Goal: Transaction & Acquisition: Purchase product/service

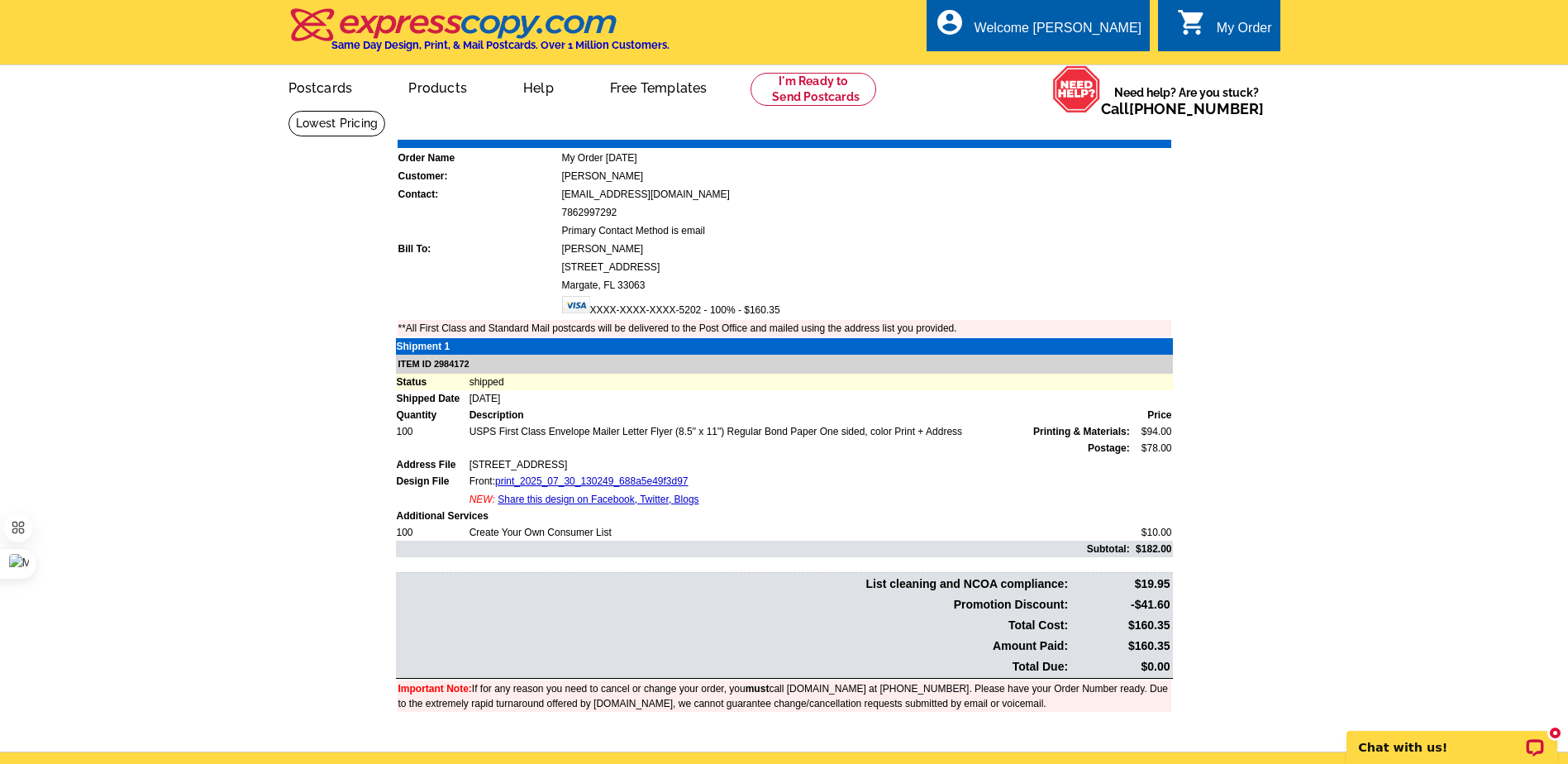
click at [1244, 22] on div "My Order" at bounding box center [1244, 32] width 56 height 23
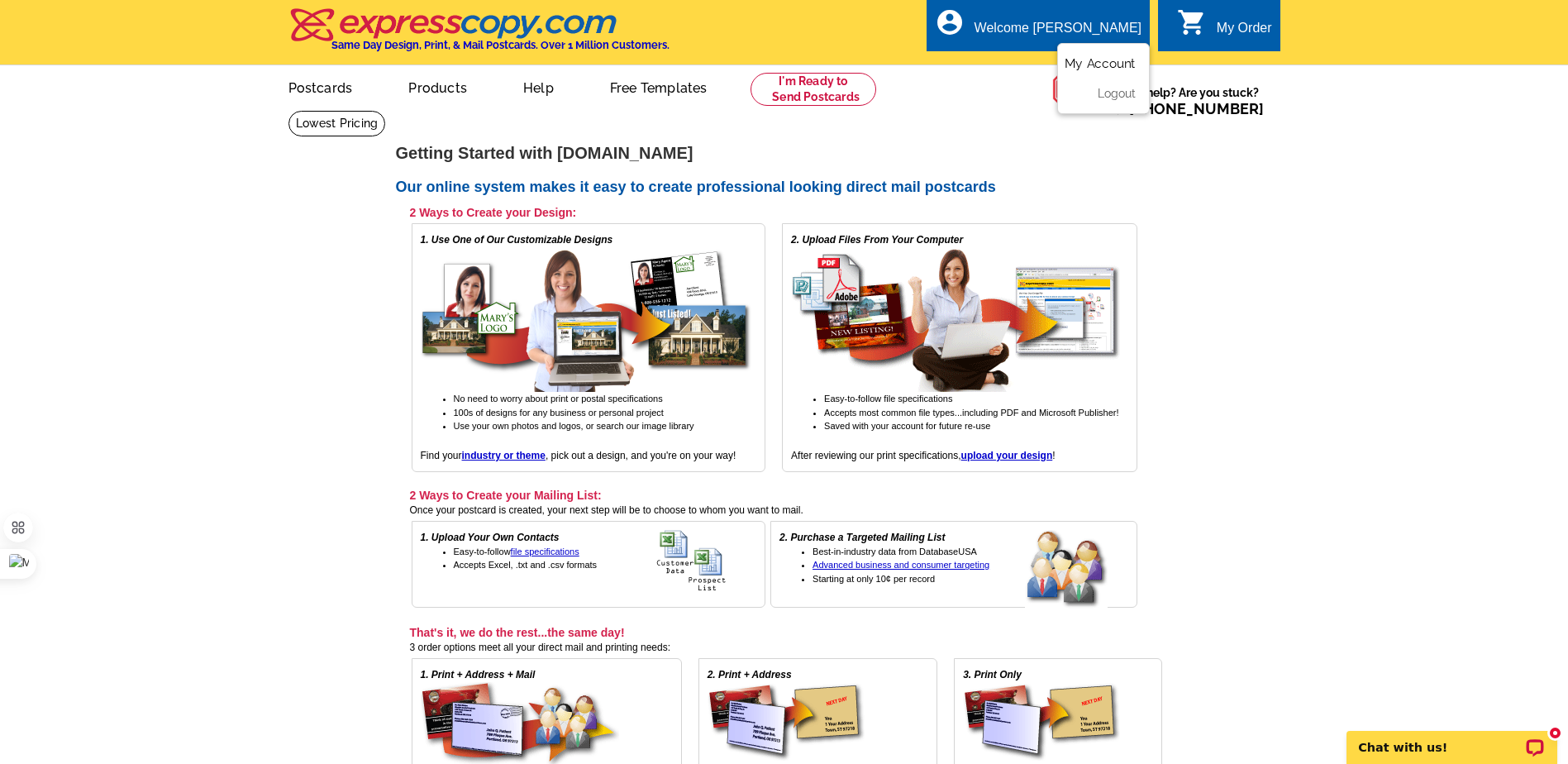
click at [1088, 62] on link "My Account" at bounding box center [1099, 64] width 71 height 15
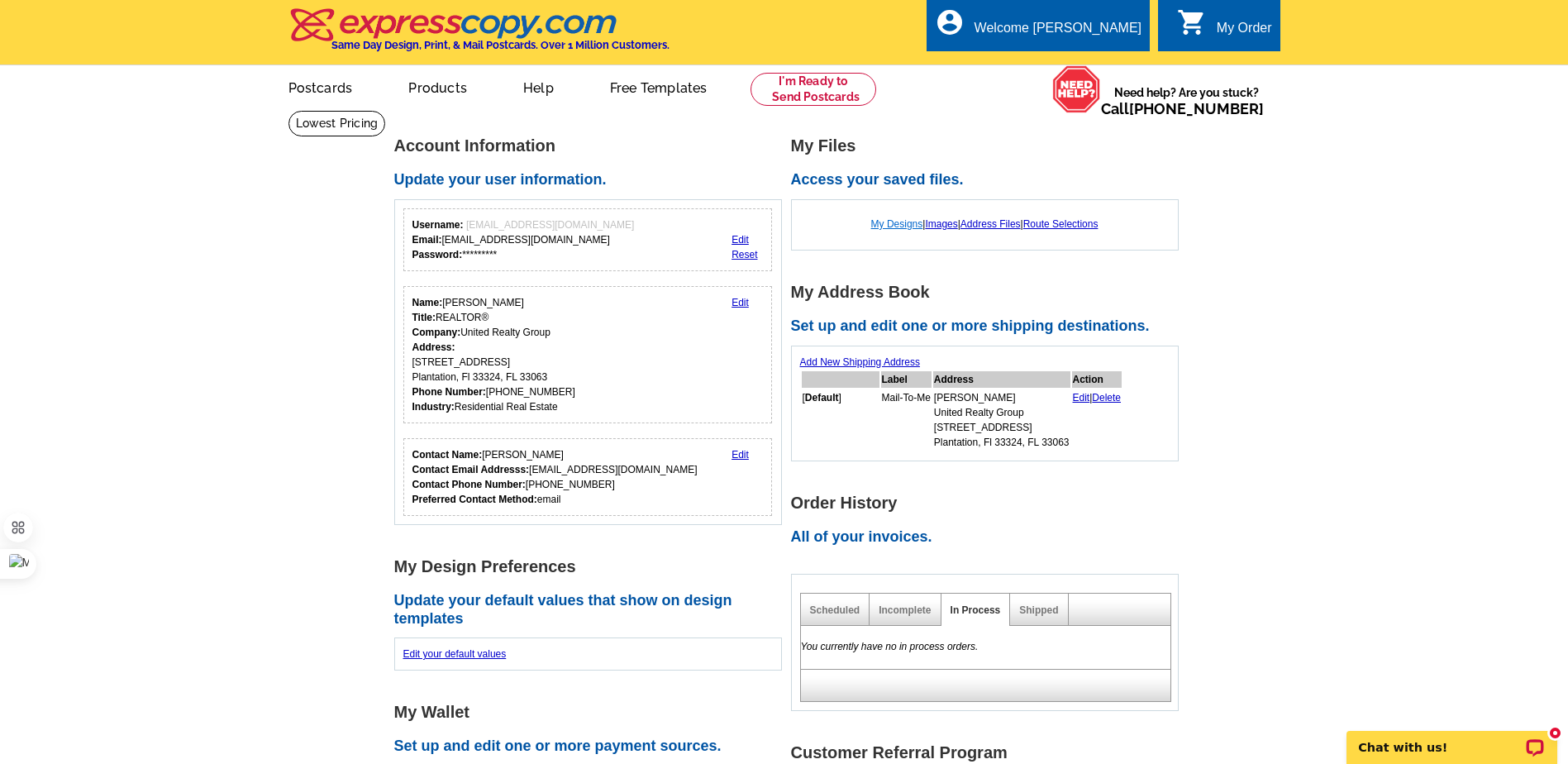
click at [881, 225] on link "My Designs" at bounding box center [897, 224] width 52 height 12
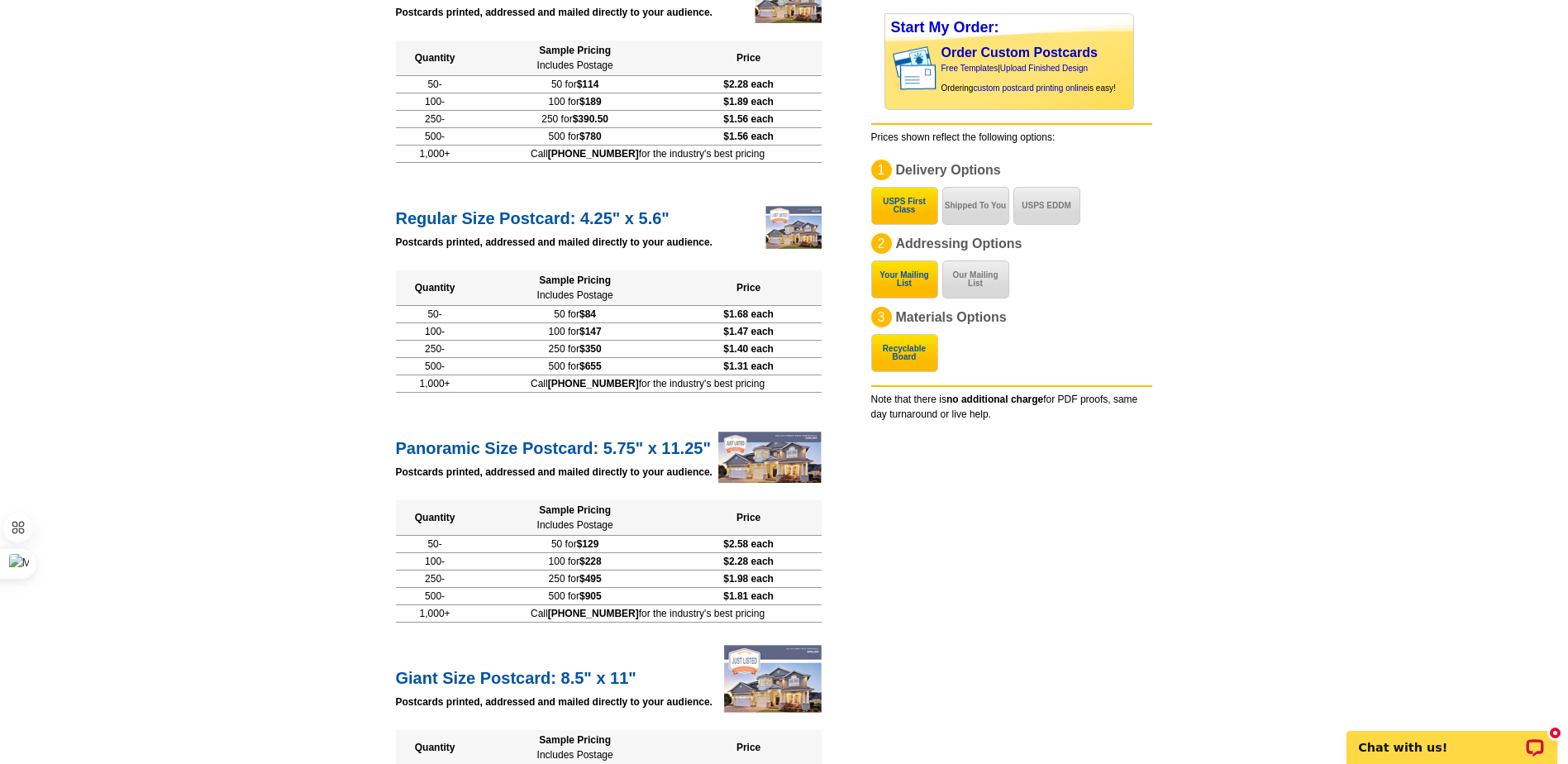
scroll to position [164, 0]
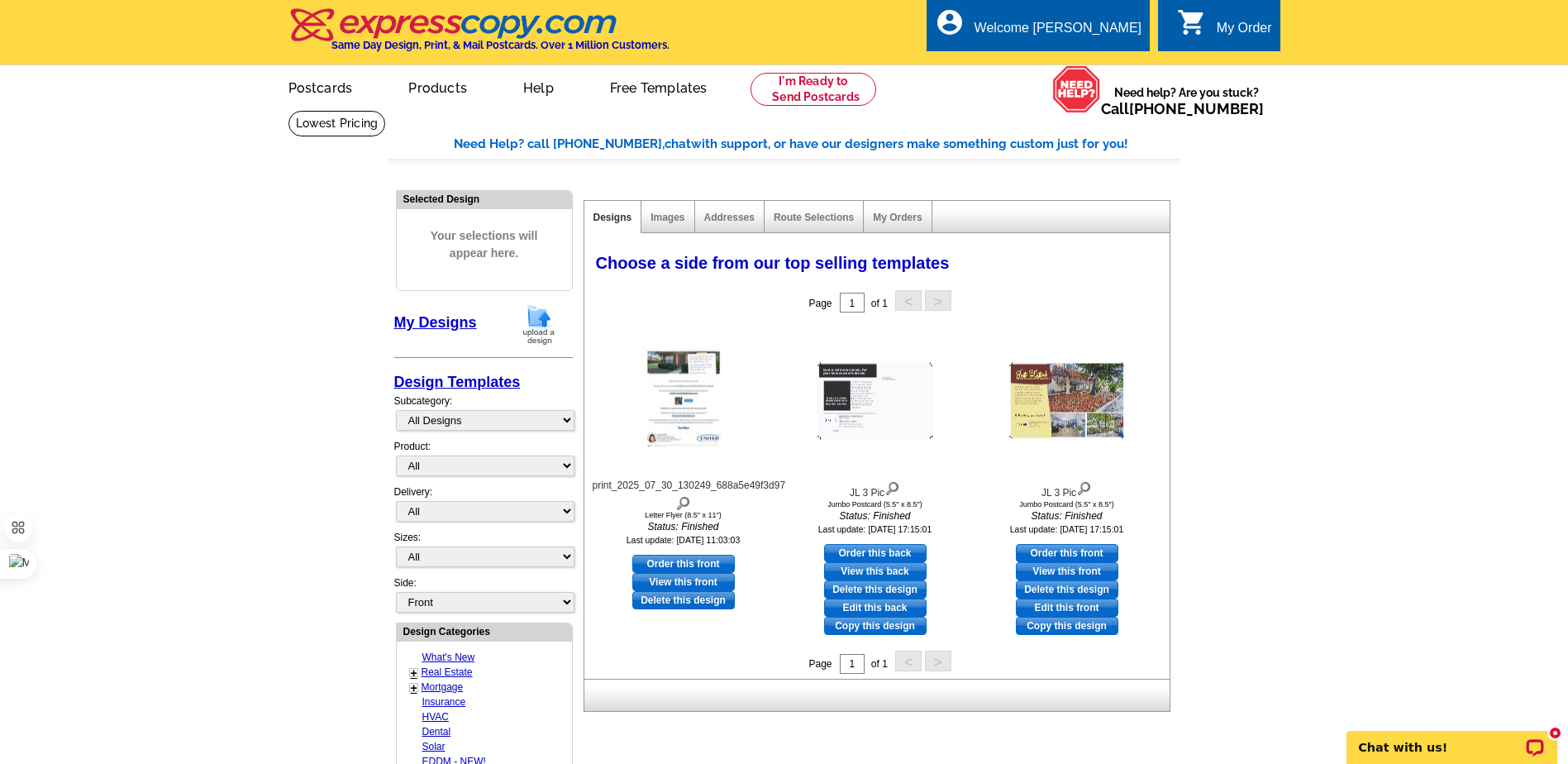
click at [485, 253] on span "Your selections will appear here." at bounding box center [483, 245] width 150 height 68
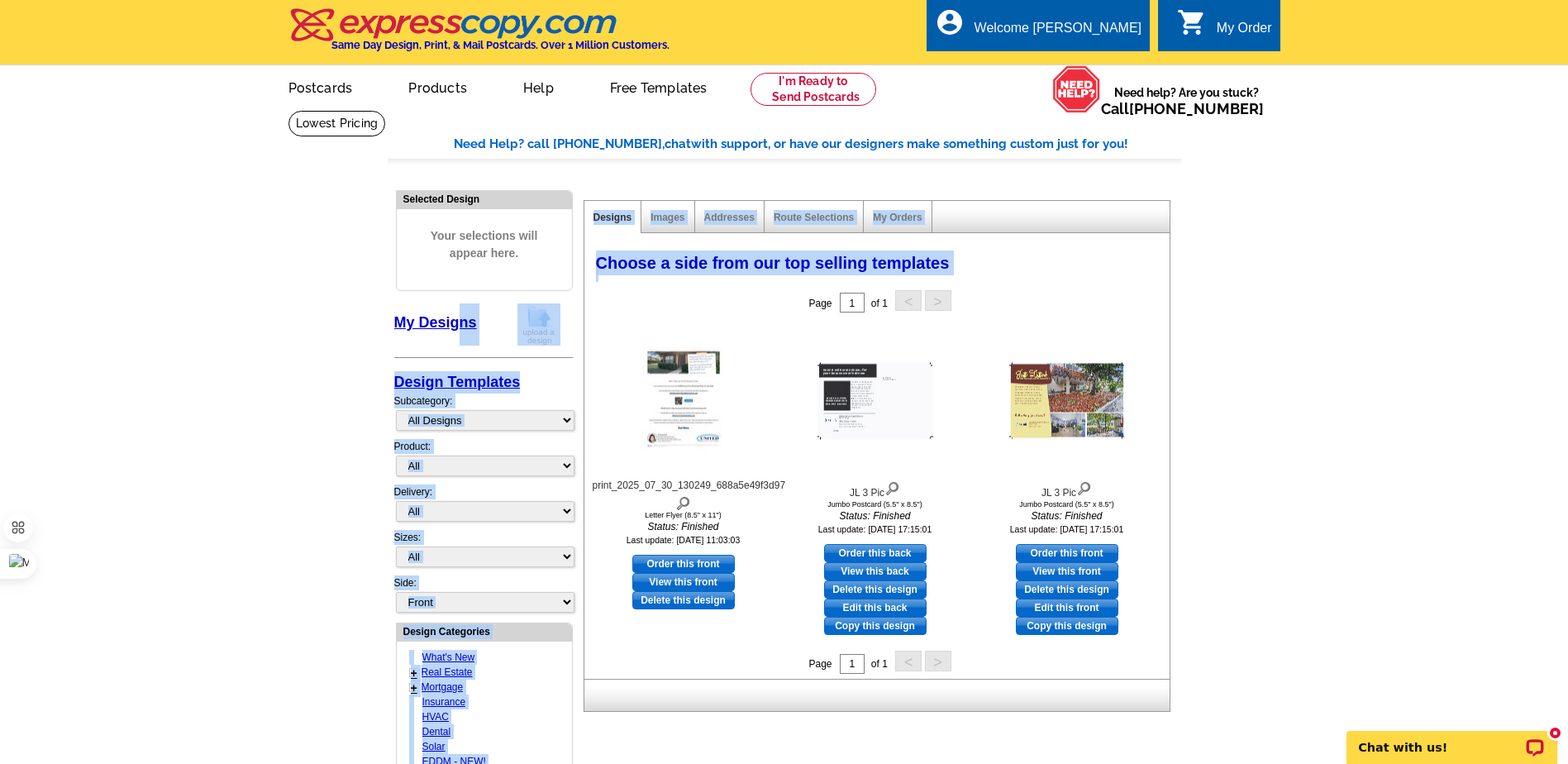
drag, startPoint x: 462, startPoint y: 320, endPoint x: 611, endPoint y: 310, distance: 149.3
click at [611, 310] on div "Need Help? call [PHONE_NUMBER], chat with support, or have our designers make s…" at bounding box center [784, 702] width 793 height 1136
click at [610, 310] on div "Page 1 of 1 < >" at bounding box center [880, 302] width 585 height 33
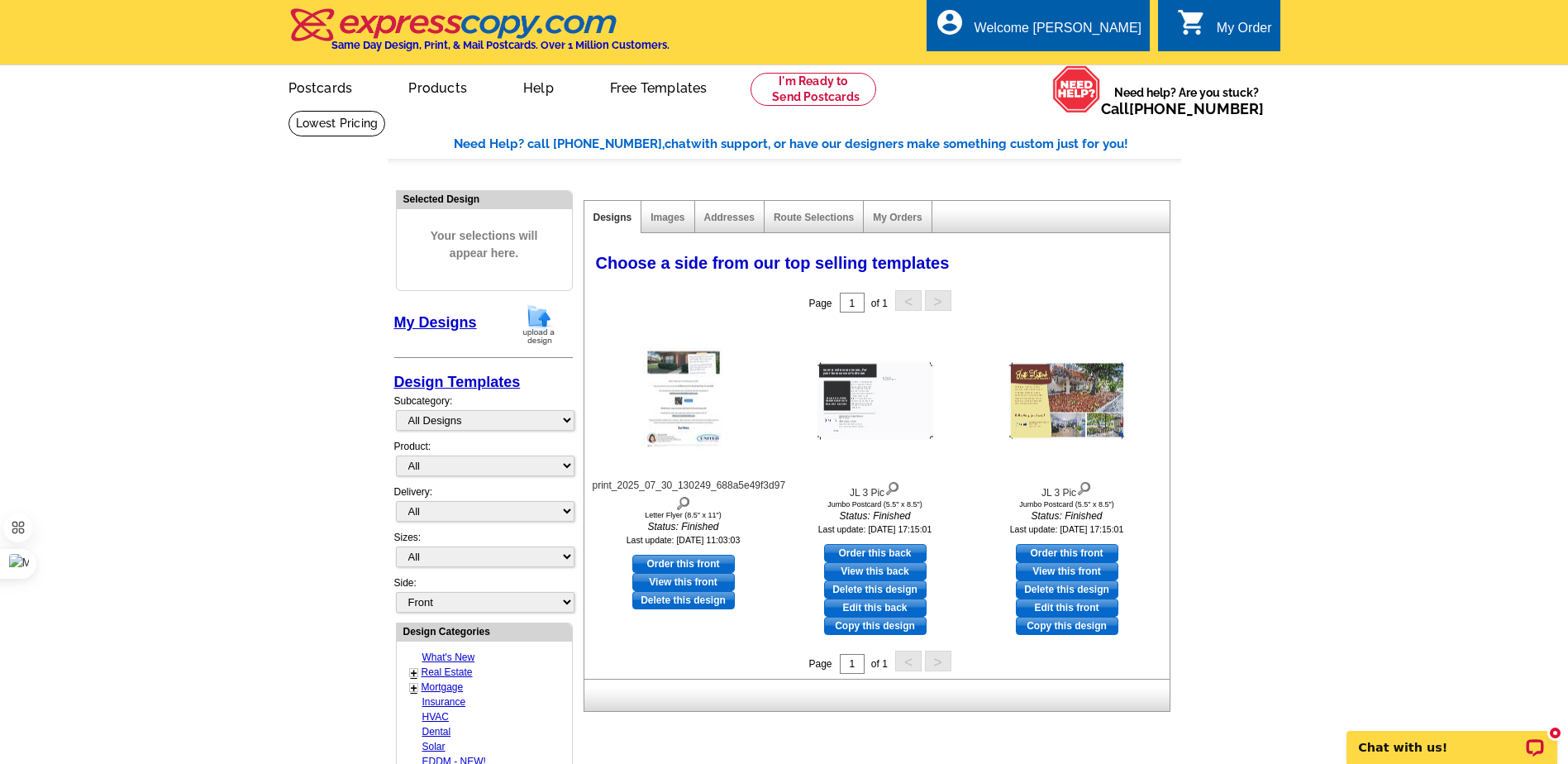
click at [540, 320] on img at bounding box center [538, 324] width 43 height 42
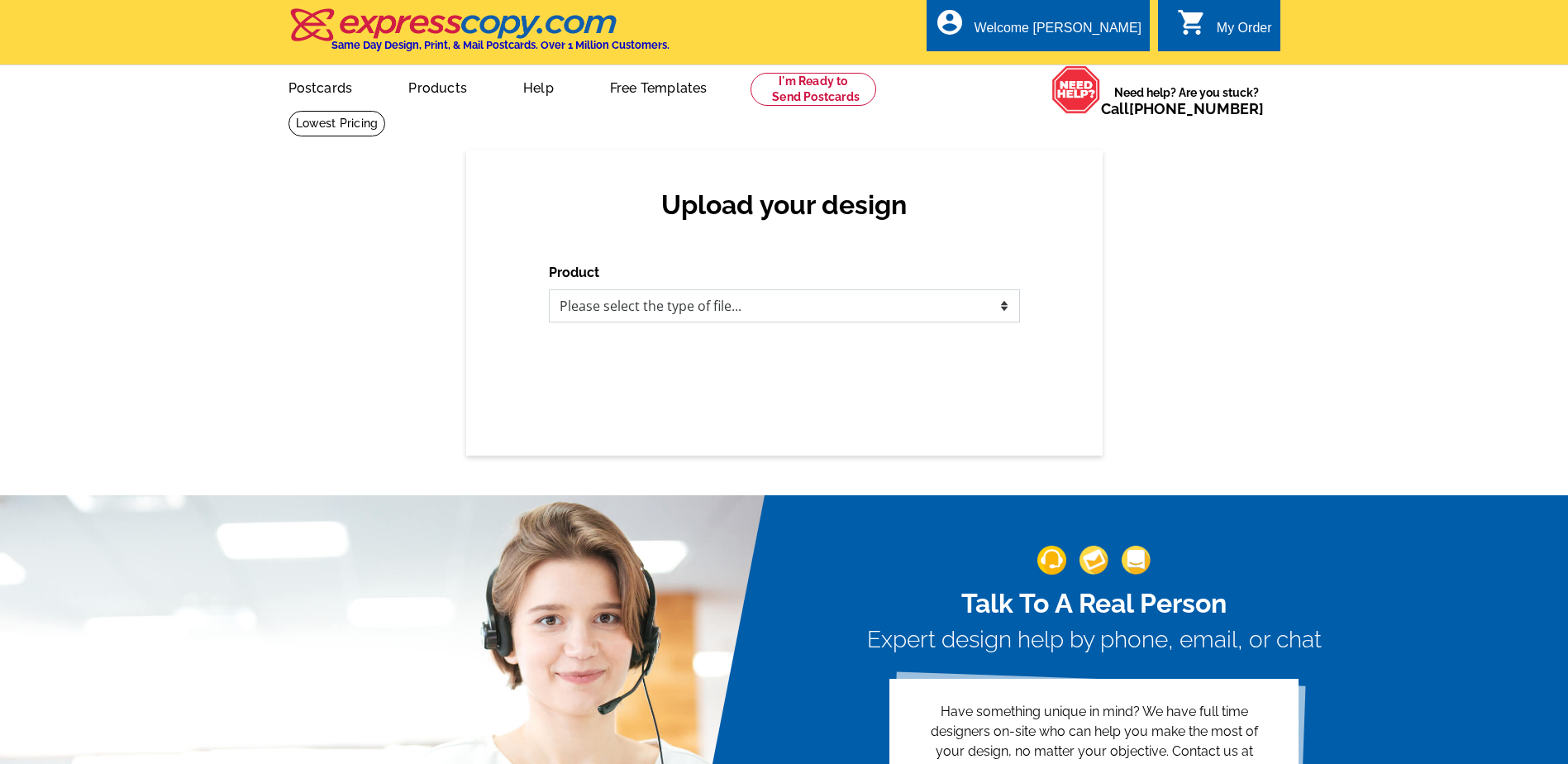
click at [702, 309] on select "Please select the type of file... Postcards Business Cards Letters and flyers G…" at bounding box center [784, 305] width 471 height 33
select select "2"
click at [549, 290] on select "Please select the type of file... Postcards Business Cards Letters and flyers G…" at bounding box center [784, 305] width 471 height 33
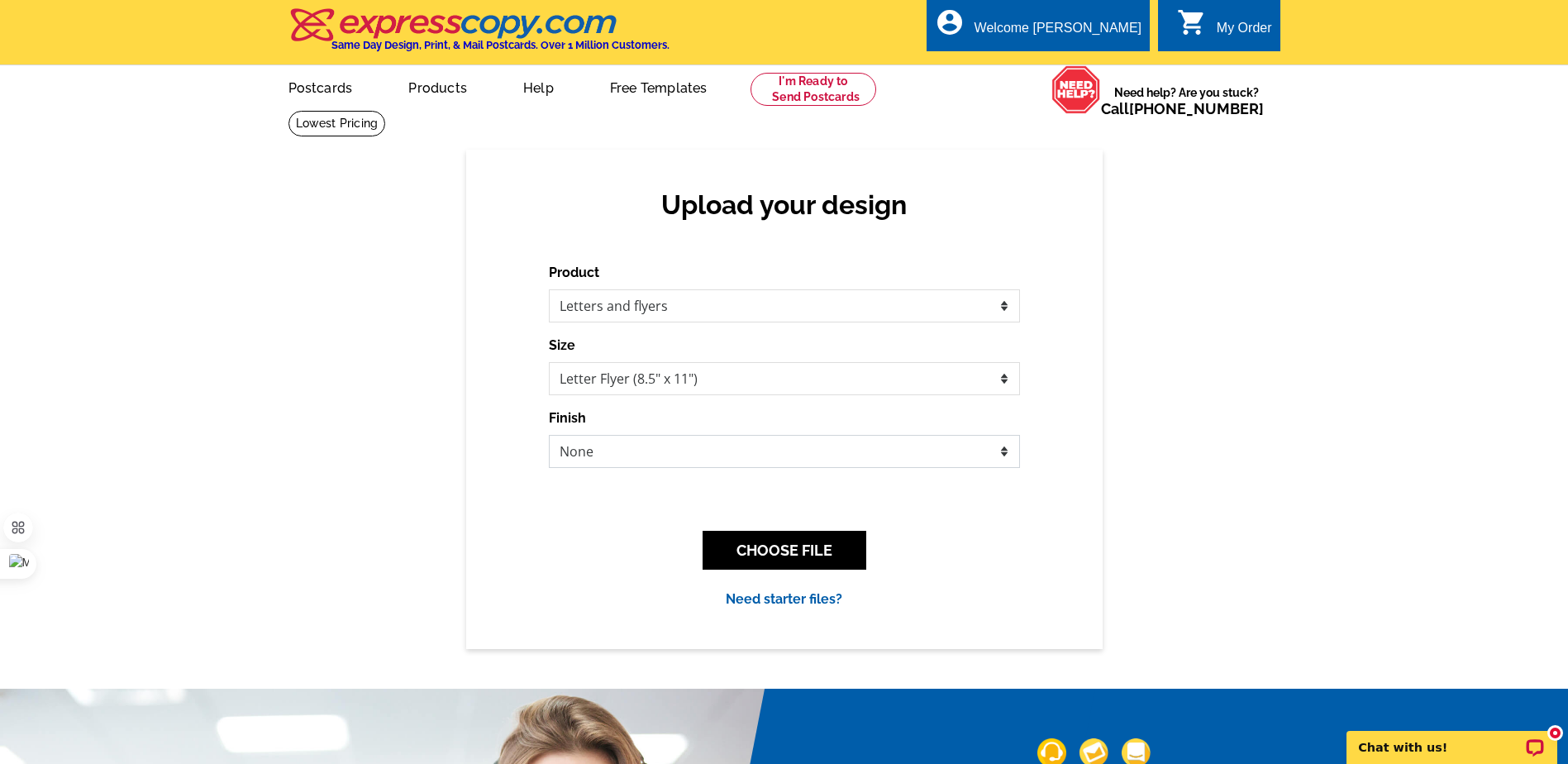
click at [762, 439] on select "None Envelope Mailer Bi-fold Mailer Tri-fold Mailer" at bounding box center [784, 451] width 471 height 33
select select "2"
click at [549, 436] on select "None Envelope Mailer Bi-fold Mailer Tri-fold Mailer" at bounding box center [784, 451] width 471 height 33
click at [697, 448] on select "None Envelope Mailer Bi-fold Mailer Tri-fold Mailer" at bounding box center [784, 451] width 471 height 33
click at [521, 546] on div "Upload your design Product Please select the type of file... Postcards Business…" at bounding box center [784, 398] width 636 height 498
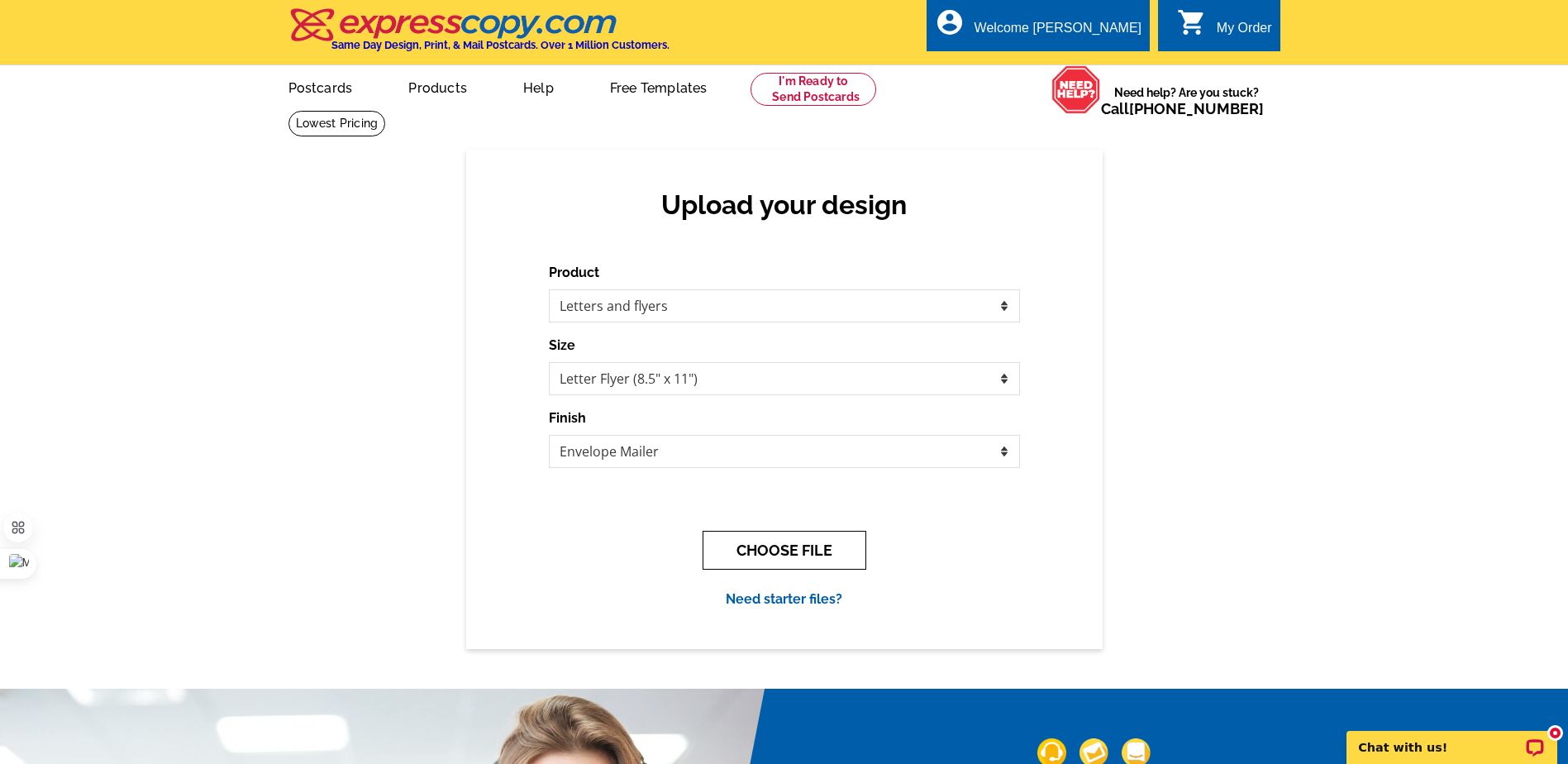
click at [792, 545] on button "CHOOSE FILE" at bounding box center [784, 550] width 164 height 39
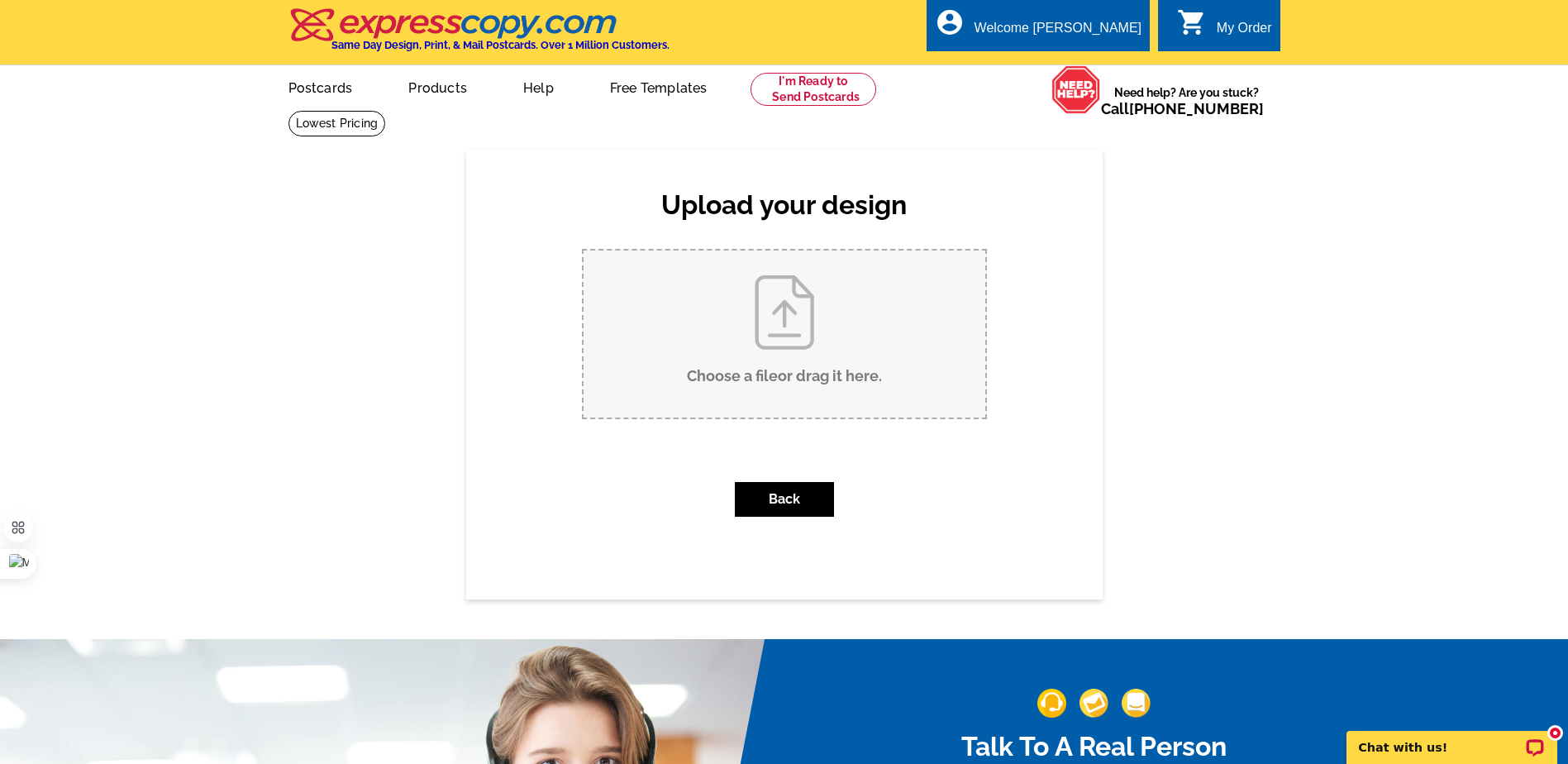
click at [800, 301] on input "Choose a file or drag it here ." at bounding box center [784, 334] width 402 height 167
type input "C:\fakepath\Nearby Homeowners Letter for ListingNearby Homeowners Letter for Li…"
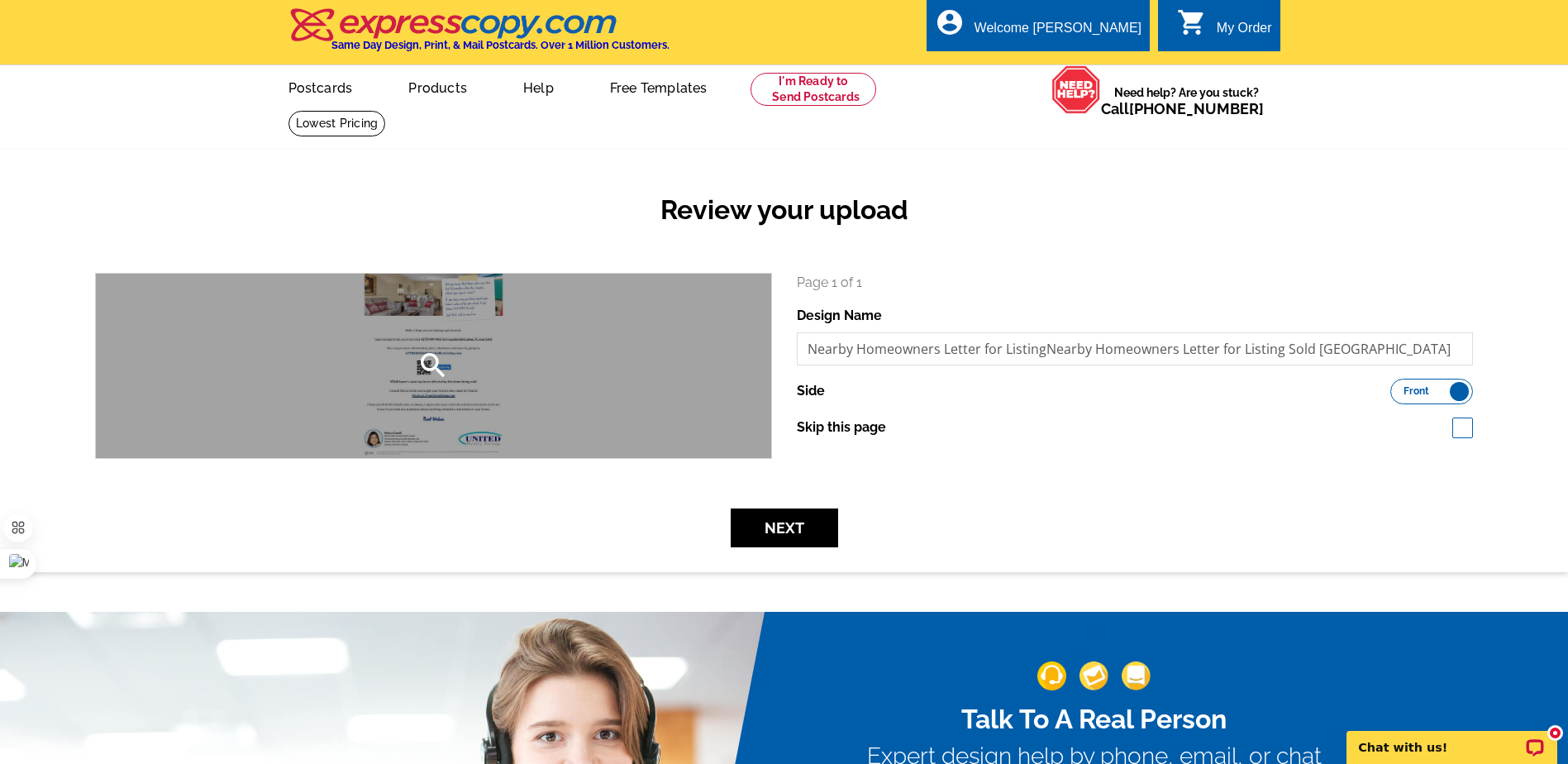
click at [433, 366] on icon "search" at bounding box center [433, 365] width 33 height 33
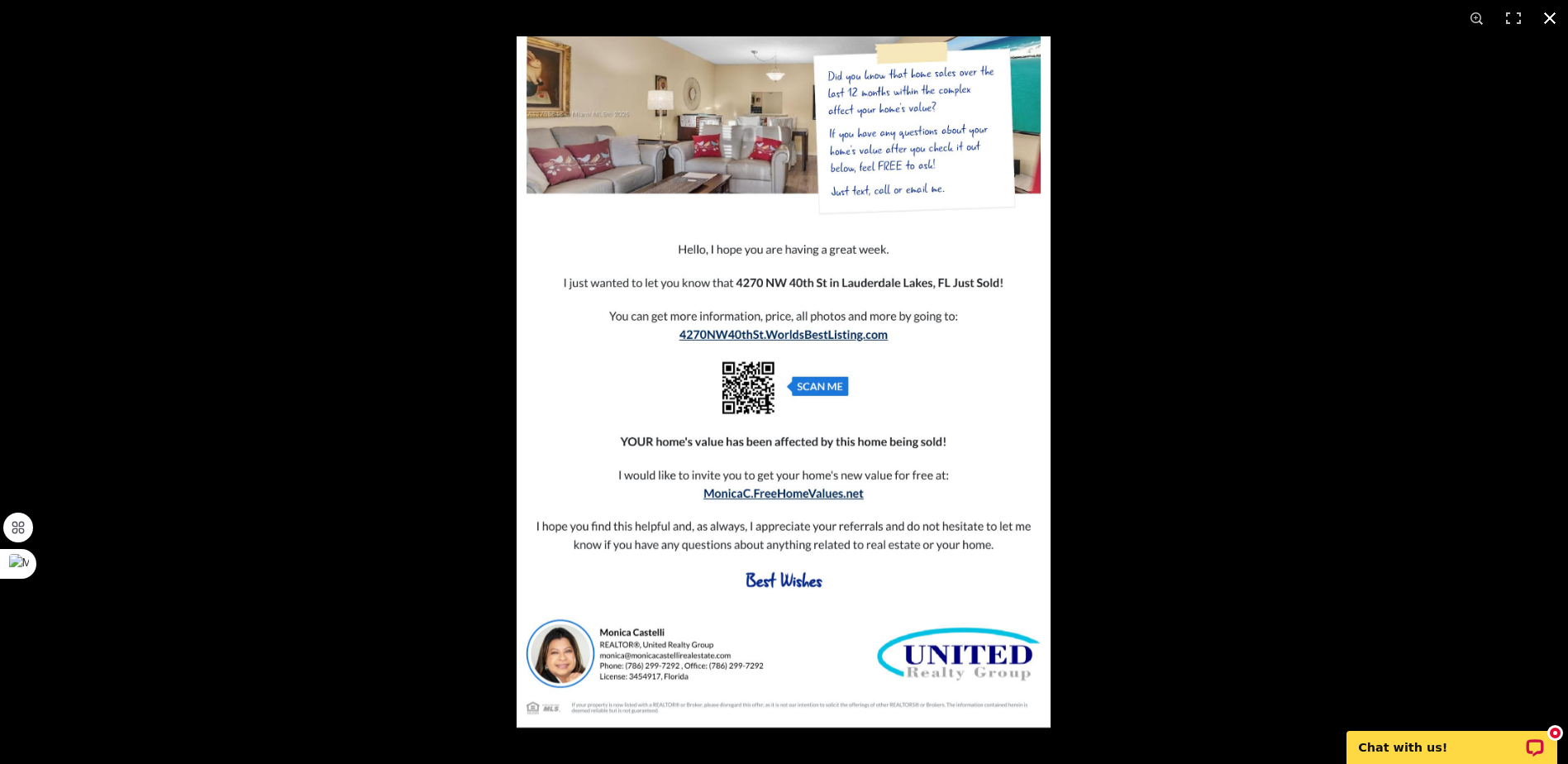
click at [1553, 17] on button at bounding box center [1549, 18] width 37 height 37
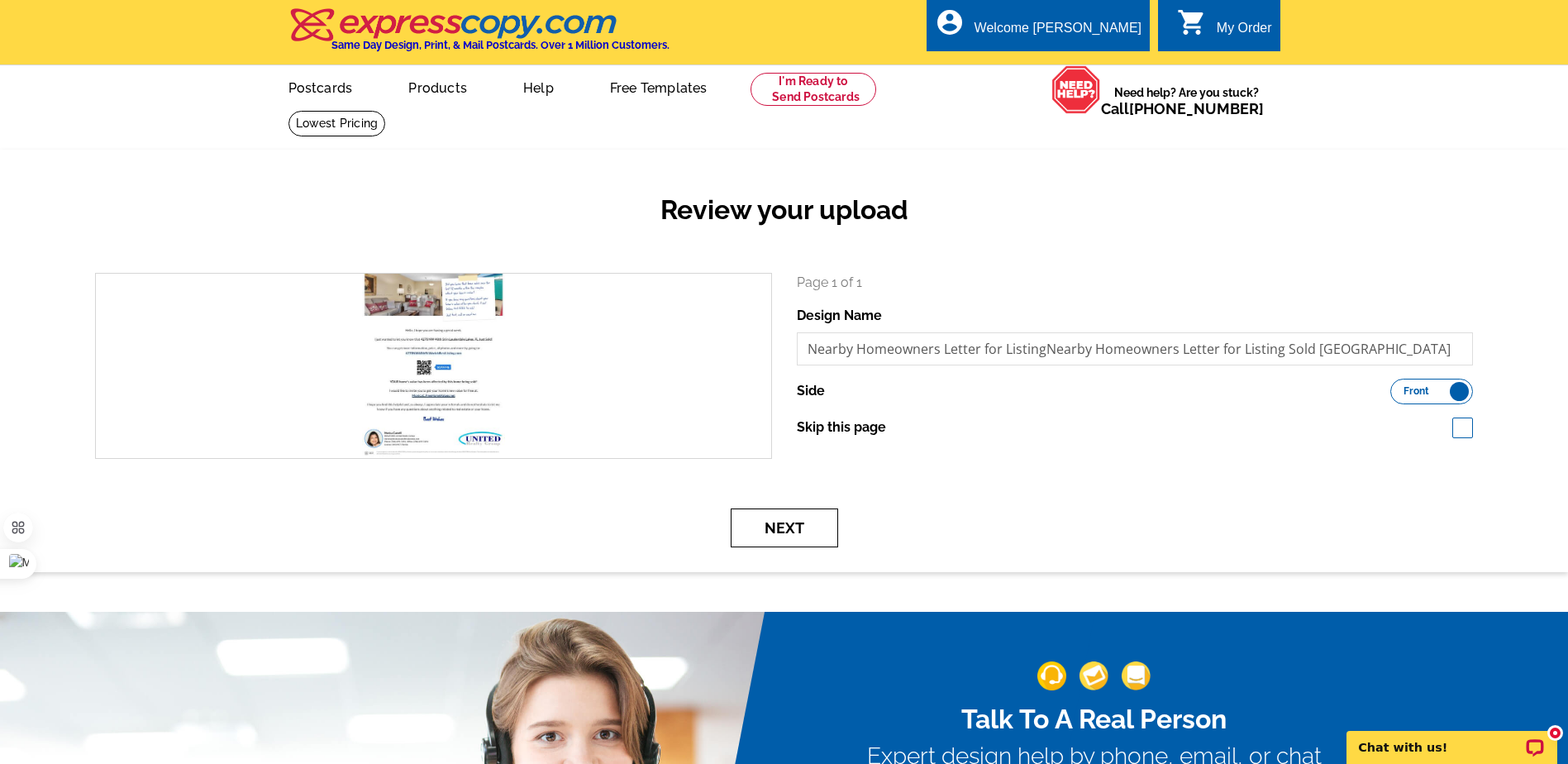
click at [784, 535] on button "Next" at bounding box center [784, 527] width 107 height 39
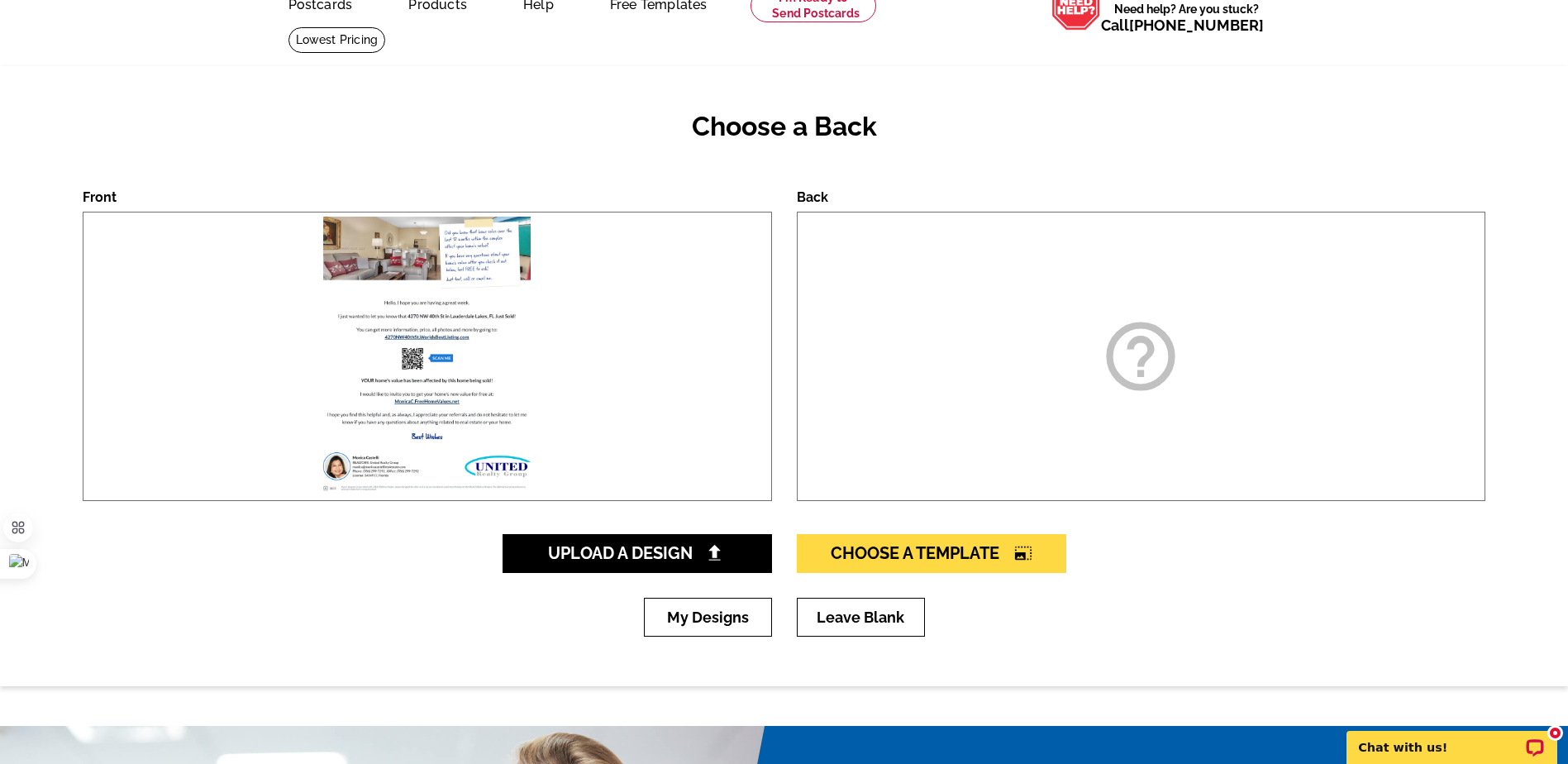
scroll to position [165, 0]
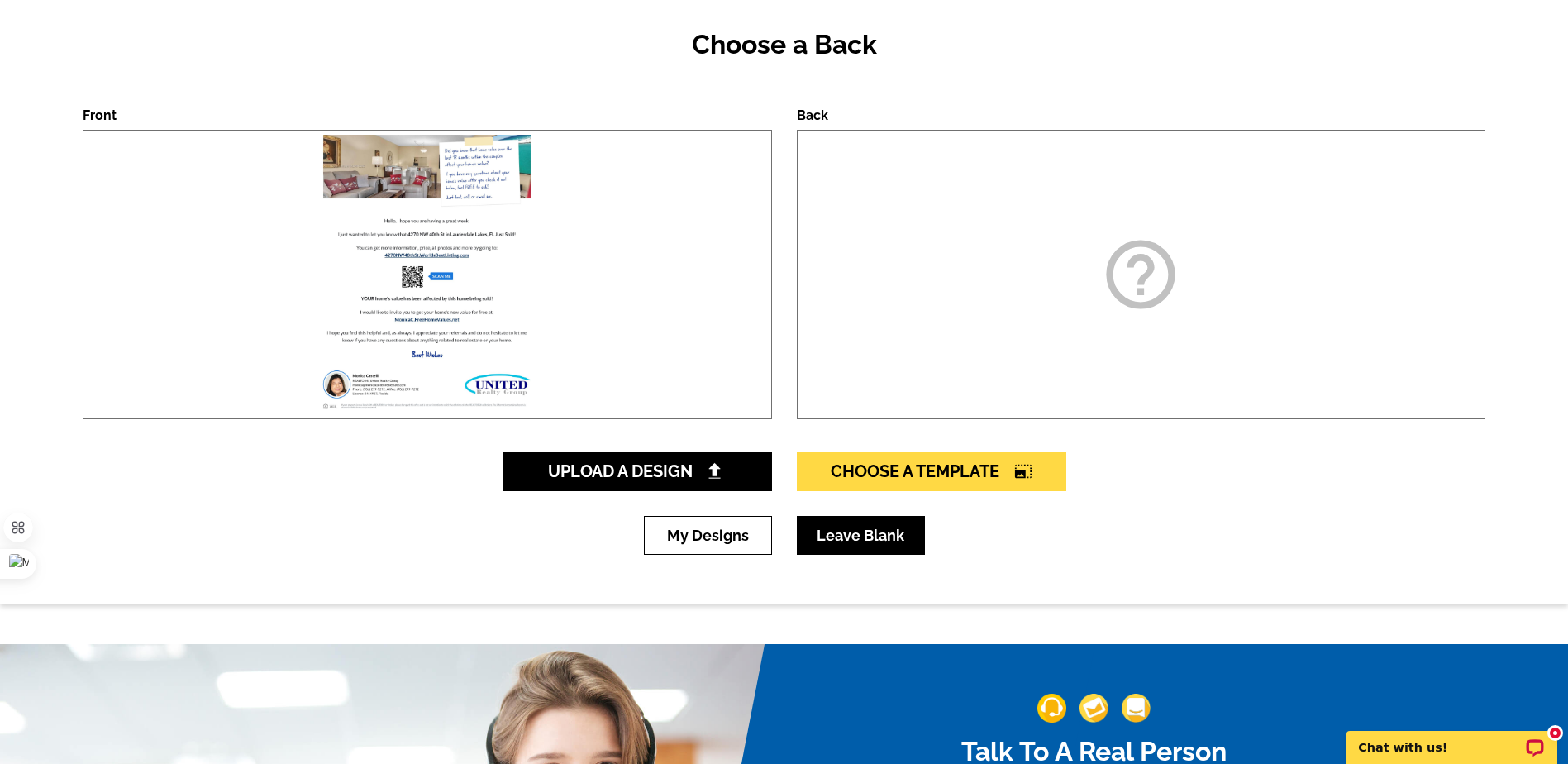
click at [882, 541] on link "Leave Blank" at bounding box center [860, 535] width 128 height 39
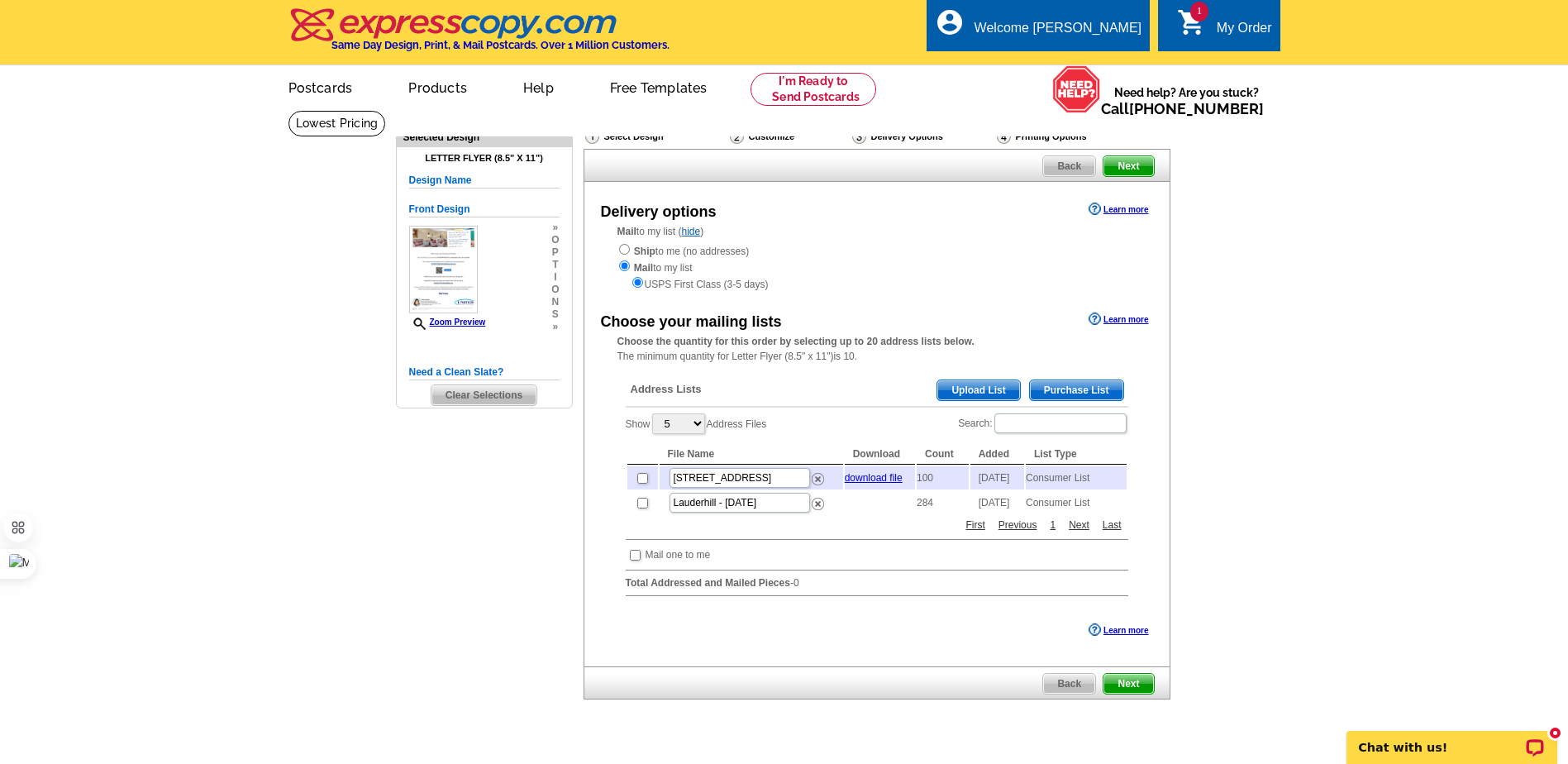
click at [1098, 389] on span "Purchase List" at bounding box center [1076, 390] width 93 height 20
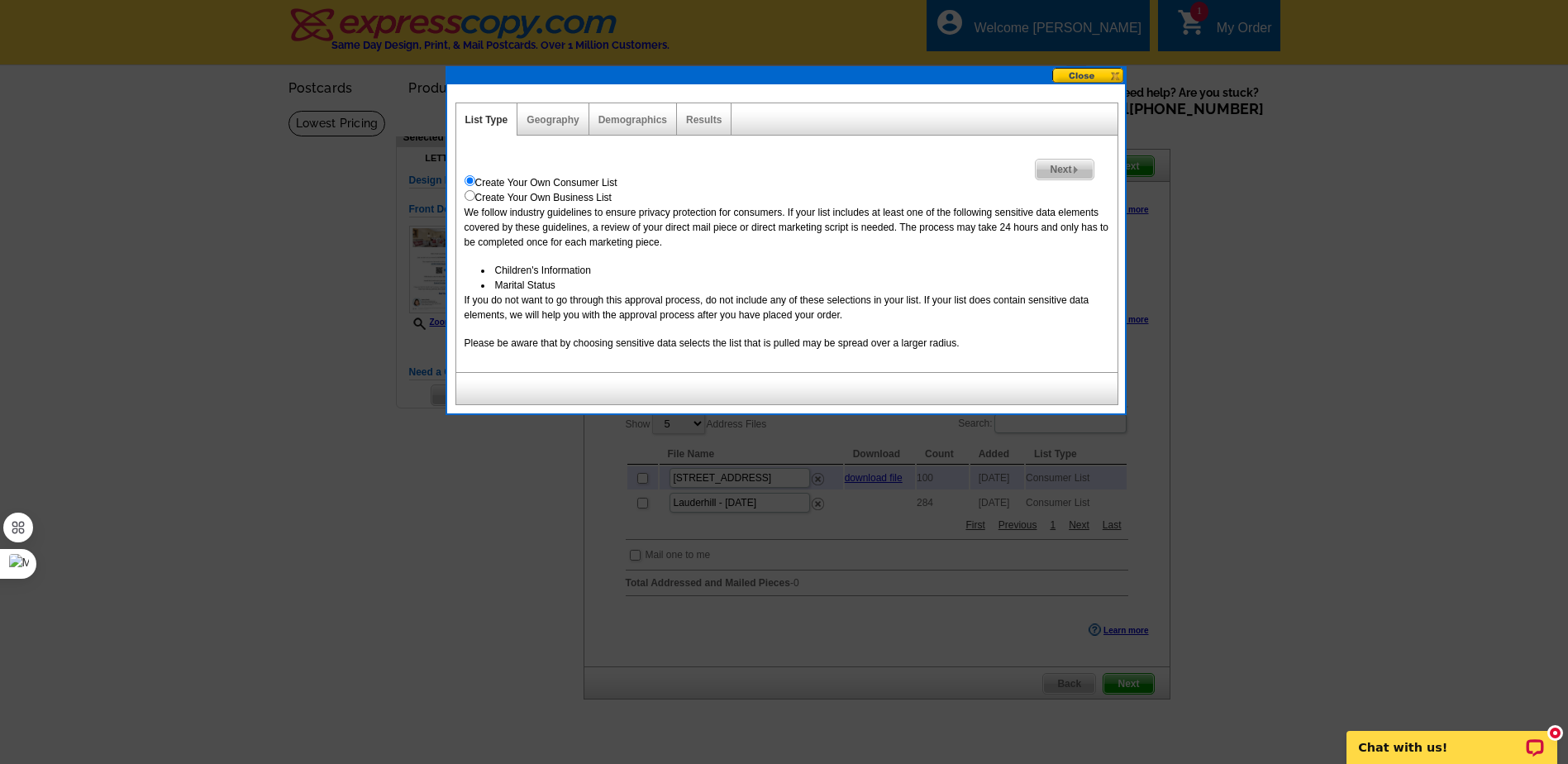
click at [1061, 168] on span "Next" at bounding box center [1063, 169] width 57 height 20
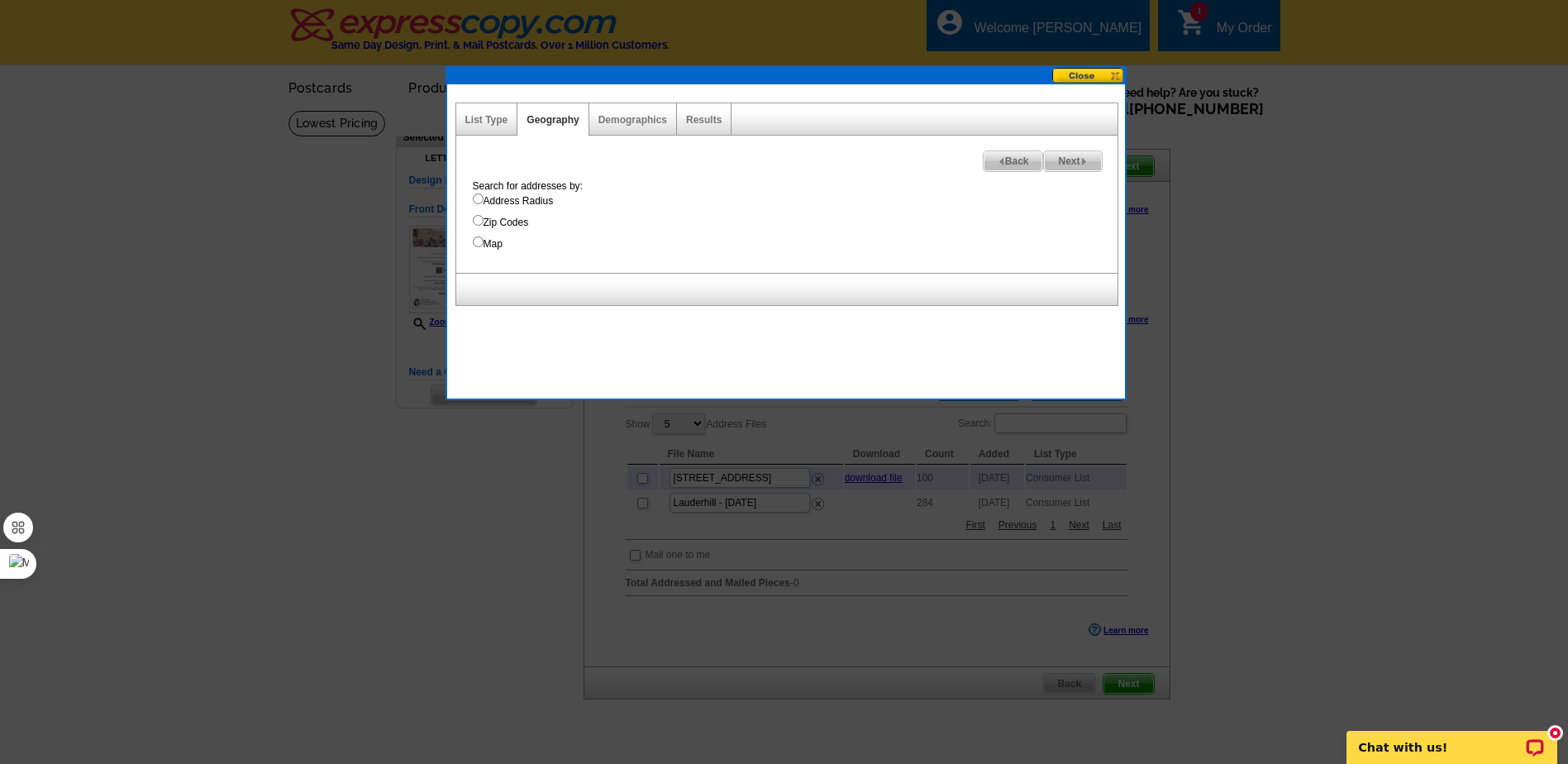
click at [476, 198] on input "Address Radius" at bounding box center [477, 198] width 11 height 11
radio input "true"
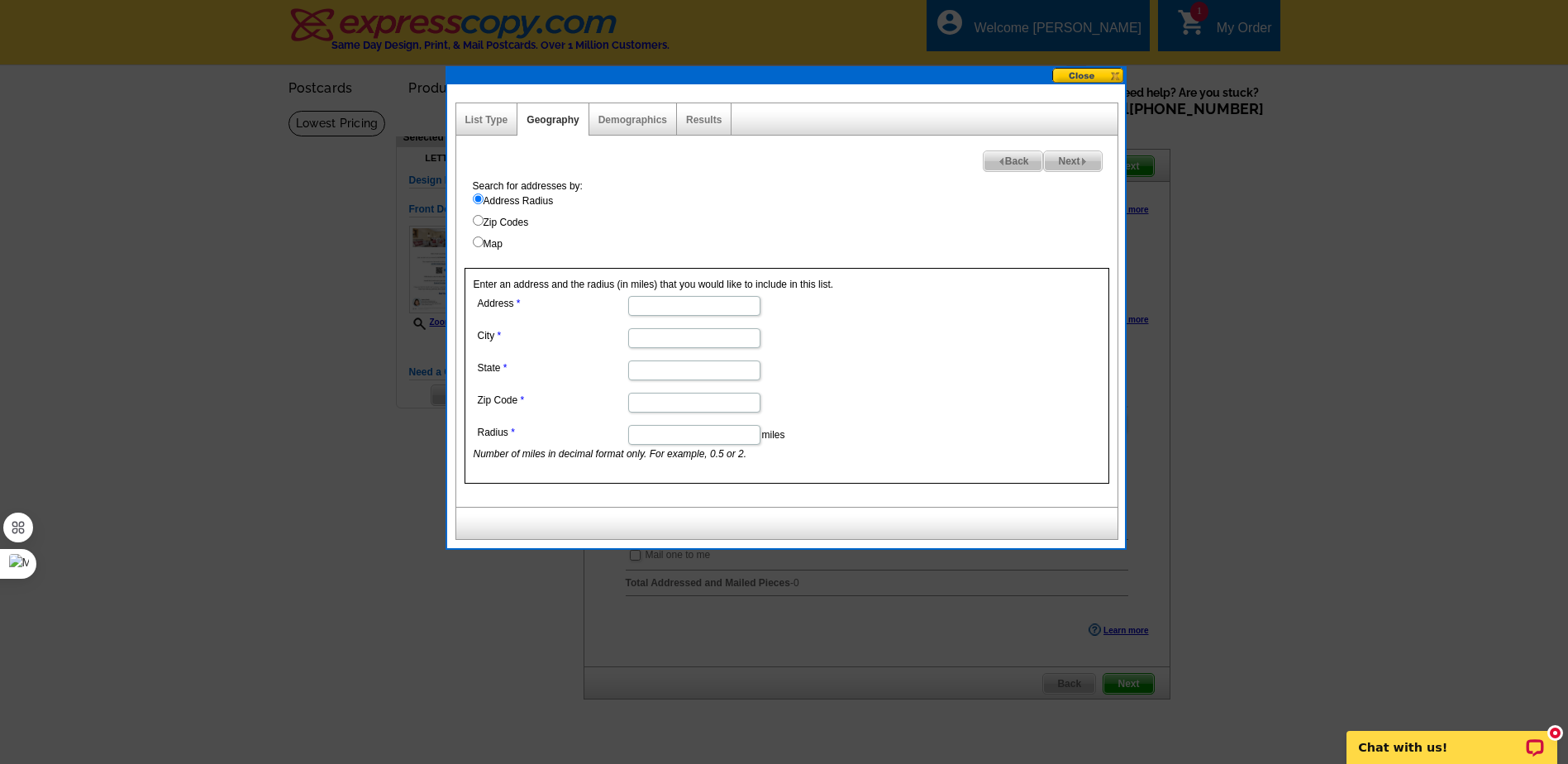
click at [680, 305] on input "Address" at bounding box center [694, 306] width 132 height 20
type input "4270 NW 40th Street"
type input "Lauderdale Lakes"
type input "FL"
type input "33319"
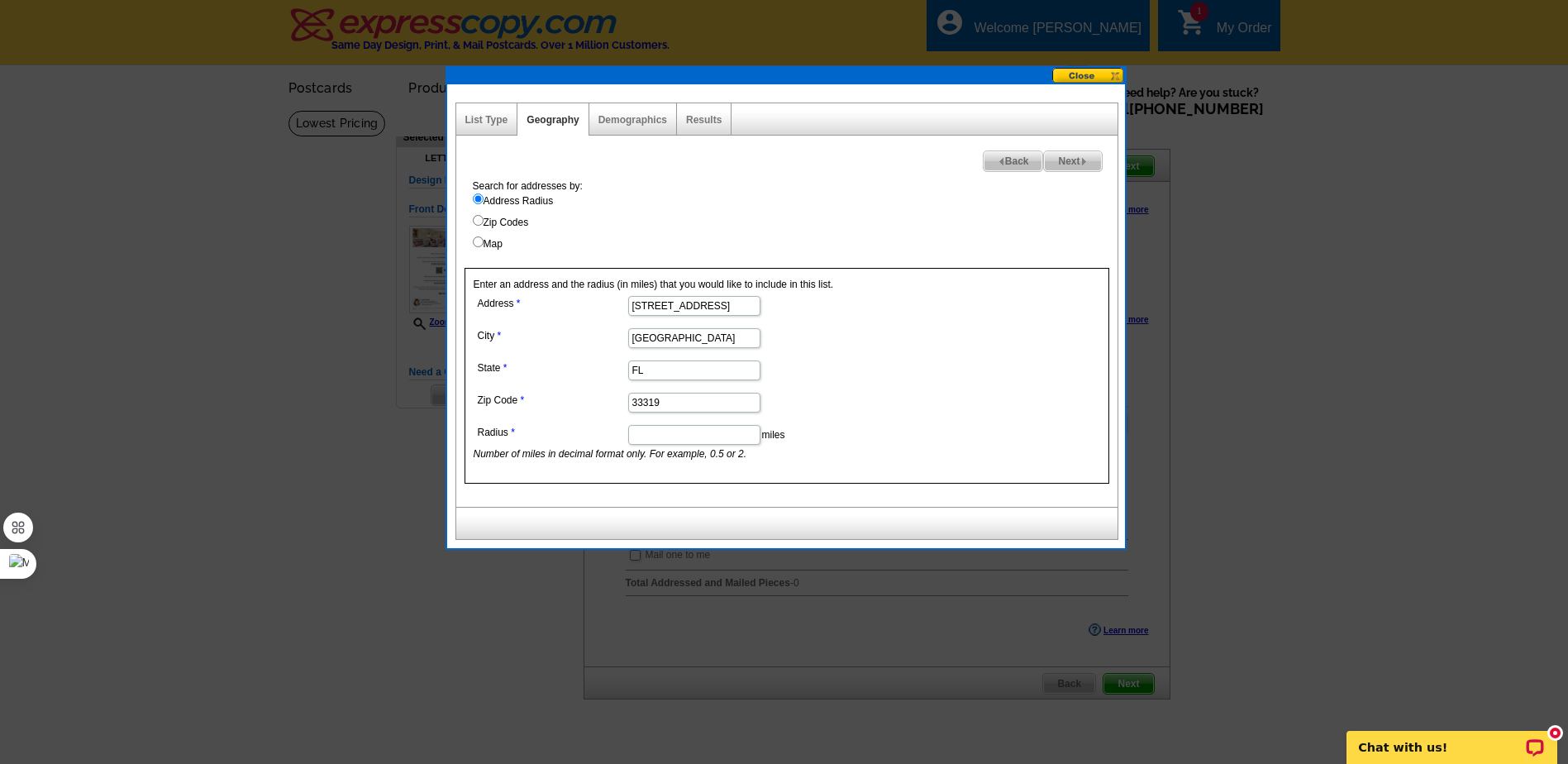
click at [737, 439] on input "Radius" at bounding box center [694, 435] width 132 height 20
type input "1"
click at [988, 396] on form "Address 4270 NW 40th Street City Lauderdale Lakes State FL Zip Code 33319 Radiu…" at bounding box center [786, 376] width 626 height 169
click at [1061, 164] on span "Next" at bounding box center [1072, 161] width 57 height 20
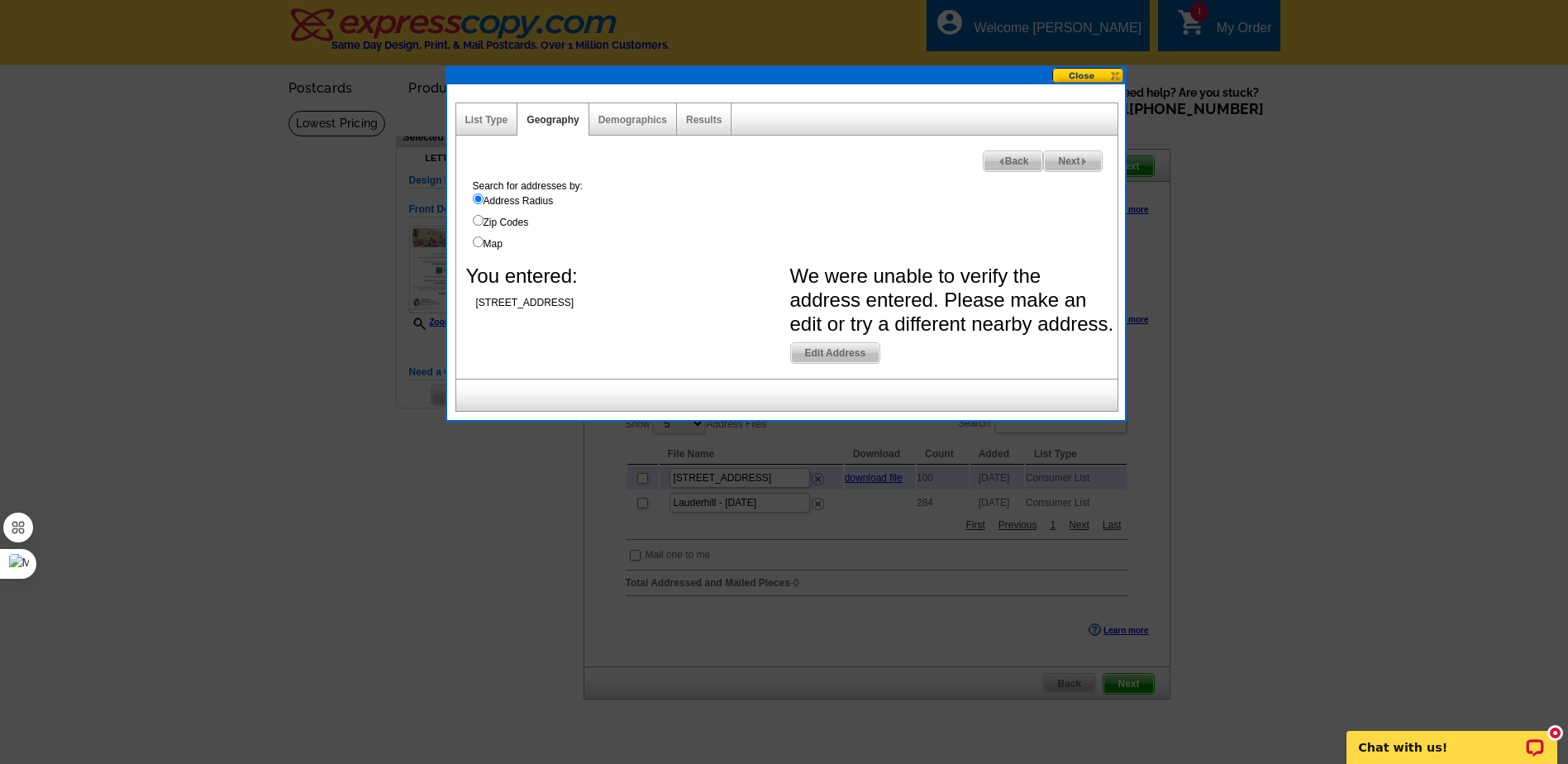
click at [850, 353] on span "Edit Address" at bounding box center [835, 353] width 89 height 20
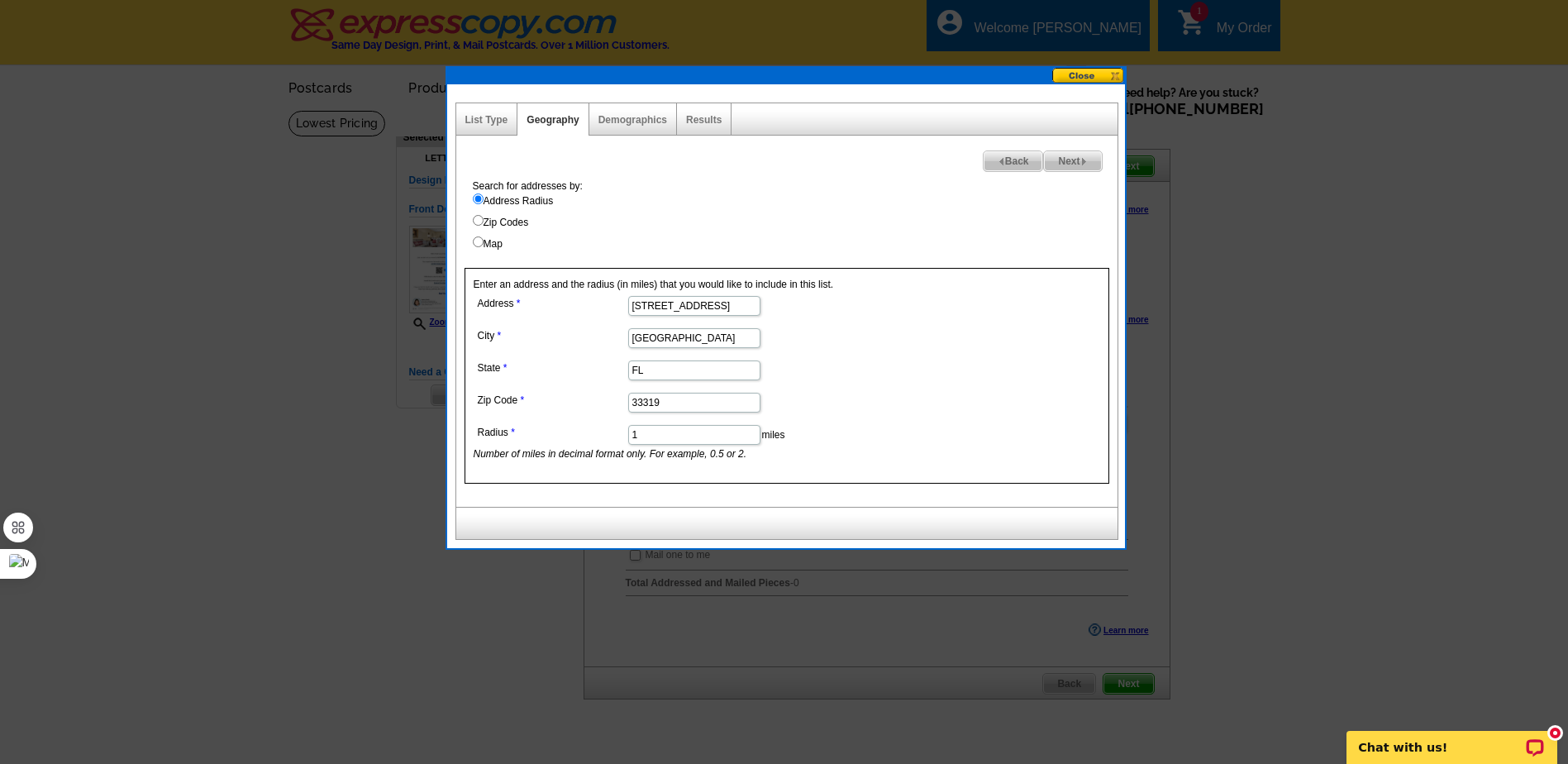
click at [748, 305] on input "4270 NW 40th Street" at bounding box center [694, 306] width 132 height 20
type input "4270 NW 40th Street #106"
click at [898, 335] on dd "Lauderdale Lakes" at bounding box center [693, 337] width 439 height 26
click at [1077, 165] on span "Next" at bounding box center [1072, 161] width 57 height 20
select select
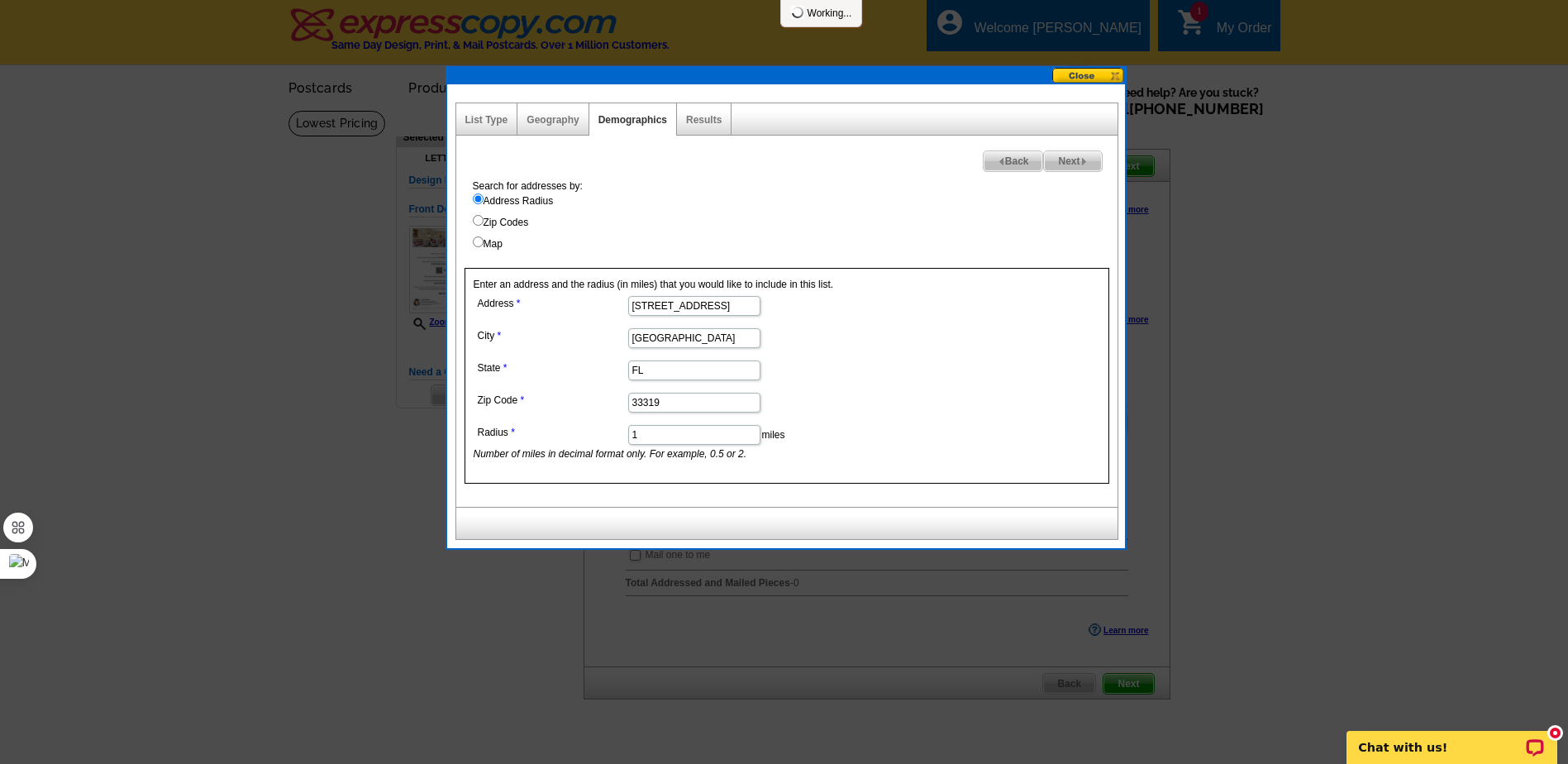
select select
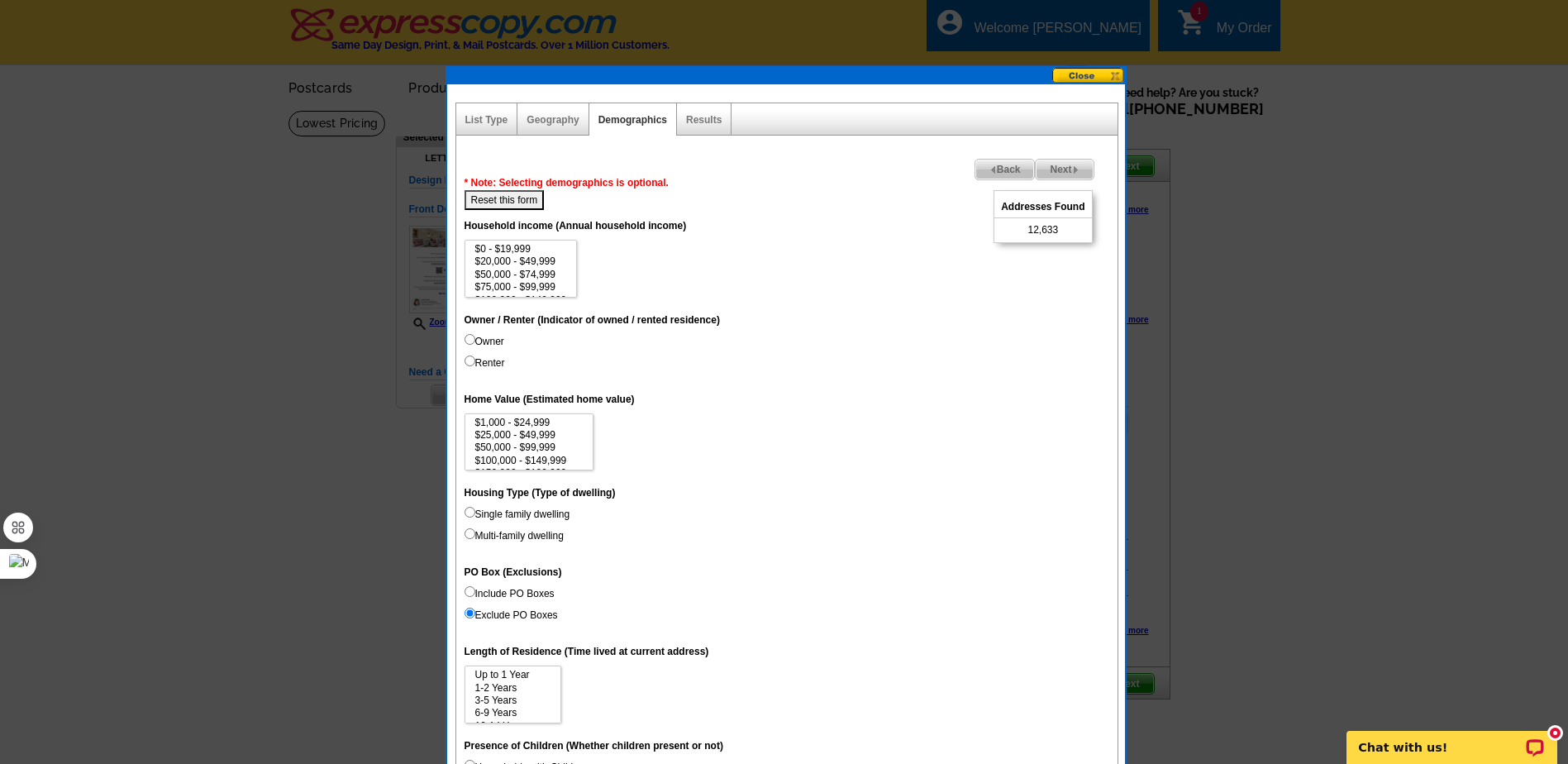
click at [470, 335] on input "Owner" at bounding box center [469, 339] width 11 height 11
radio input "true"
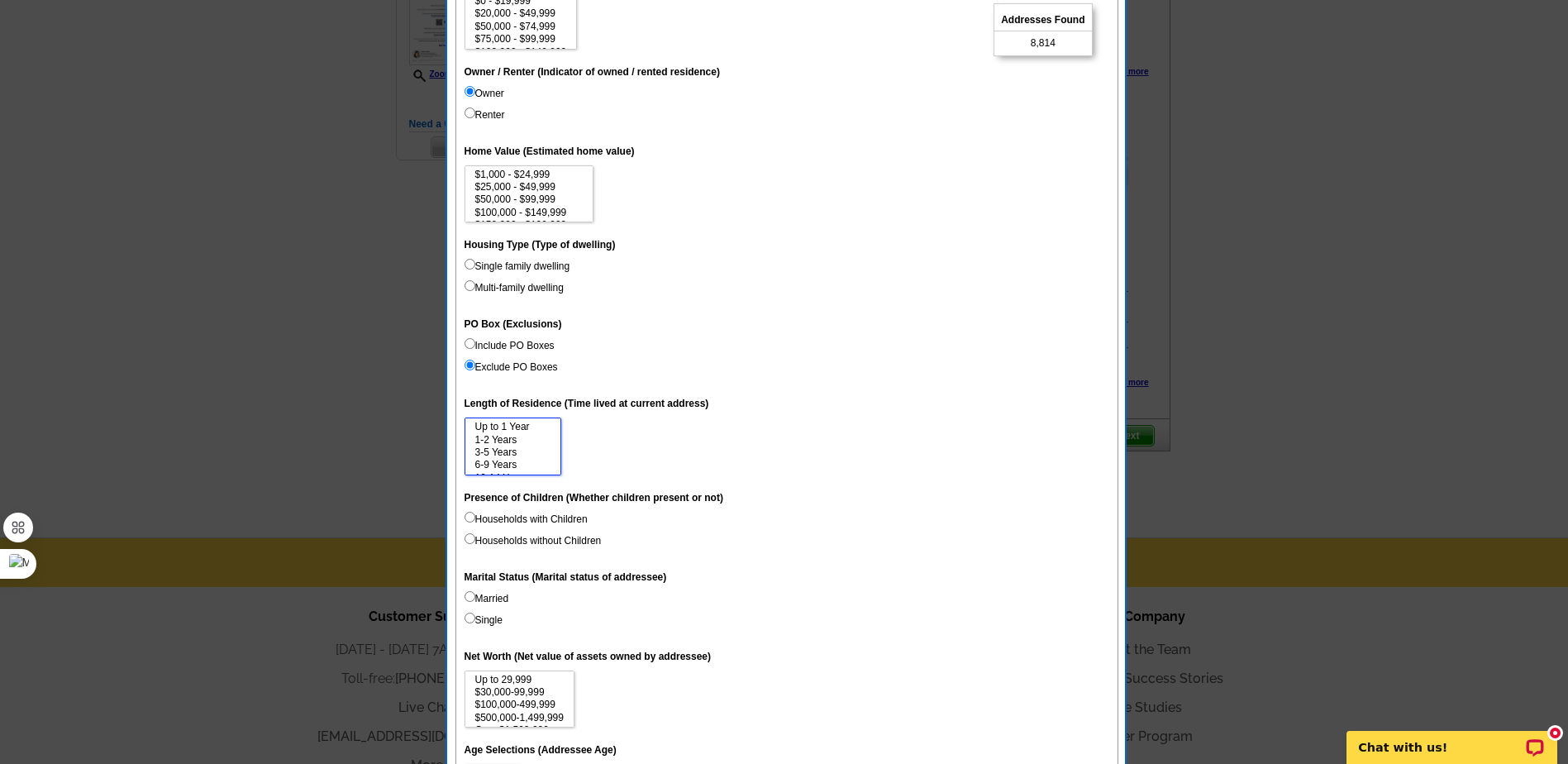
scroll to position [25, 0]
click at [535, 442] on option "6-9 Years" at bounding box center [512, 440] width 79 height 12
click at [535, 452] on option "10-14 Years" at bounding box center [512, 454] width 79 height 12
select select "6-9"
click at [535, 466] on option "15 Years or more" at bounding box center [512, 466] width 79 height 12
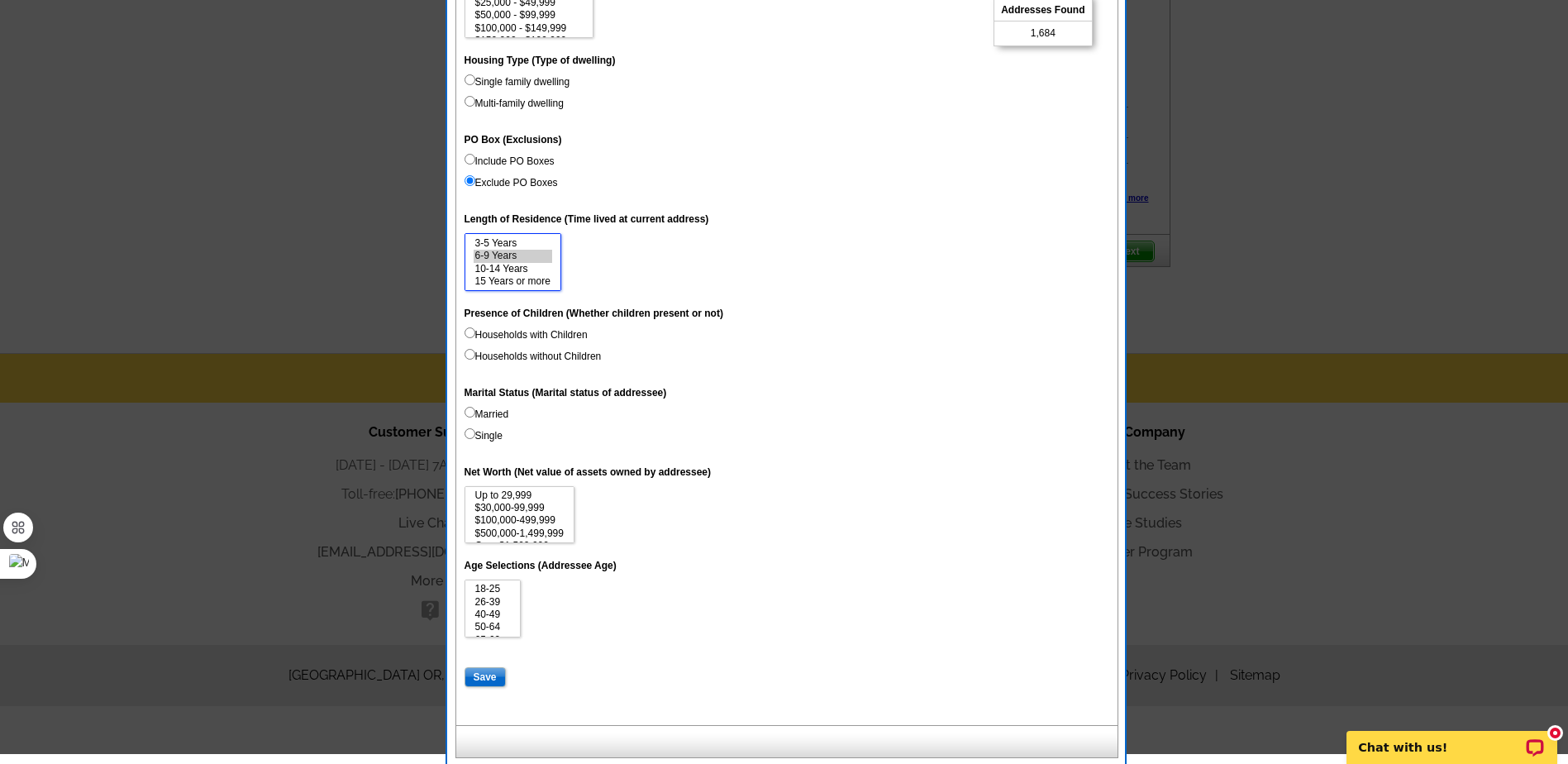
scroll to position [437, 0]
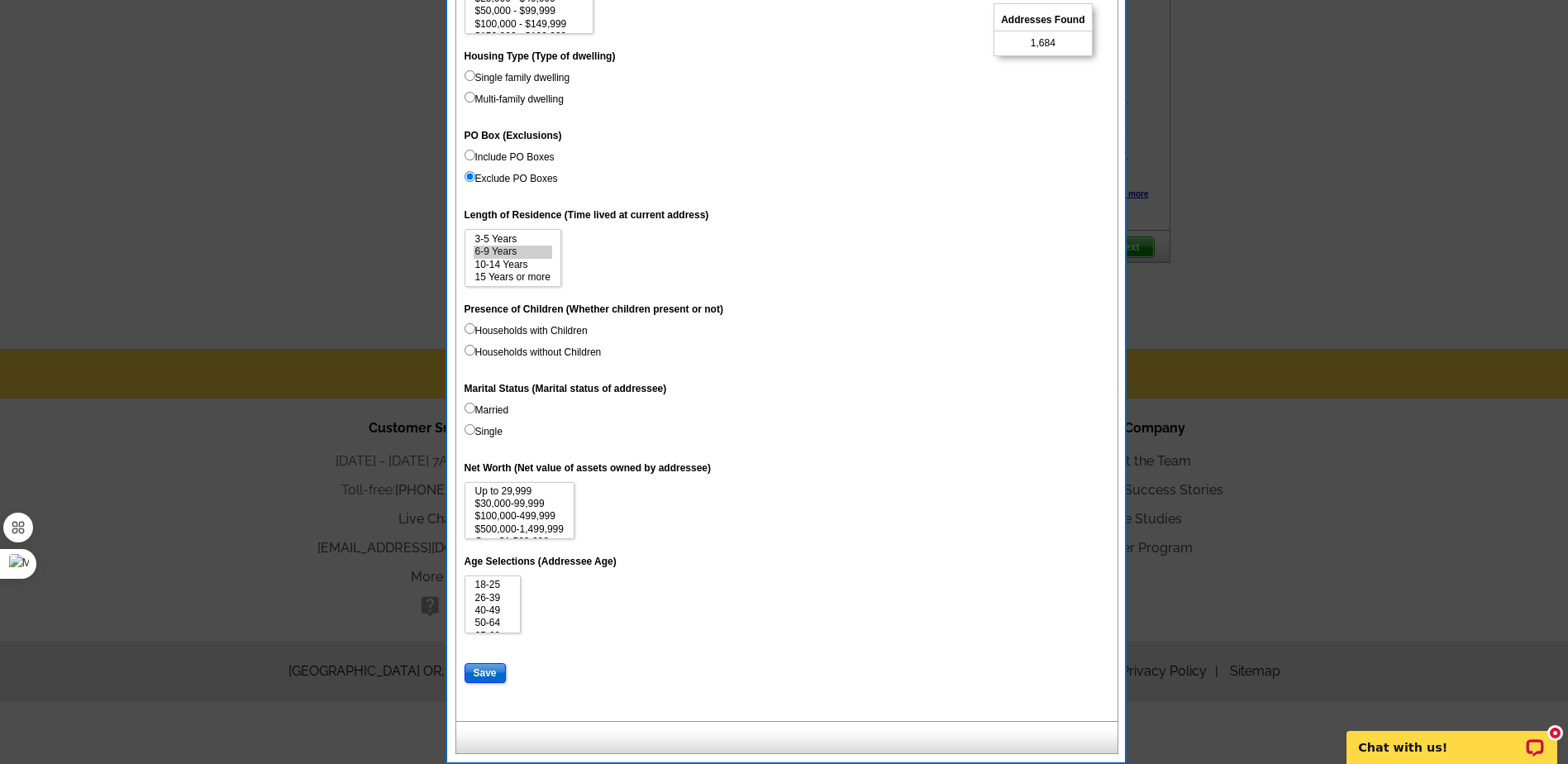
click at [485, 672] on input "Save" at bounding box center [485, 673] width 42 height 20
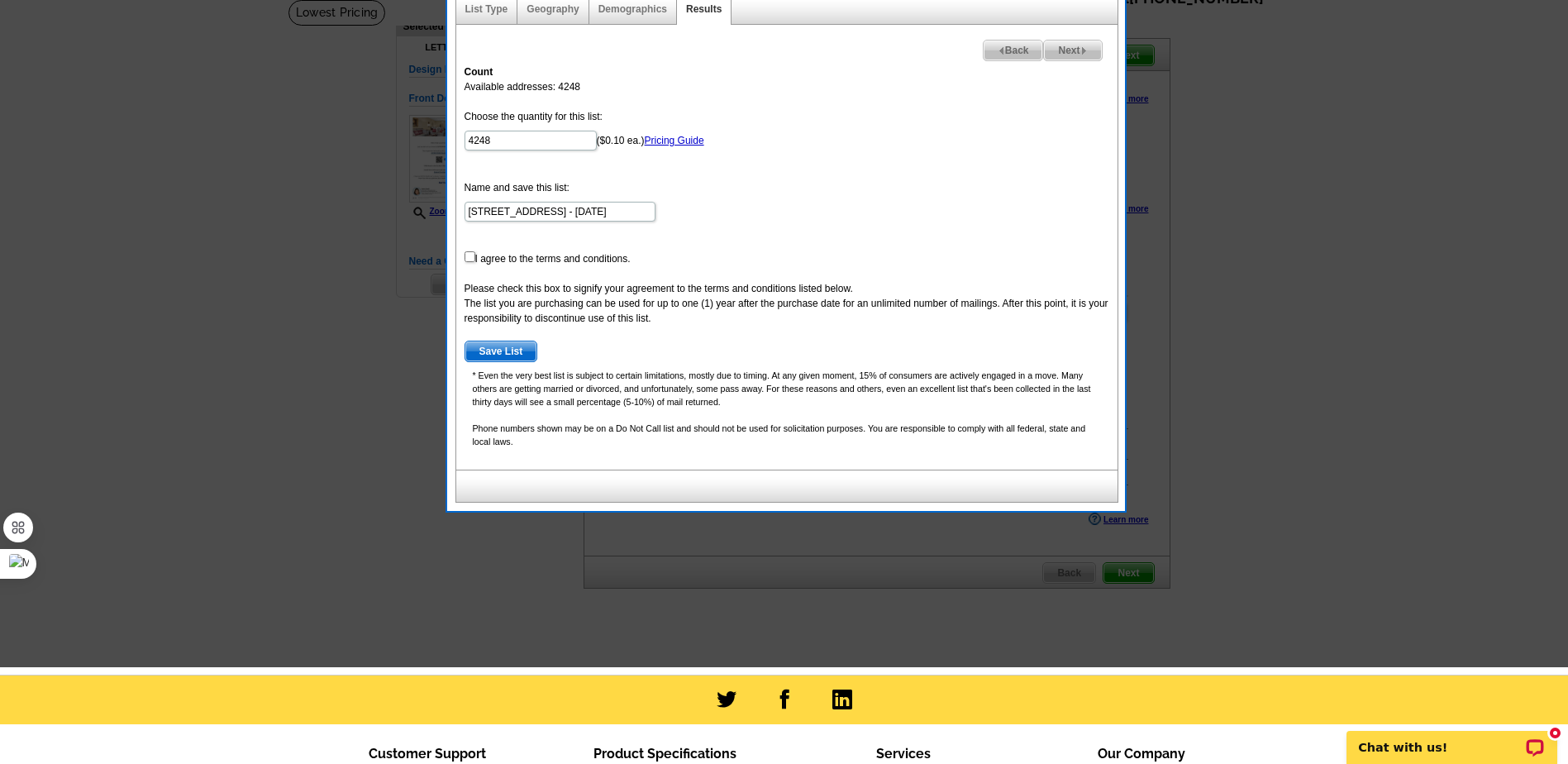
scroll to position [0, 0]
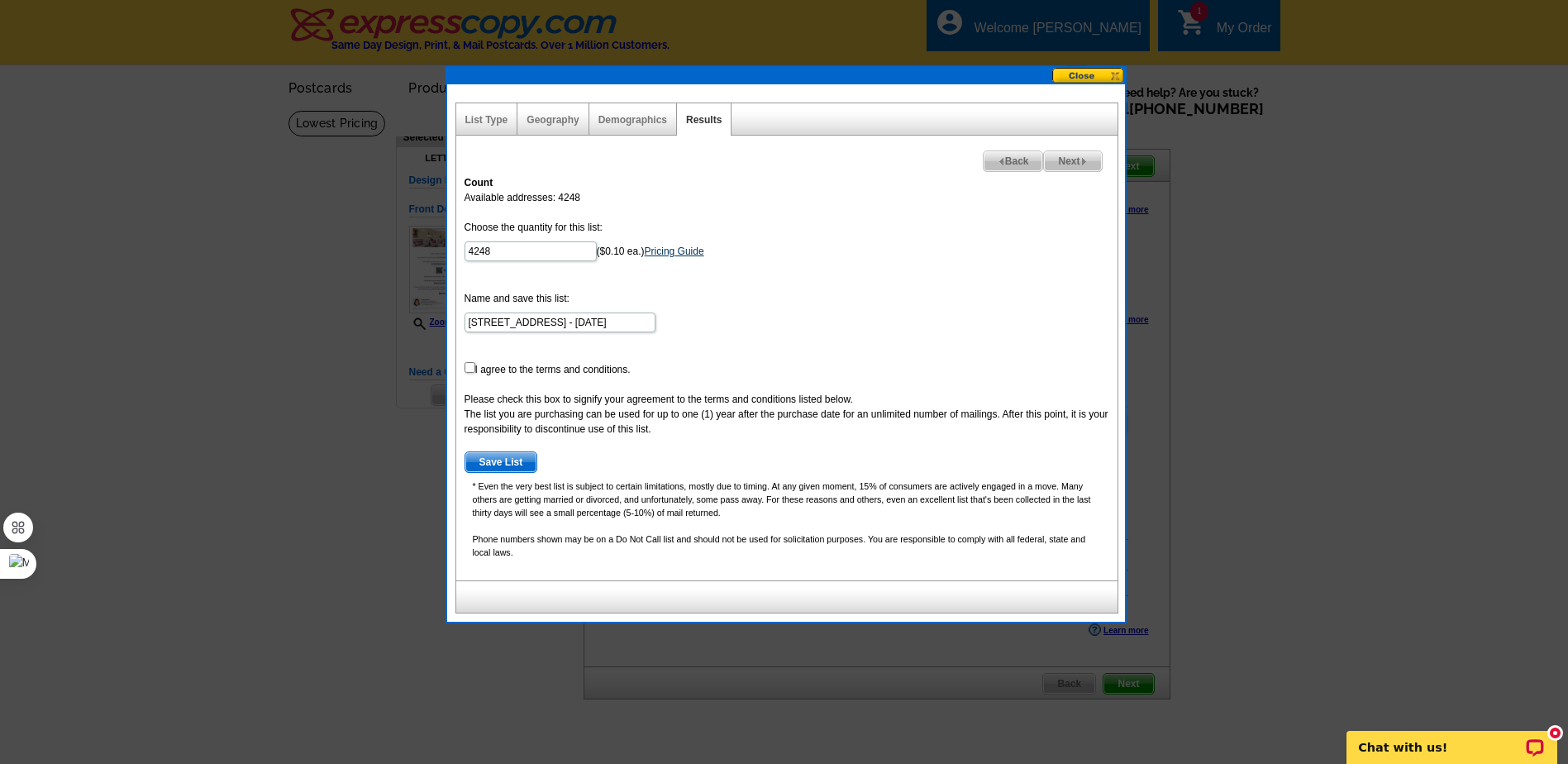
click at [692, 251] on link "Pricing Guide" at bounding box center [674, 252] width 60 height 12
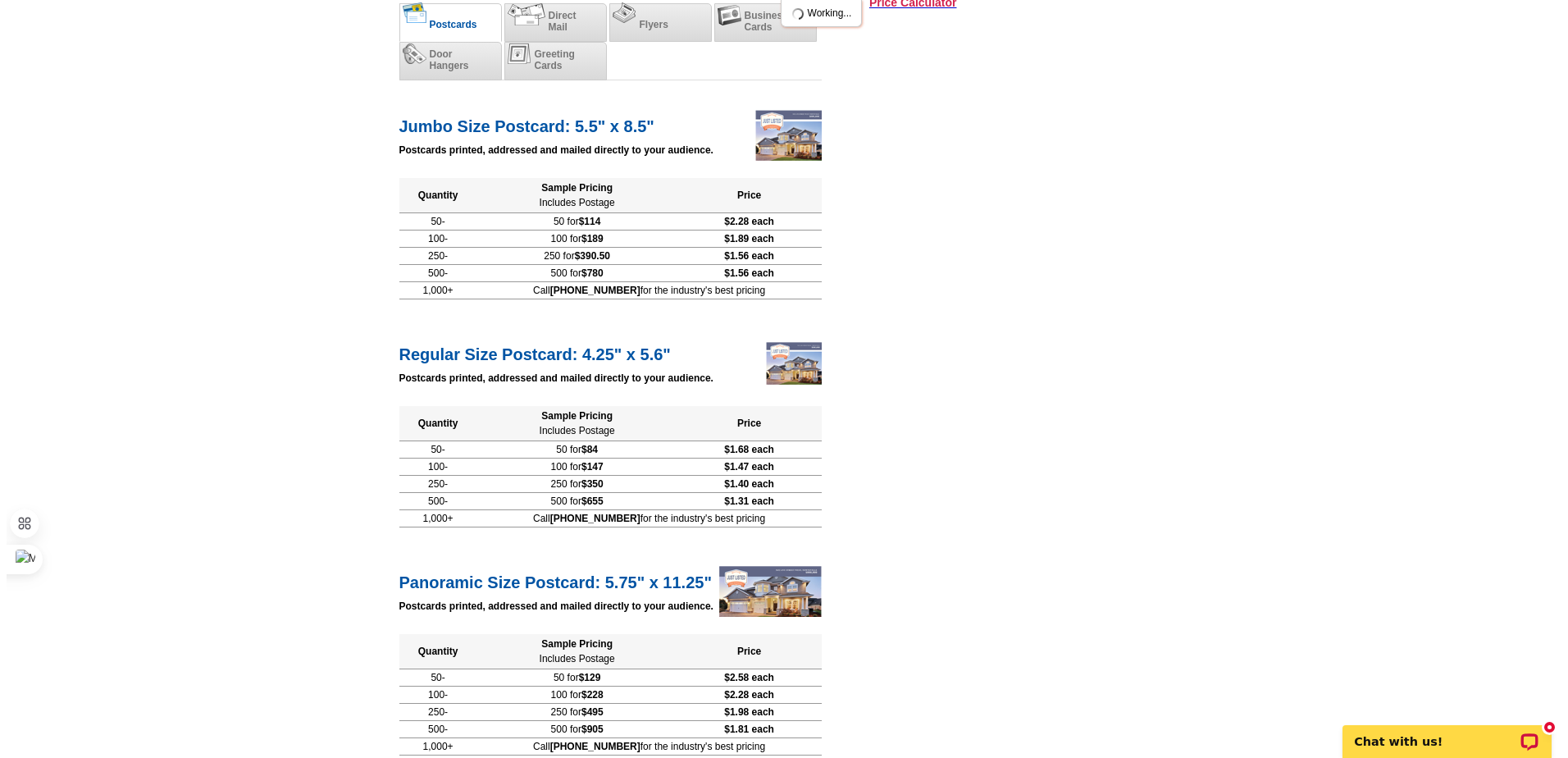
scroll to position [164, 0]
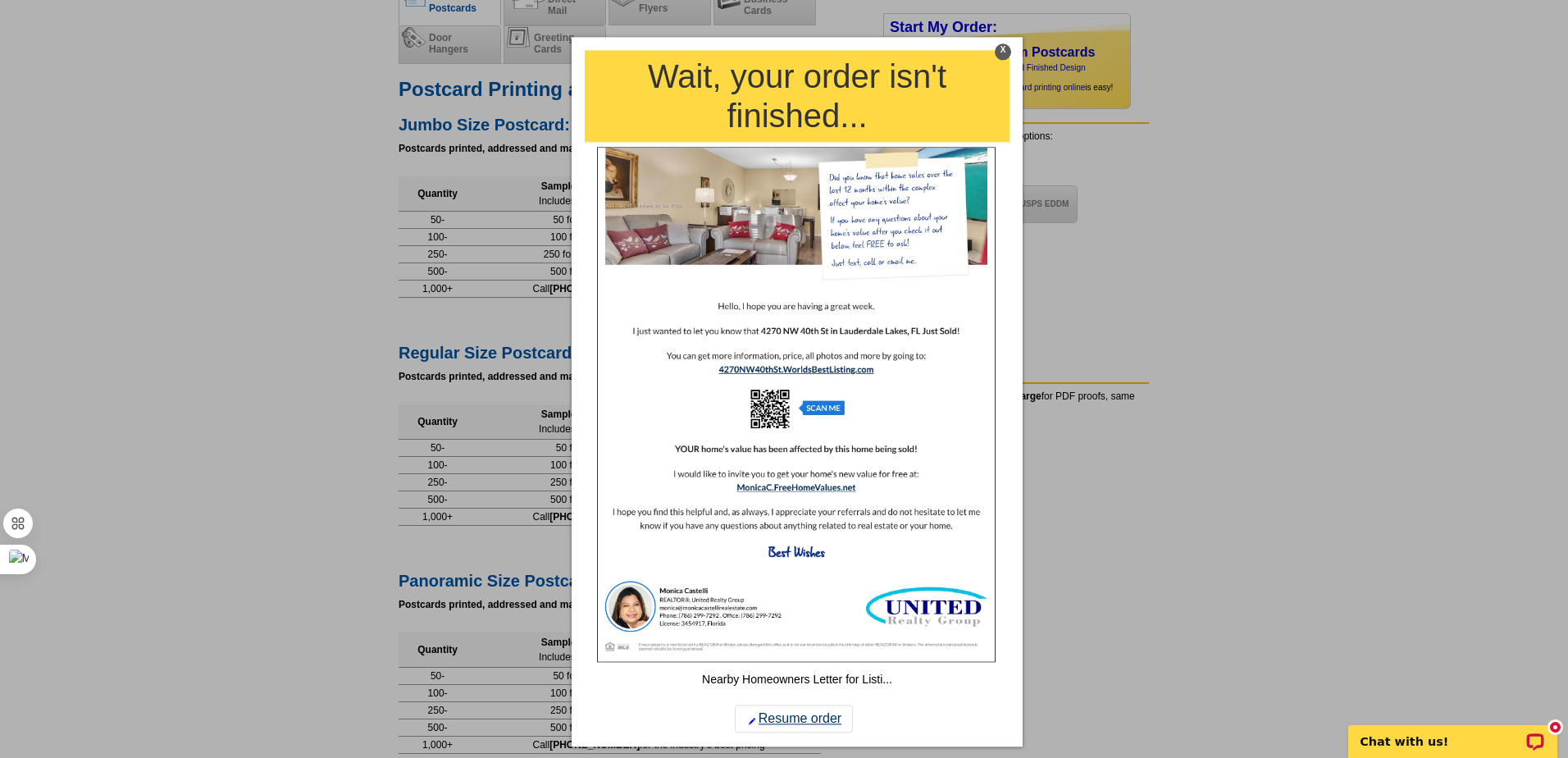
click at [782, 719] on link "Resume order" at bounding box center [794, 720] width 118 height 28
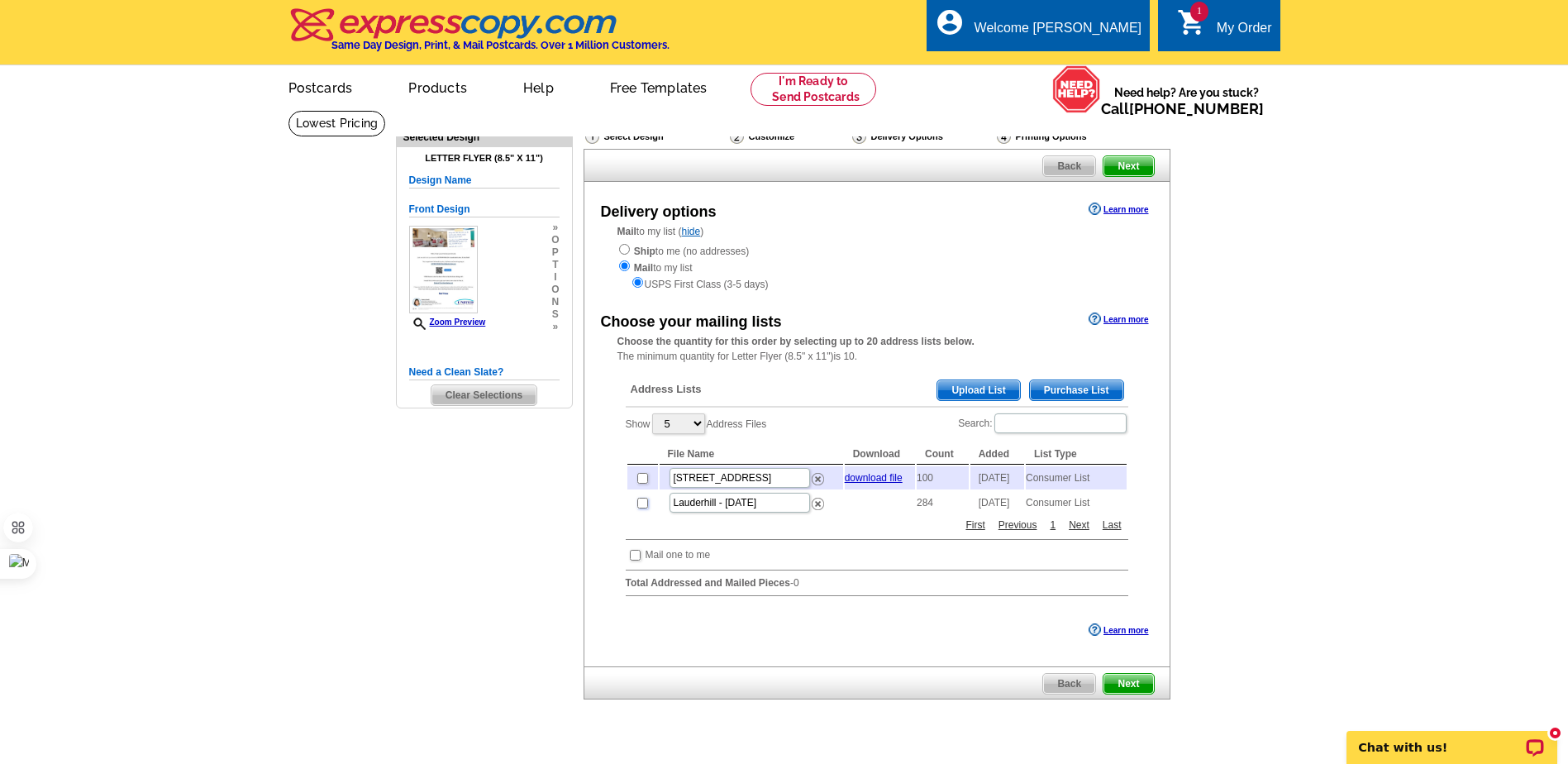
click at [640, 508] on input "checkbox" at bounding box center [642, 502] width 11 height 11
checkbox input "true"
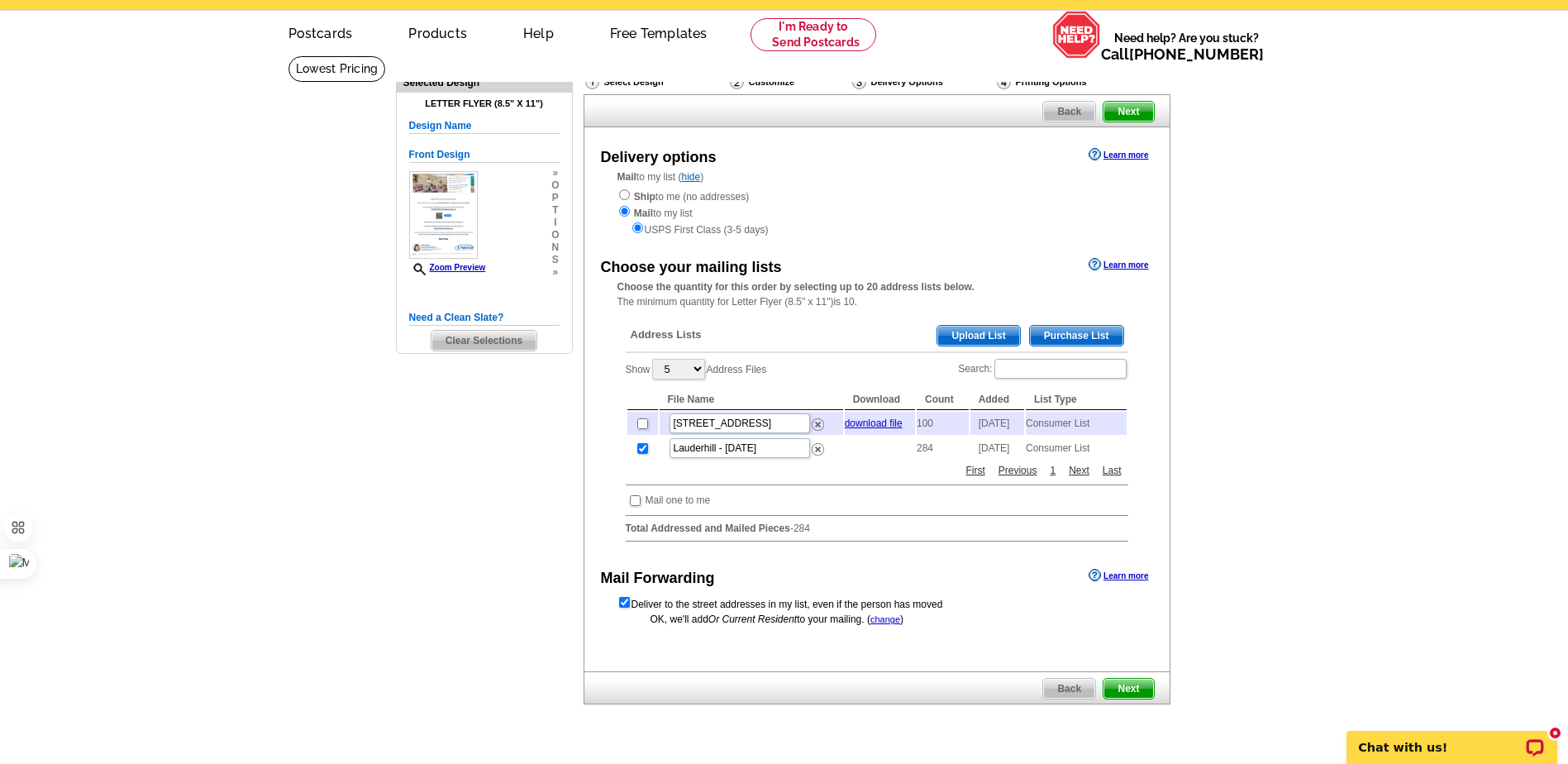
scroll to position [165, 0]
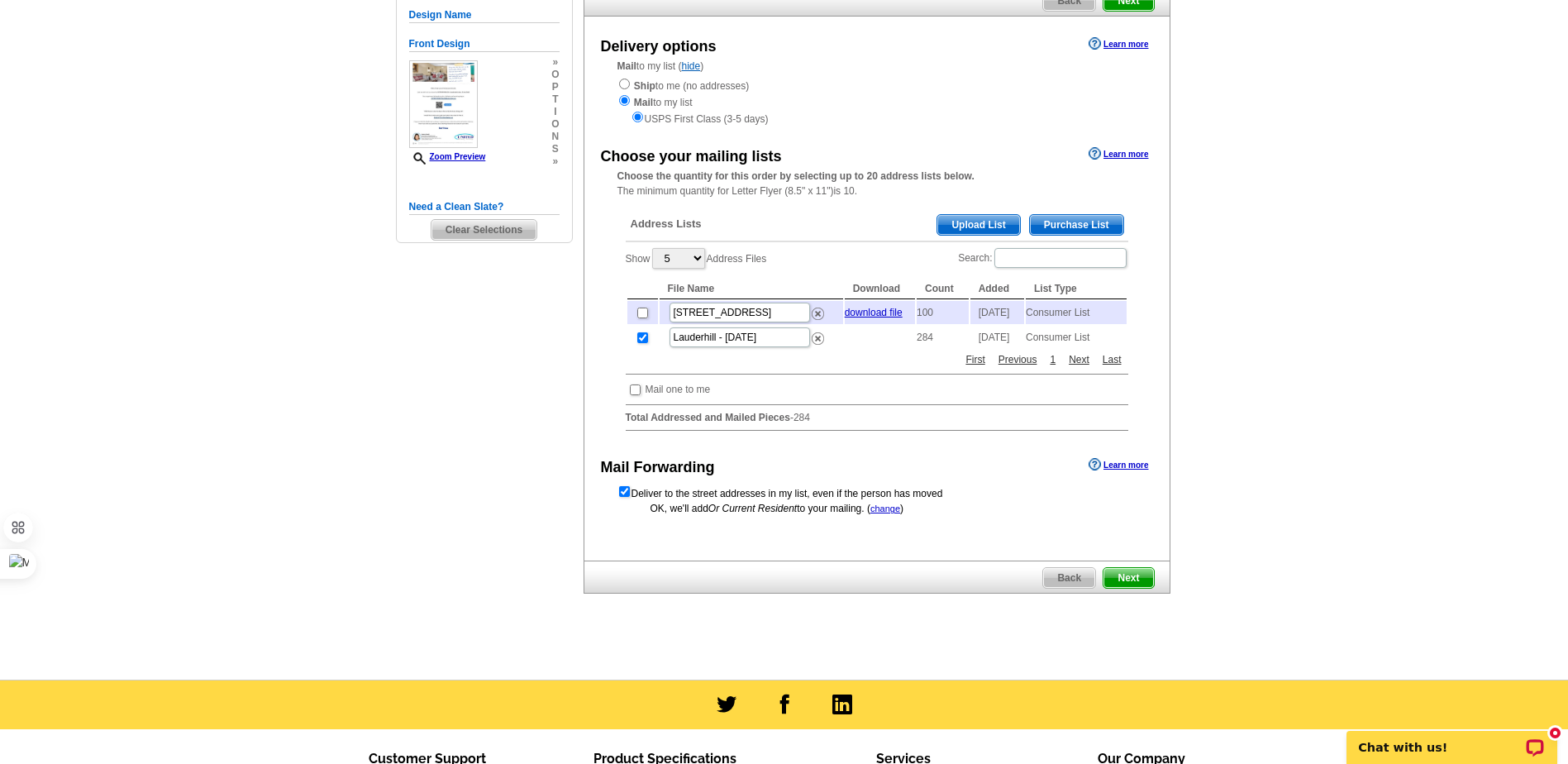
click at [1136, 588] on span "Next" at bounding box center [1128, 578] width 50 height 20
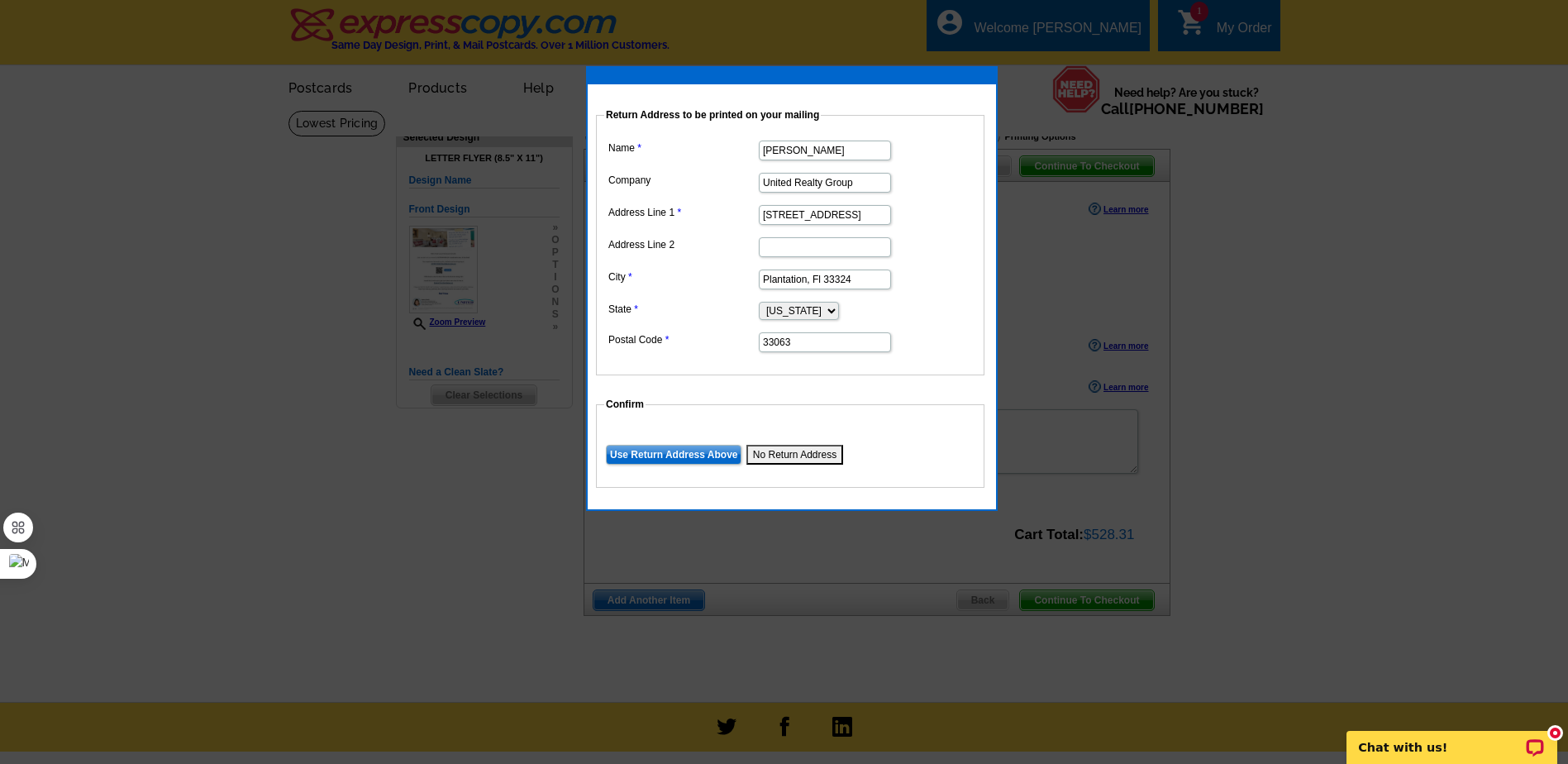
click at [723, 453] on input "Use Return Address Above" at bounding box center [673, 455] width 135 height 20
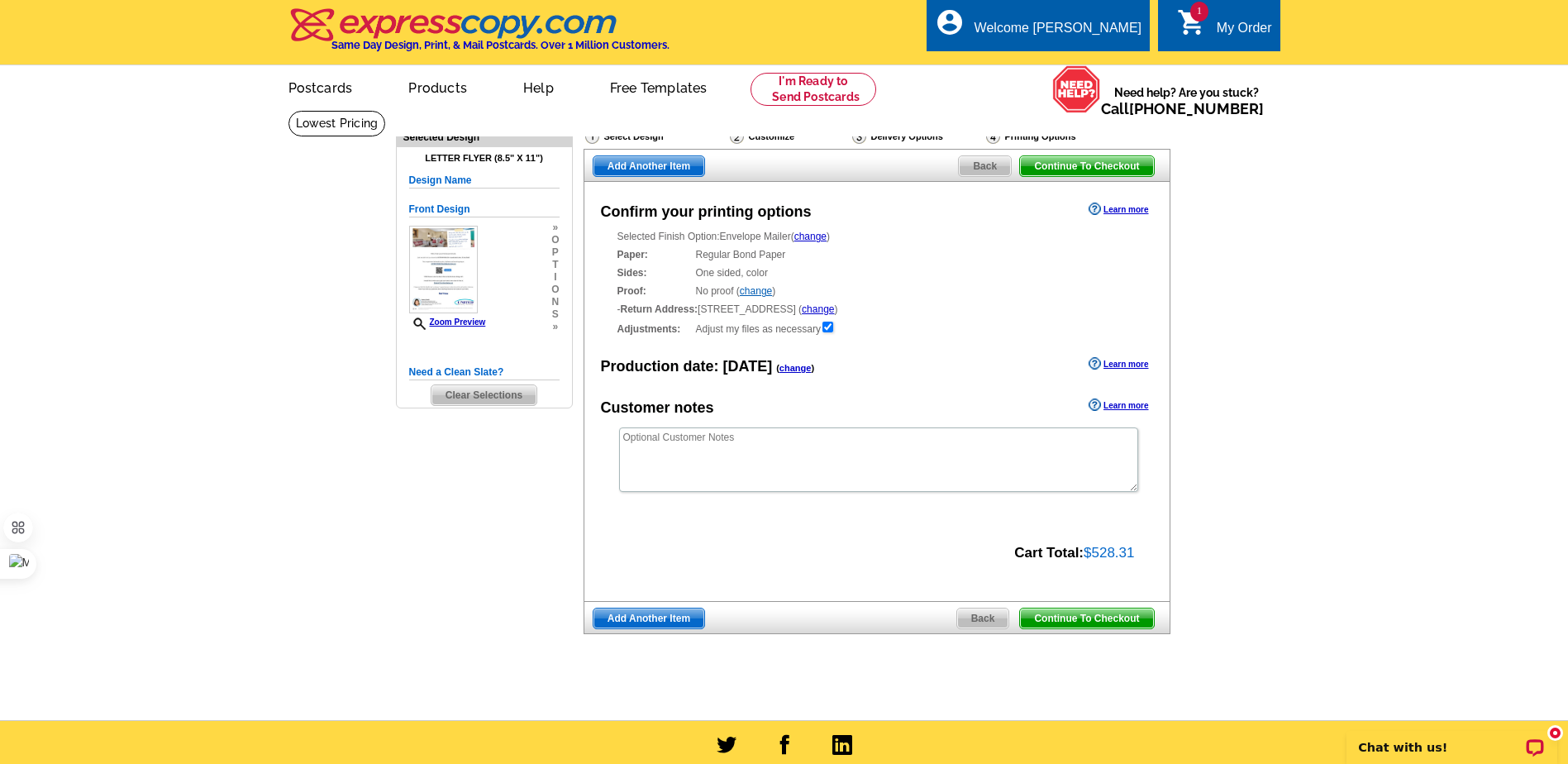
click at [980, 164] on span "Back" at bounding box center [984, 166] width 52 height 20
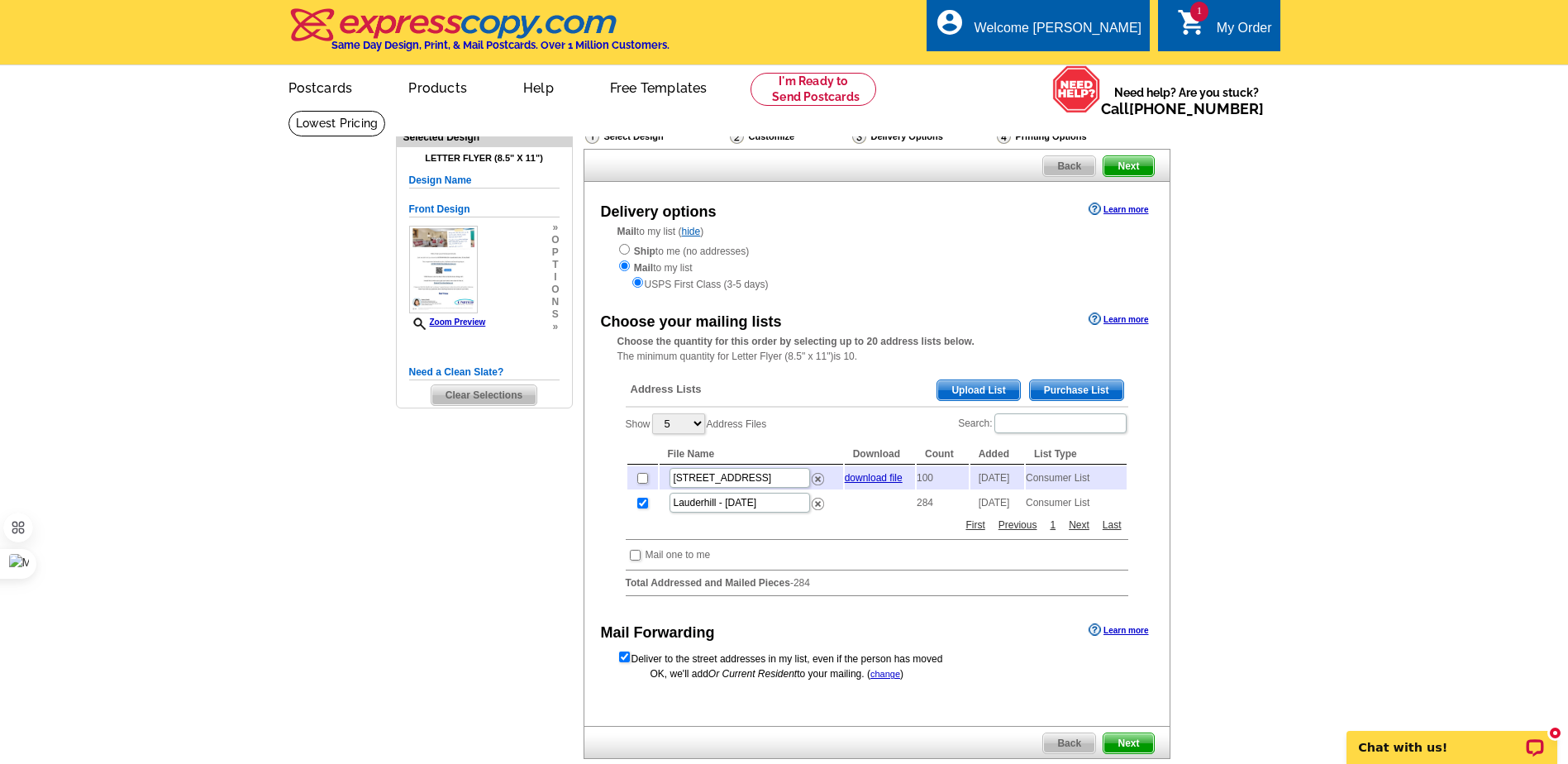
click at [927, 514] on td "284" at bounding box center [943, 502] width 52 height 23
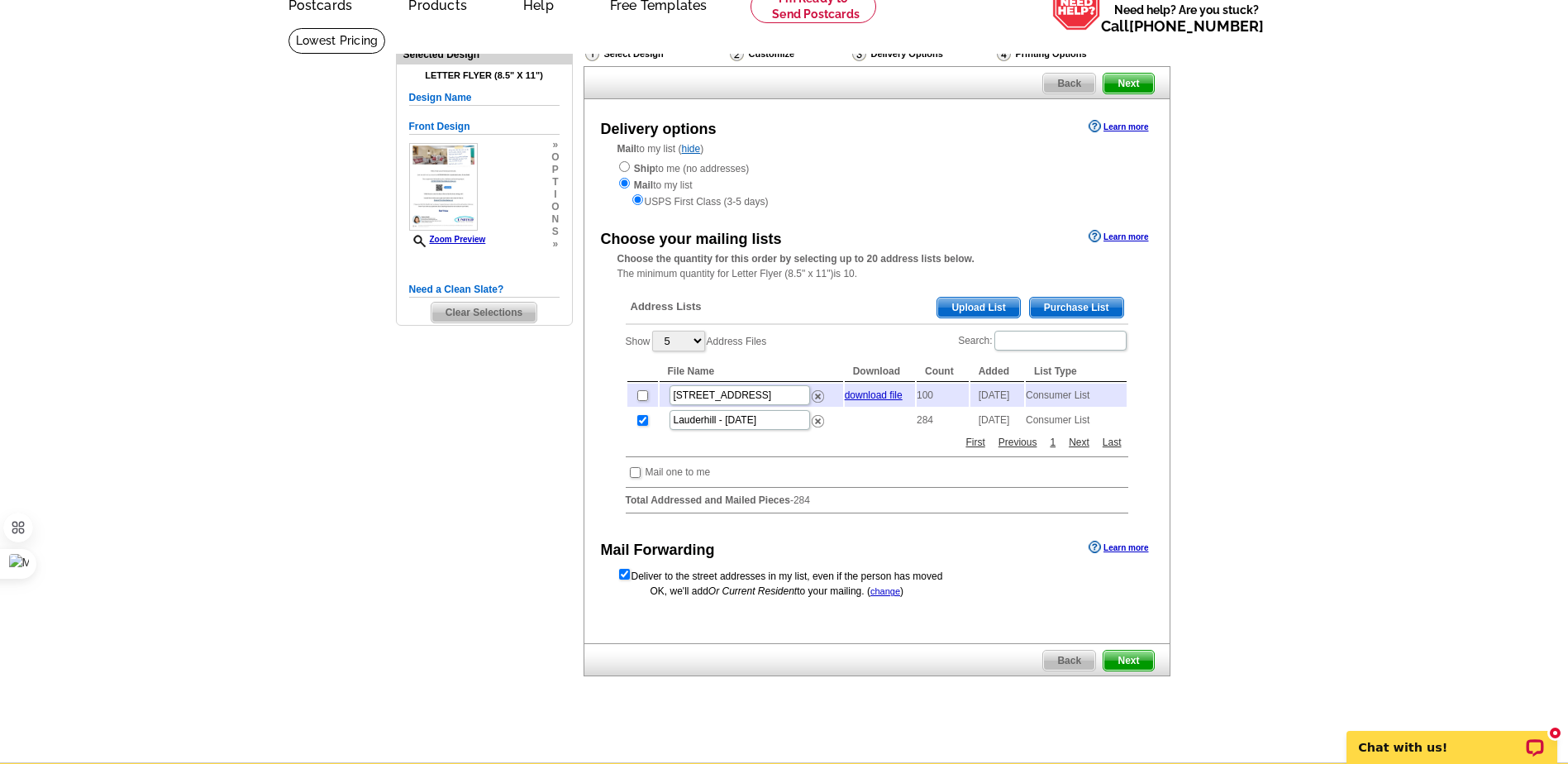
click at [1064, 88] on span "Back" at bounding box center [1069, 84] width 52 height 20
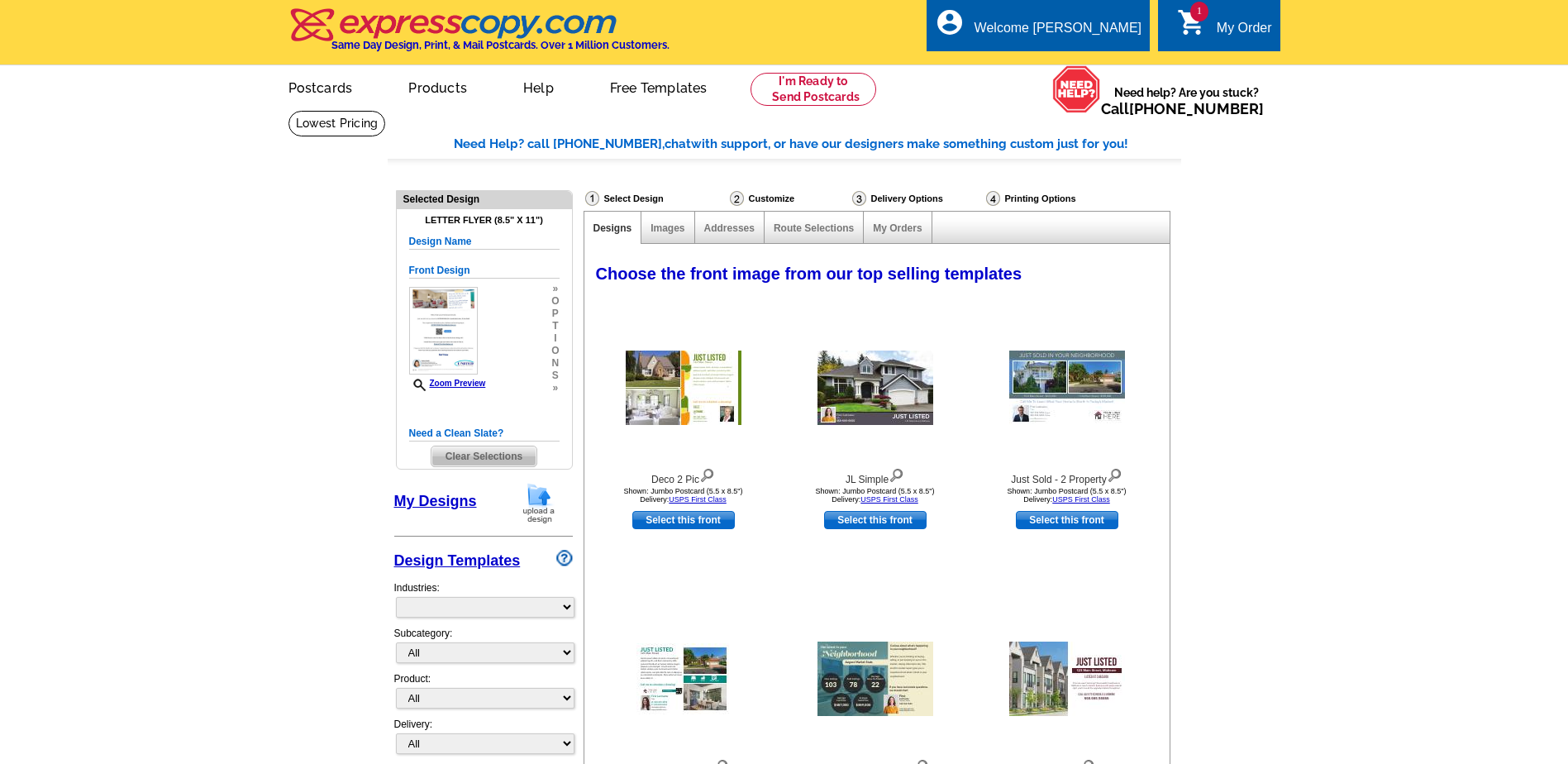
select select "785"
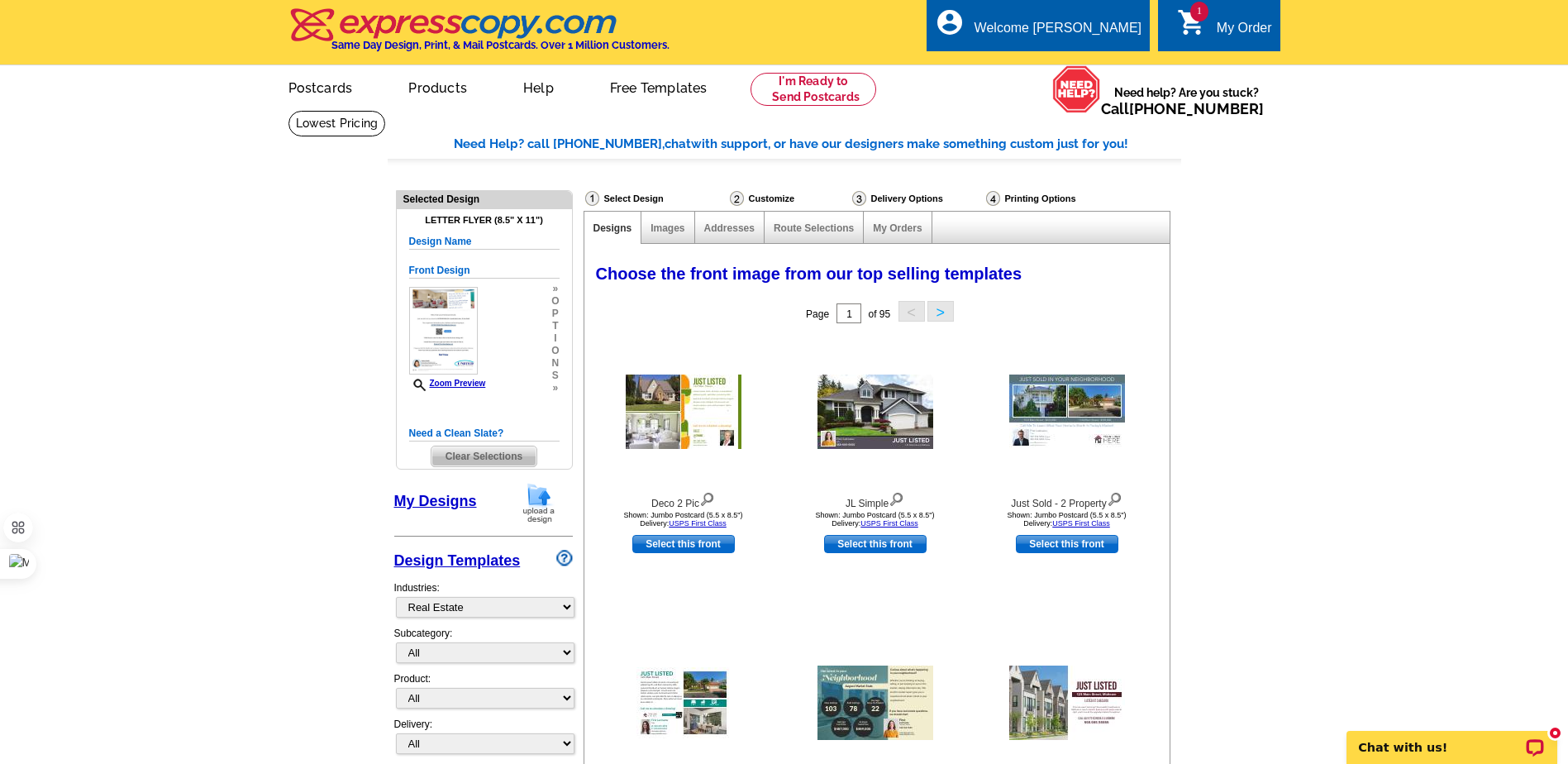
click at [1242, 29] on div "My Order" at bounding box center [1244, 32] width 56 height 23
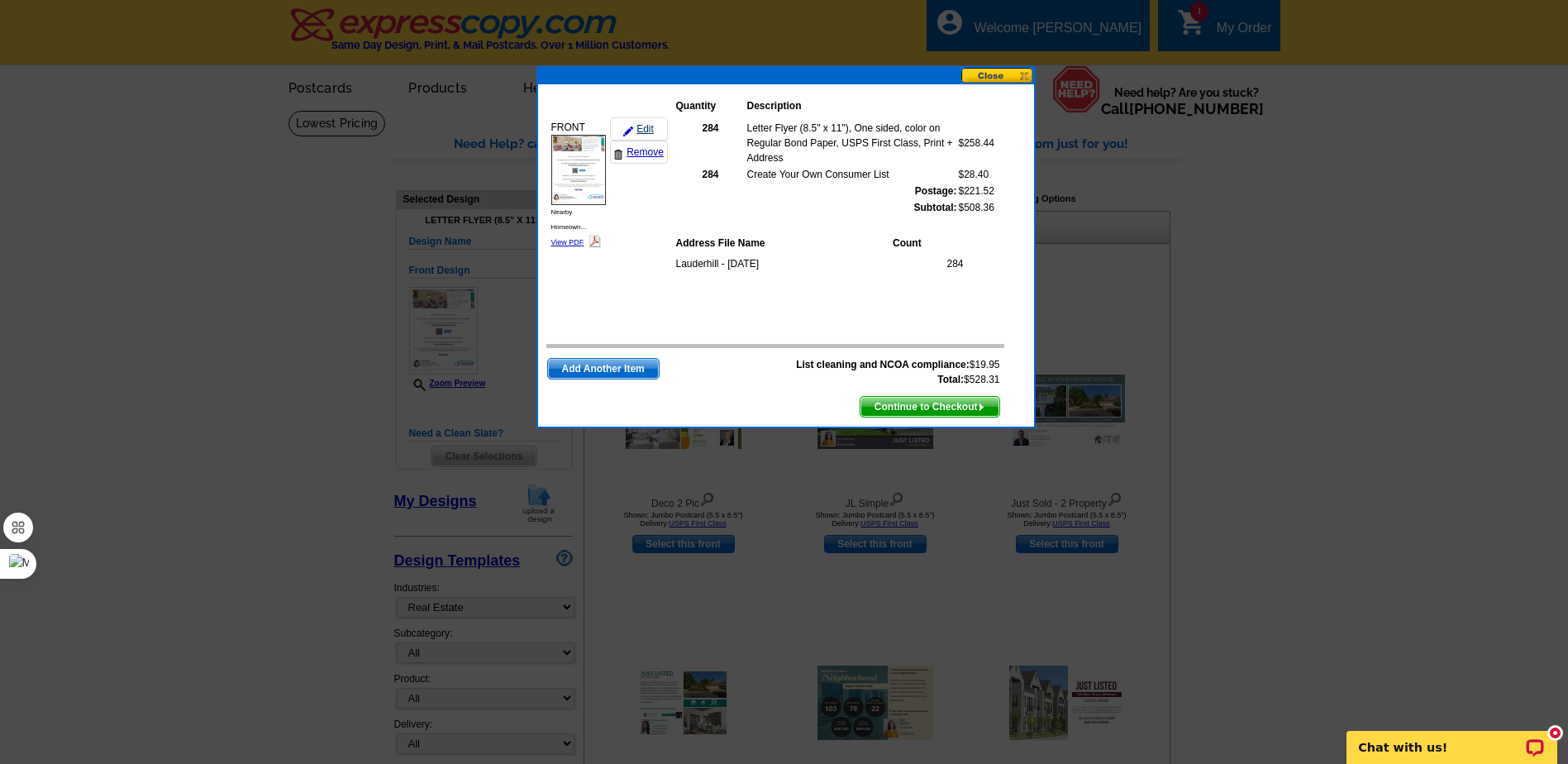
click at [645, 129] on link "Edit" at bounding box center [638, 128] width 58 height 23
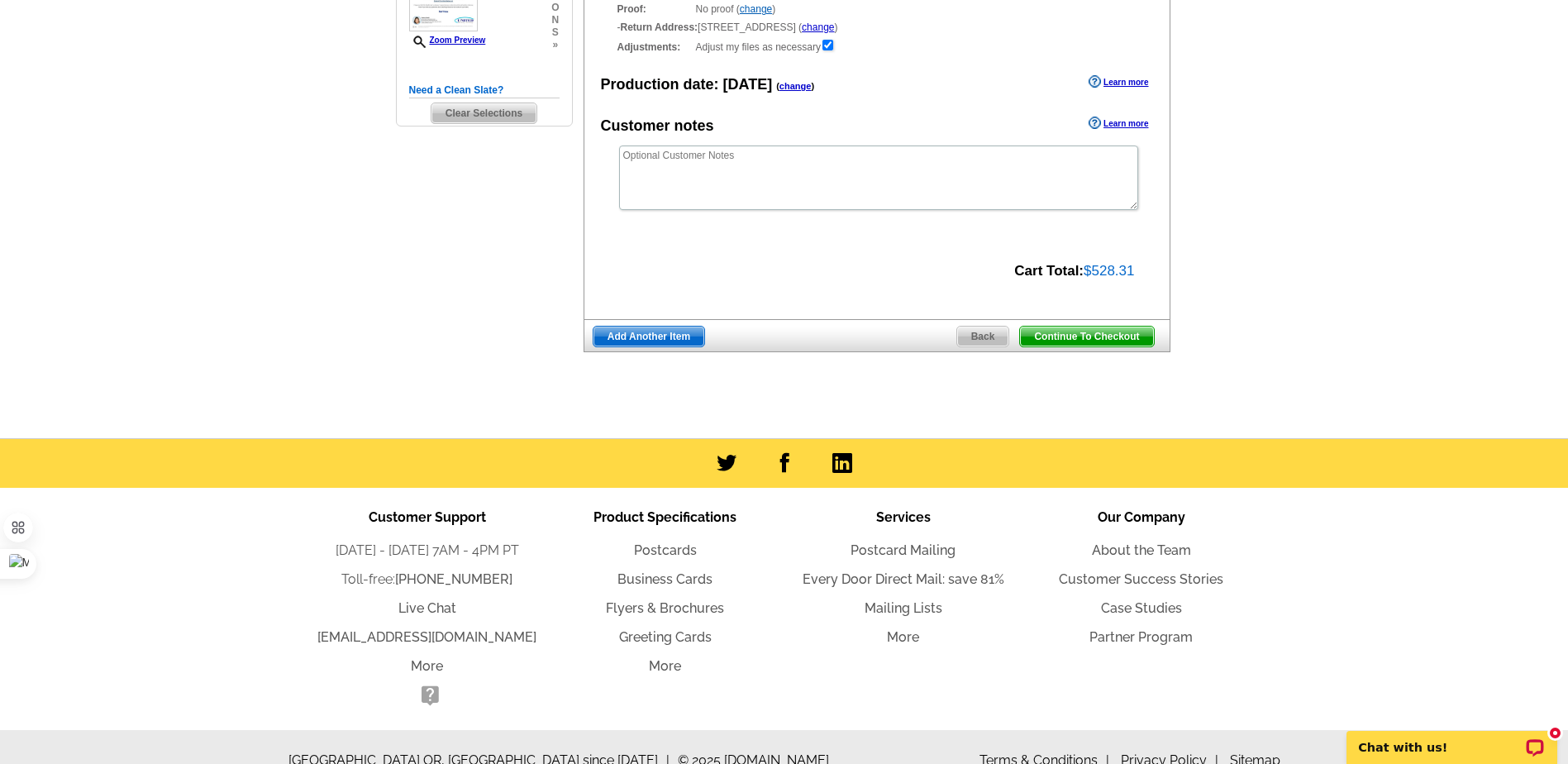
scroll to position [311, 0]
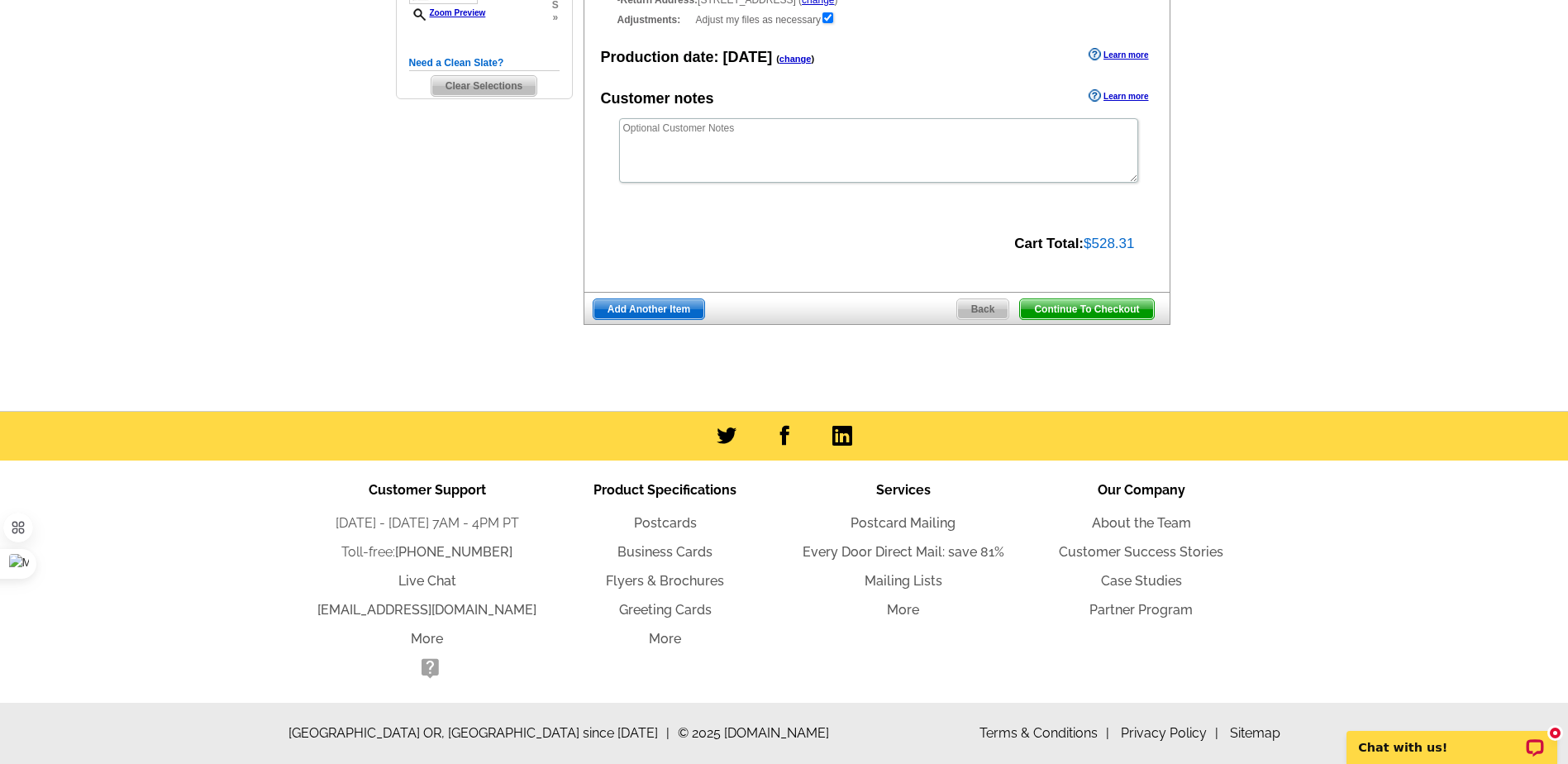
click at [989, 308] on span "Back" at bounding box center [982, 309] width 52 height 20
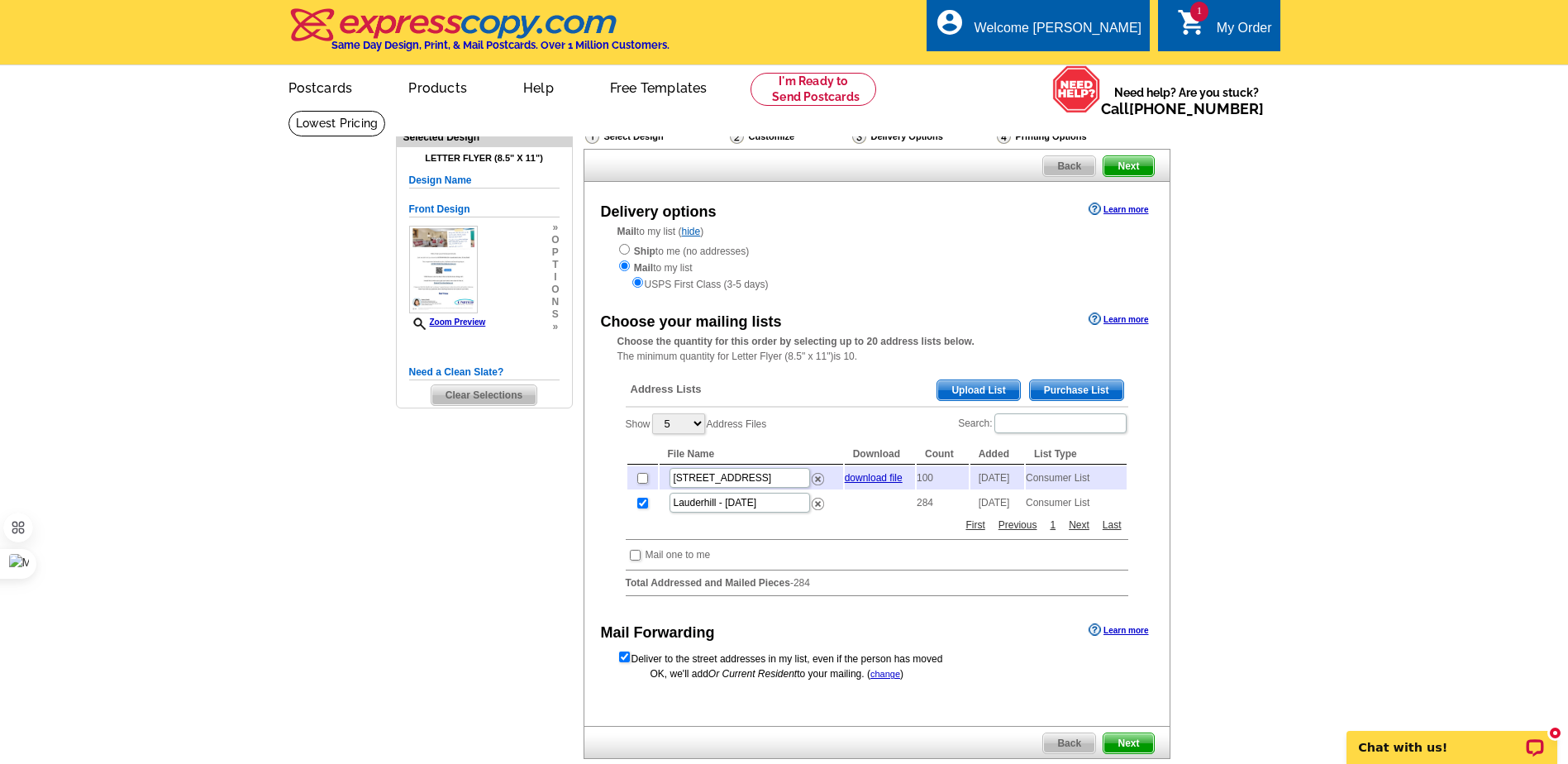
click at [929, 514] on td "284" at bounding box center [943, 502] width 52 height 23
click at [941, 453] on th "Count" at bounding box center [943, 454] width 52 height 21
click at [638, 508] on input "checkbox" at bounding box center [642, 502] width 11 height 11
checkbox input "false"
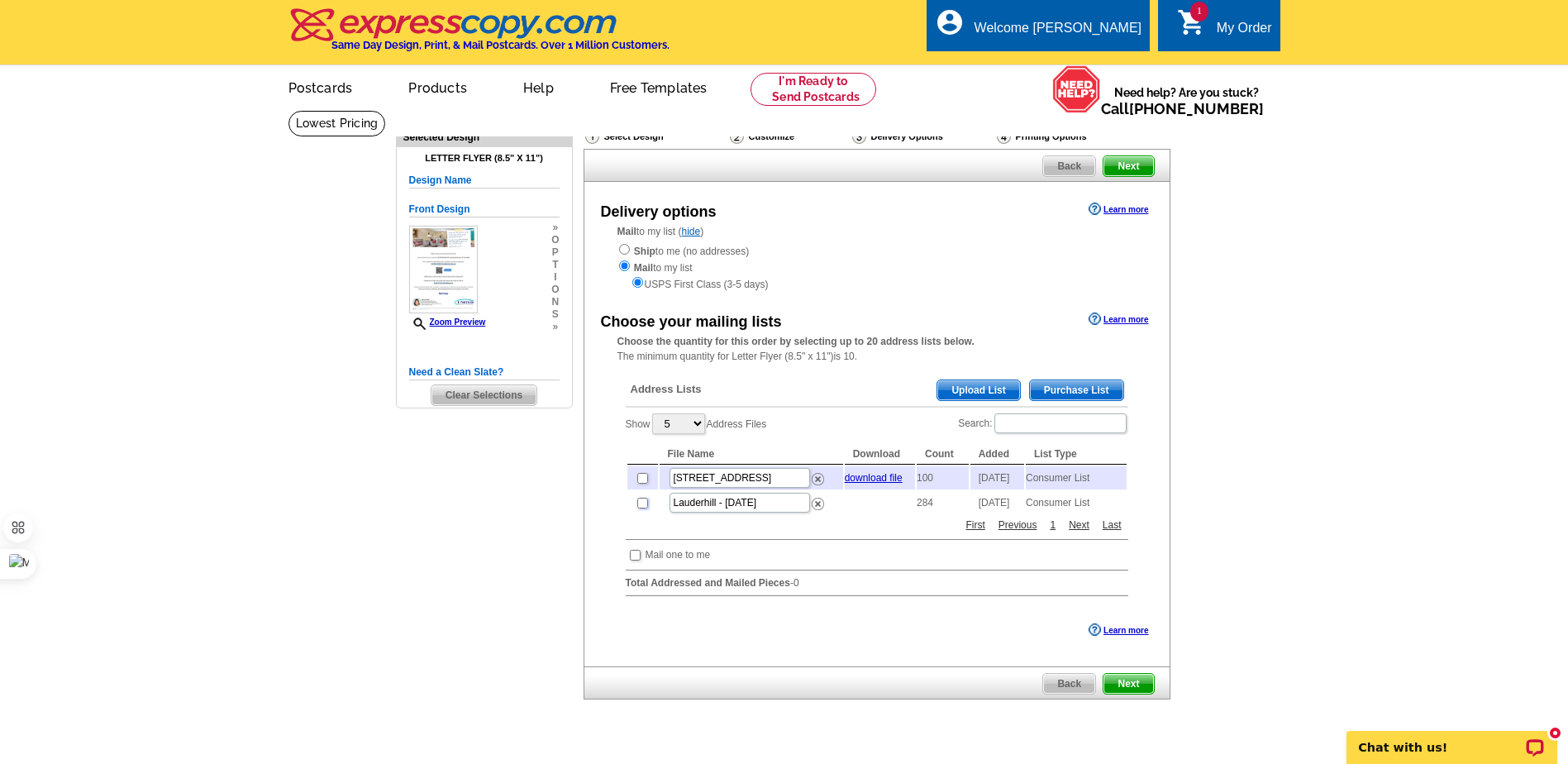
click at [638, 508] on input "checkbox" at bounding box center [642, 502] width 11 height 11
checkbox input "true"
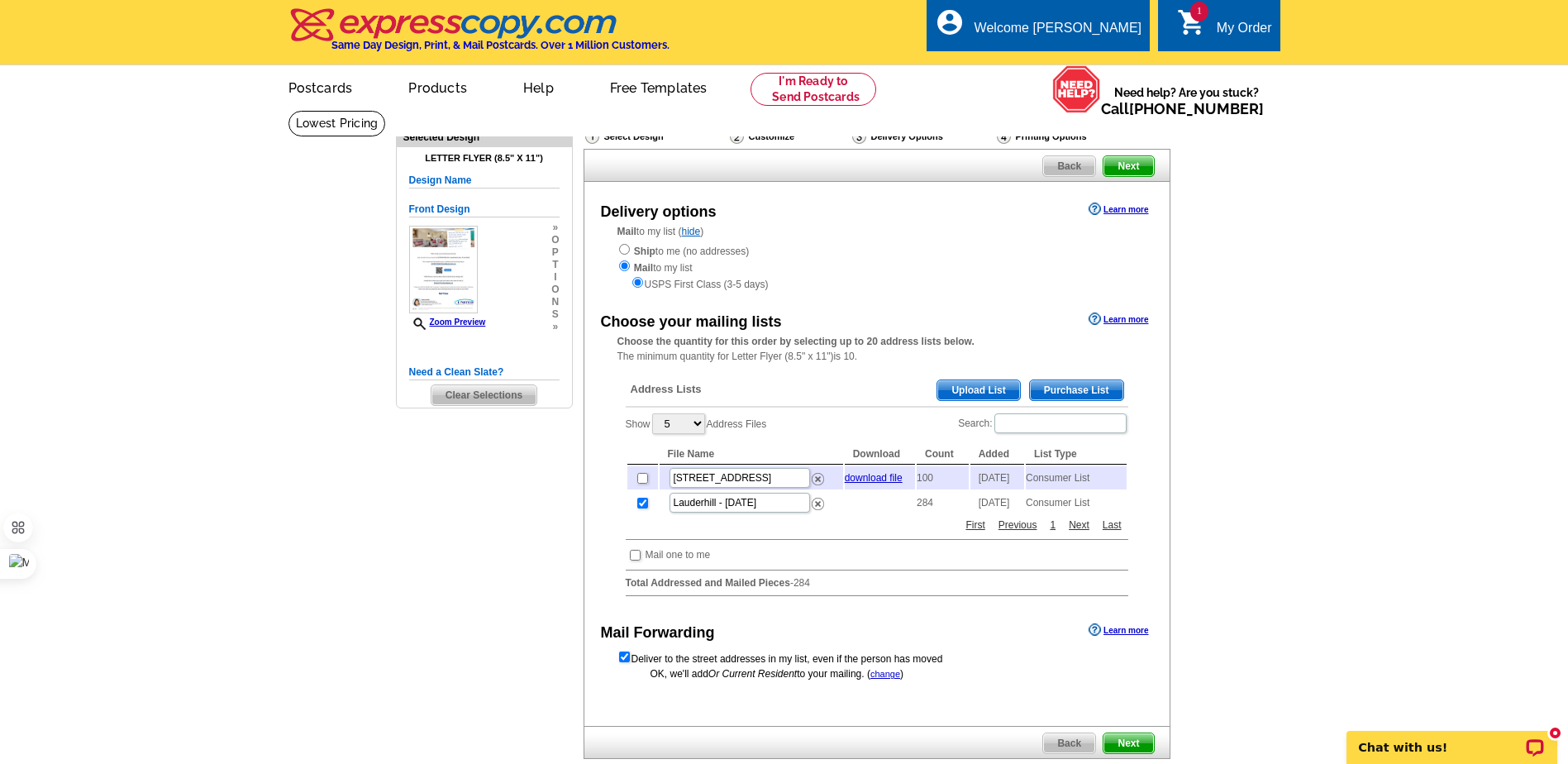
click at [927, 512] on td "284" at bounding box center [943, 502] width 52 height 23
click at [943, 456] on th "Count" at bounding box center [943, 454] width 52 height 21
click at [1100, 382] on span "Purchase List" at bounding box center [1076, 390] width 93 height 20
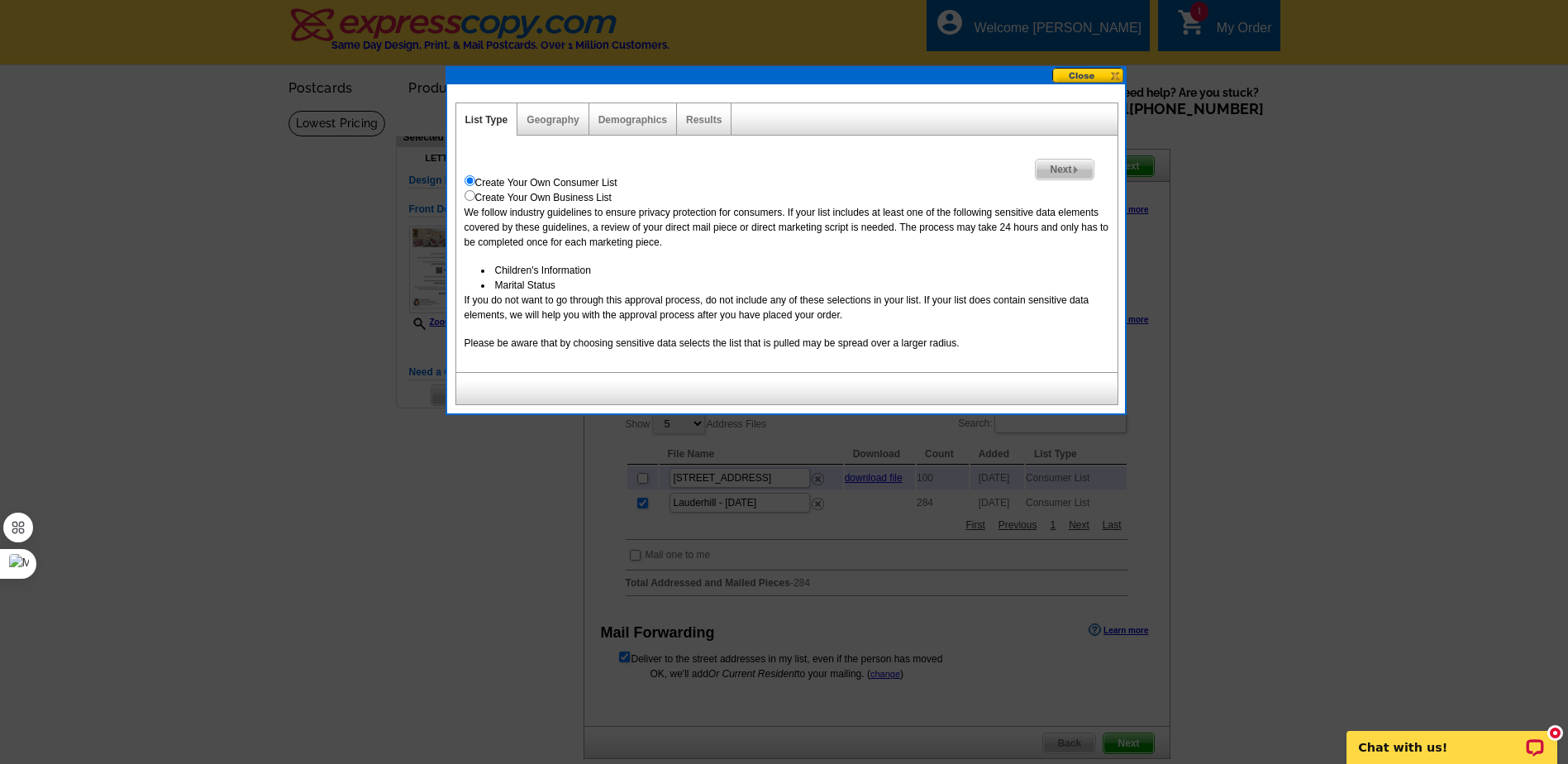
click at [1082, 169] on span "Next" at bounding box center [1063, 169] width 57 height 20
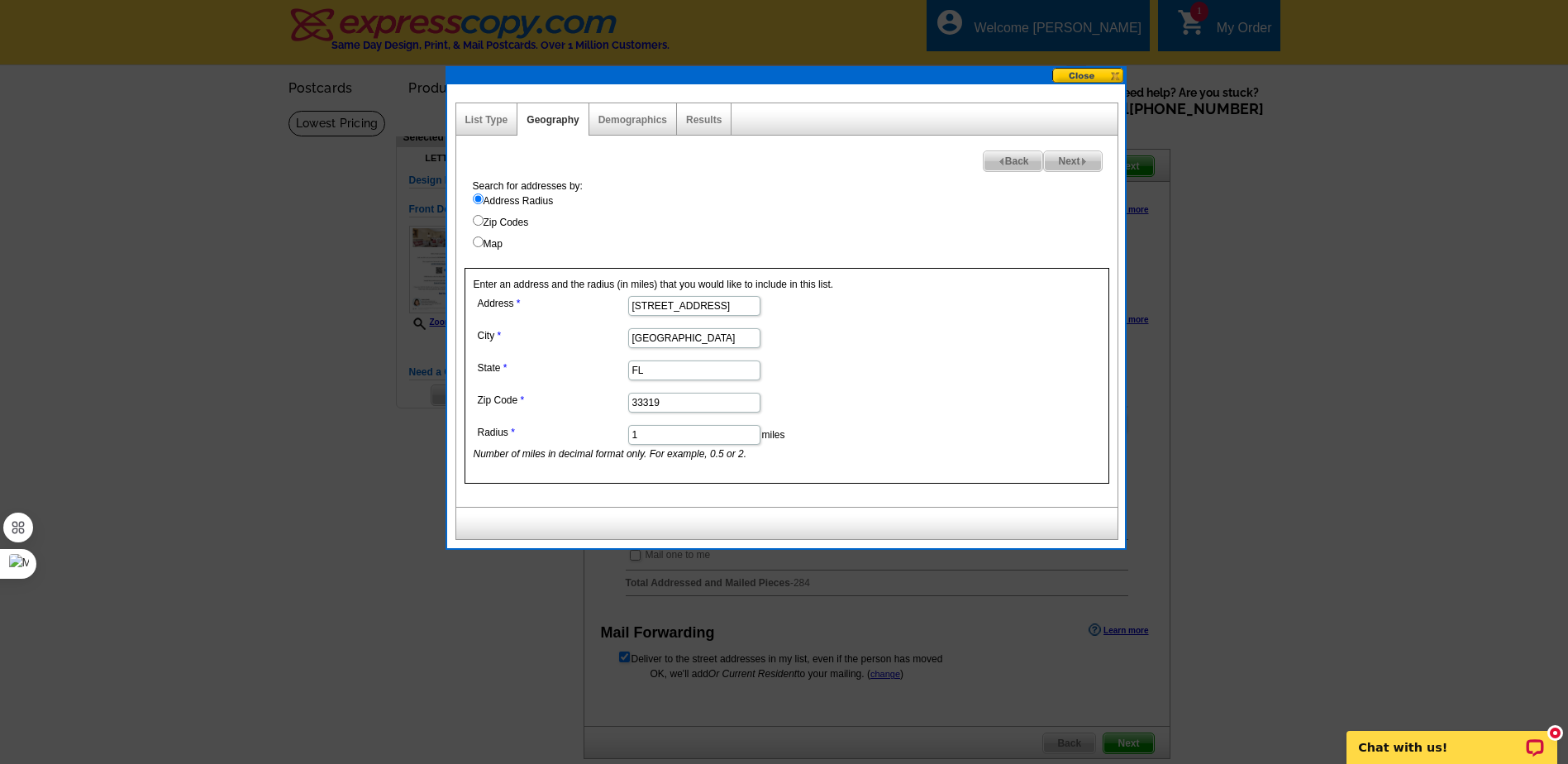
click at [1076, 160] on span "Next" at bounding box center [1072, 161] width 57 height 20
select select
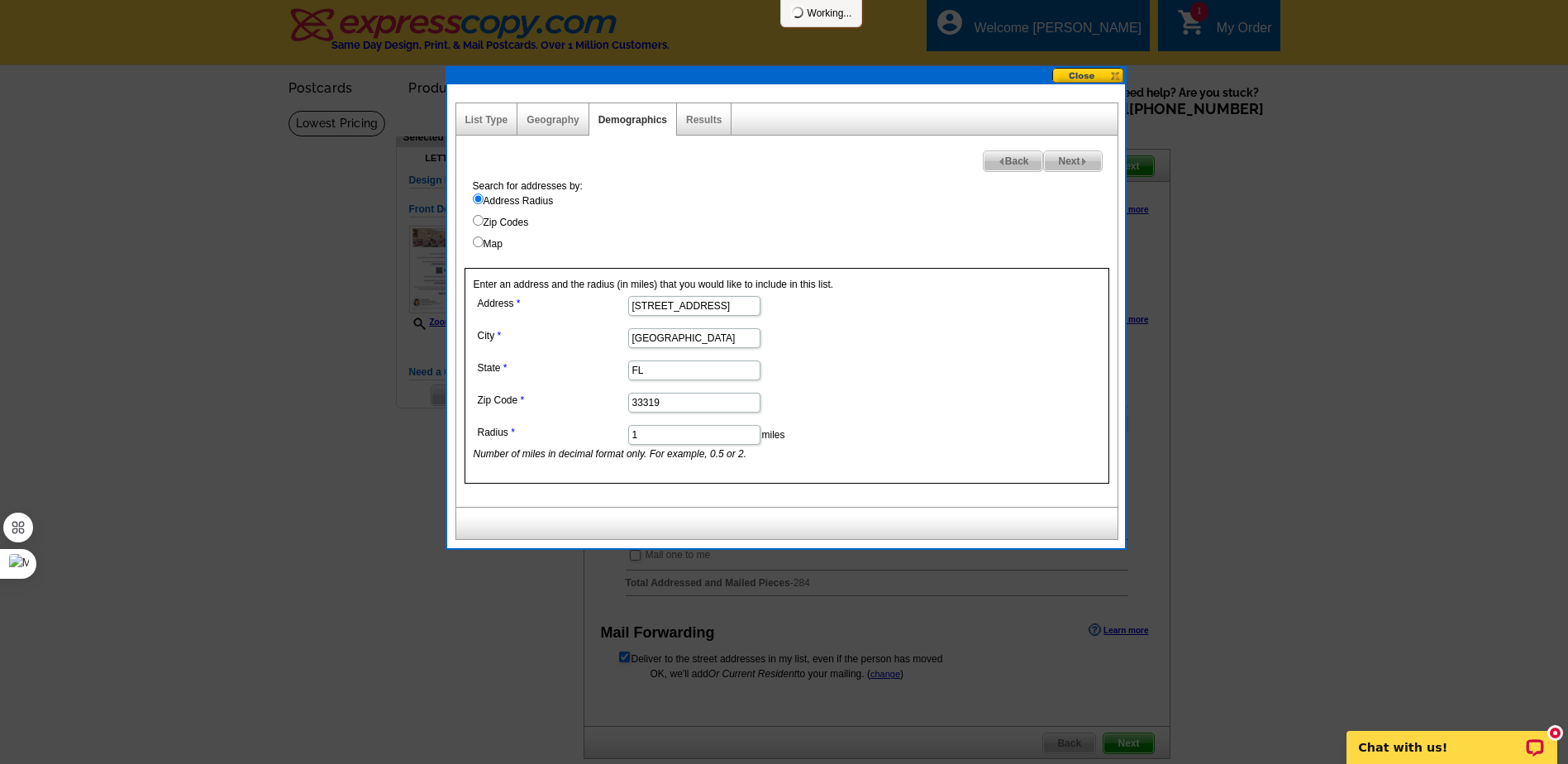
select select
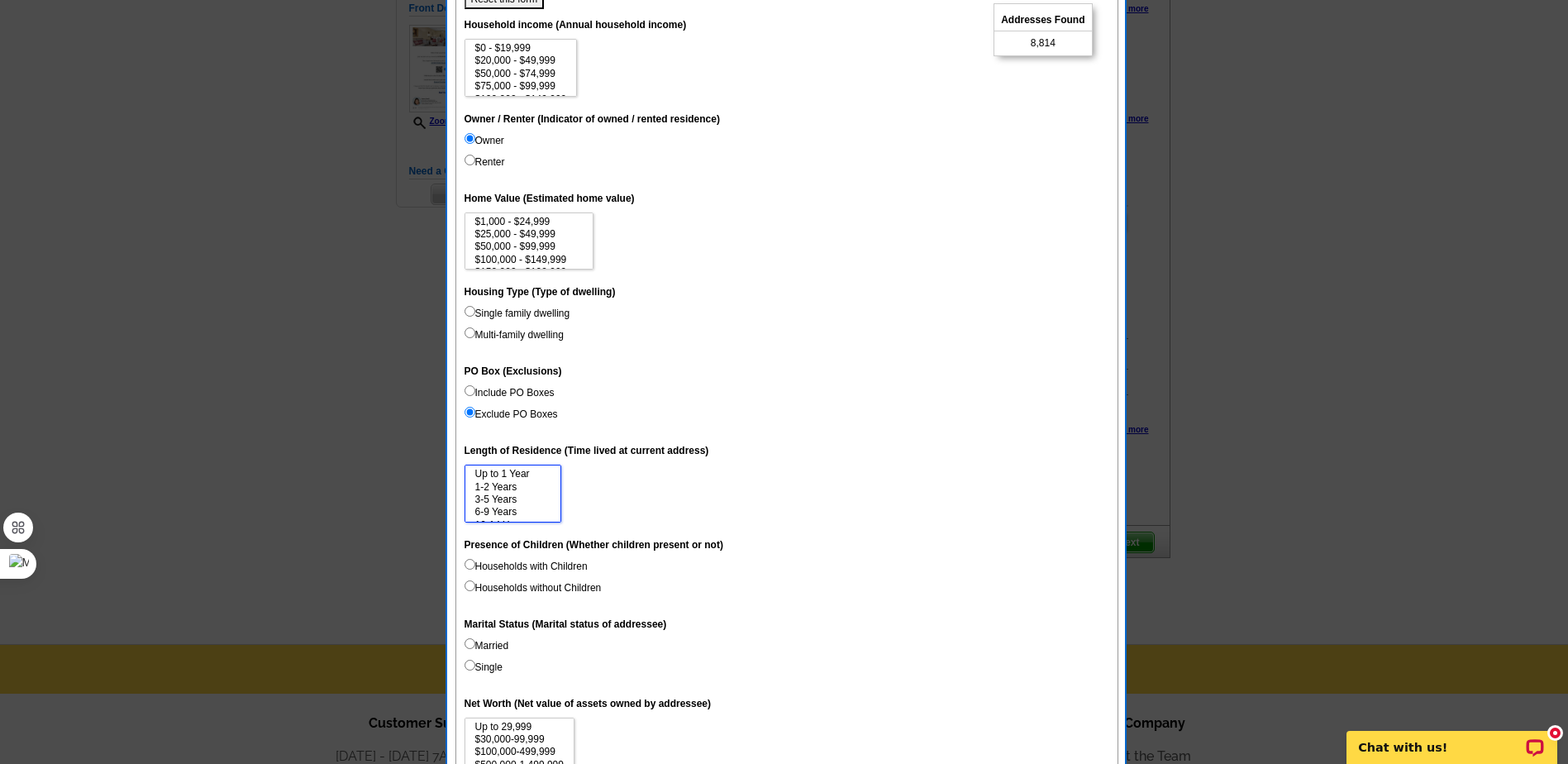
scroll to position [25, 0]
click at [526, 486] on option "6-9 Years" at bounding box center [512, 487] width 79 height 12
click at [526, 496] on option "10-14 Years" at bounding box center [512, 500] width 79 height 12
select select "6-9"
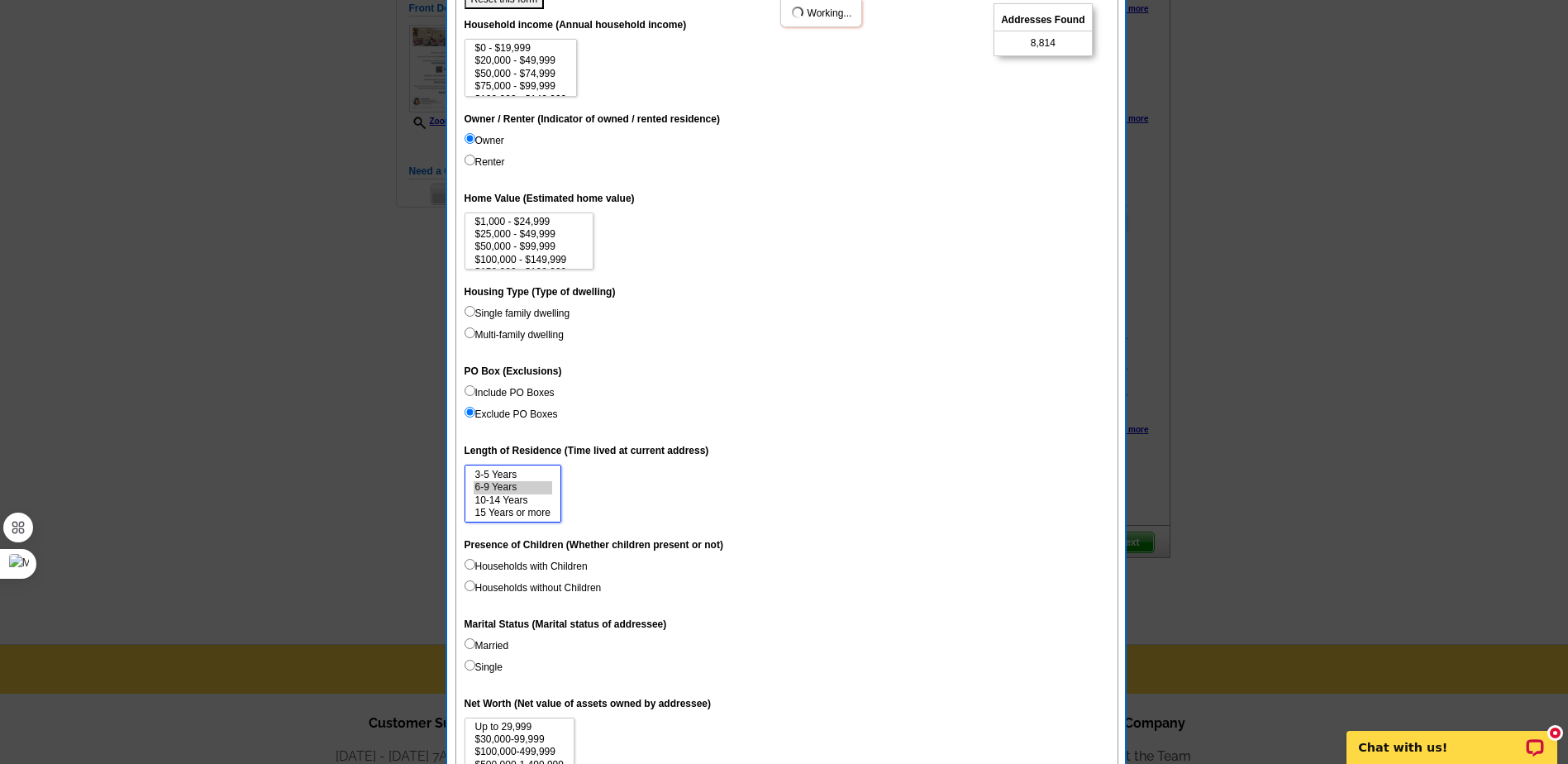
click at [518, 513] on option "15 Years or more" at bounding box center [512, 512] width 79 height 12
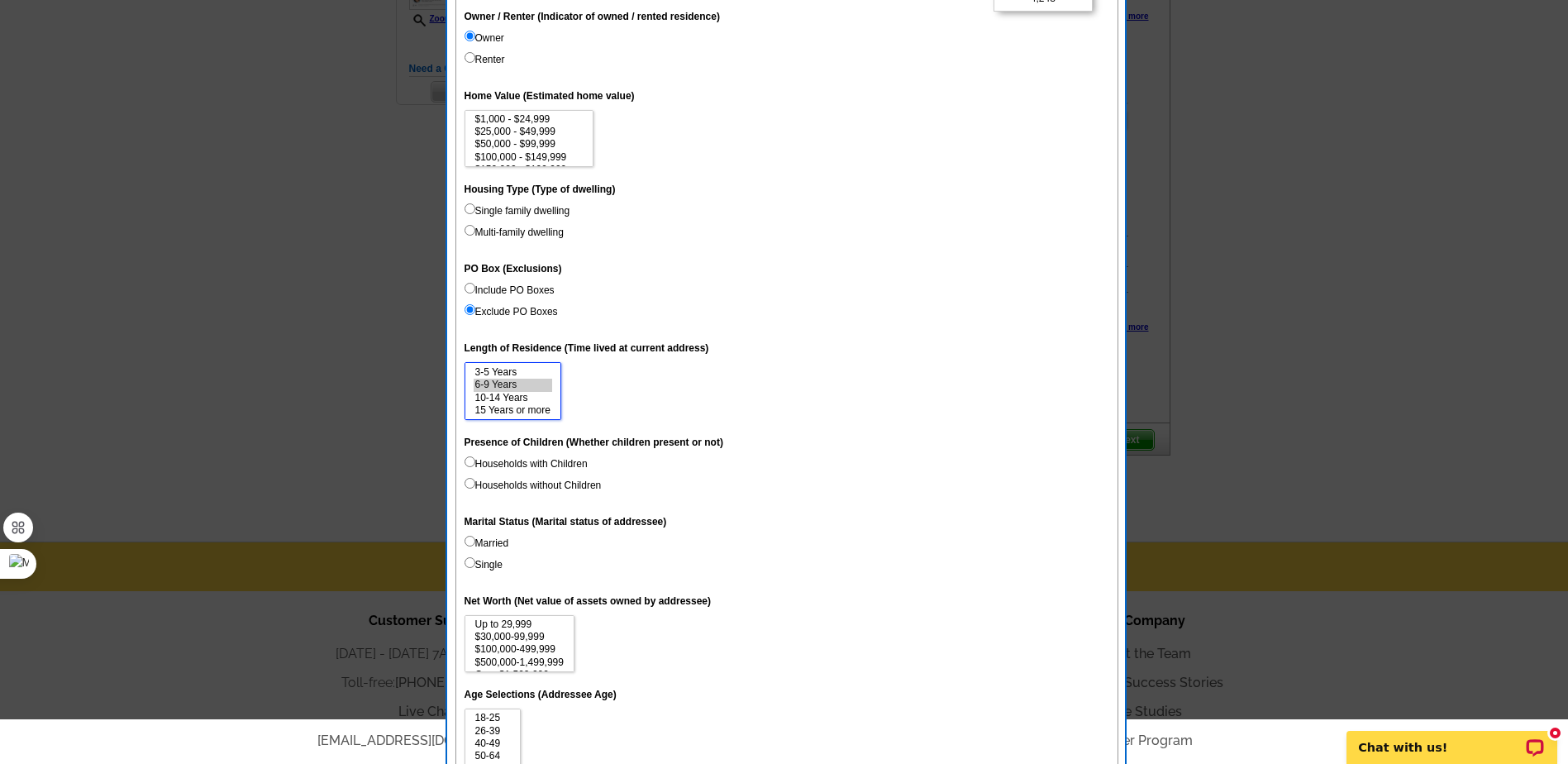
scroll to position [414, 0]
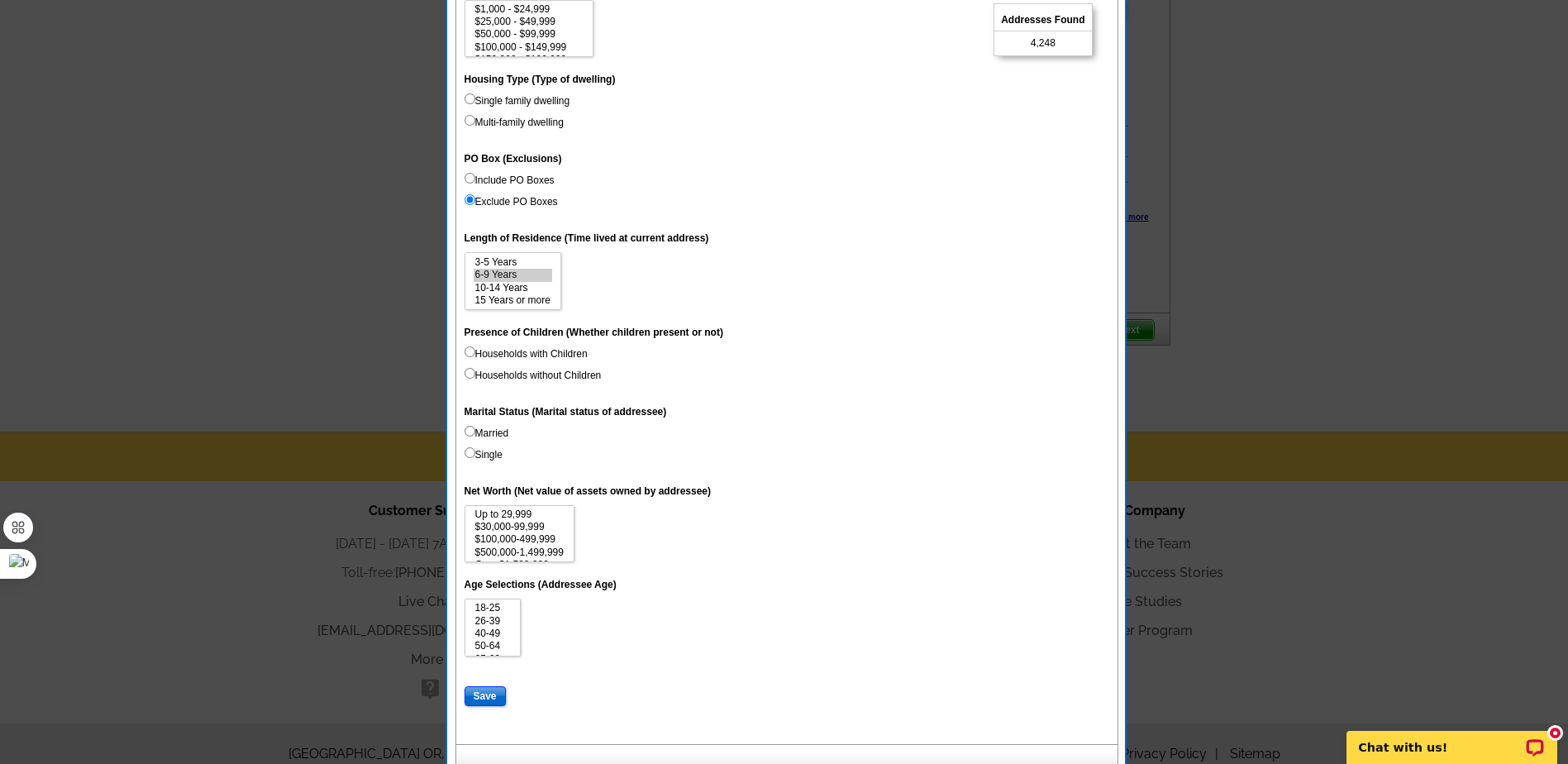
click at [483, 696] on input "Save" at bounding box center [485, 696] width 42 height 20
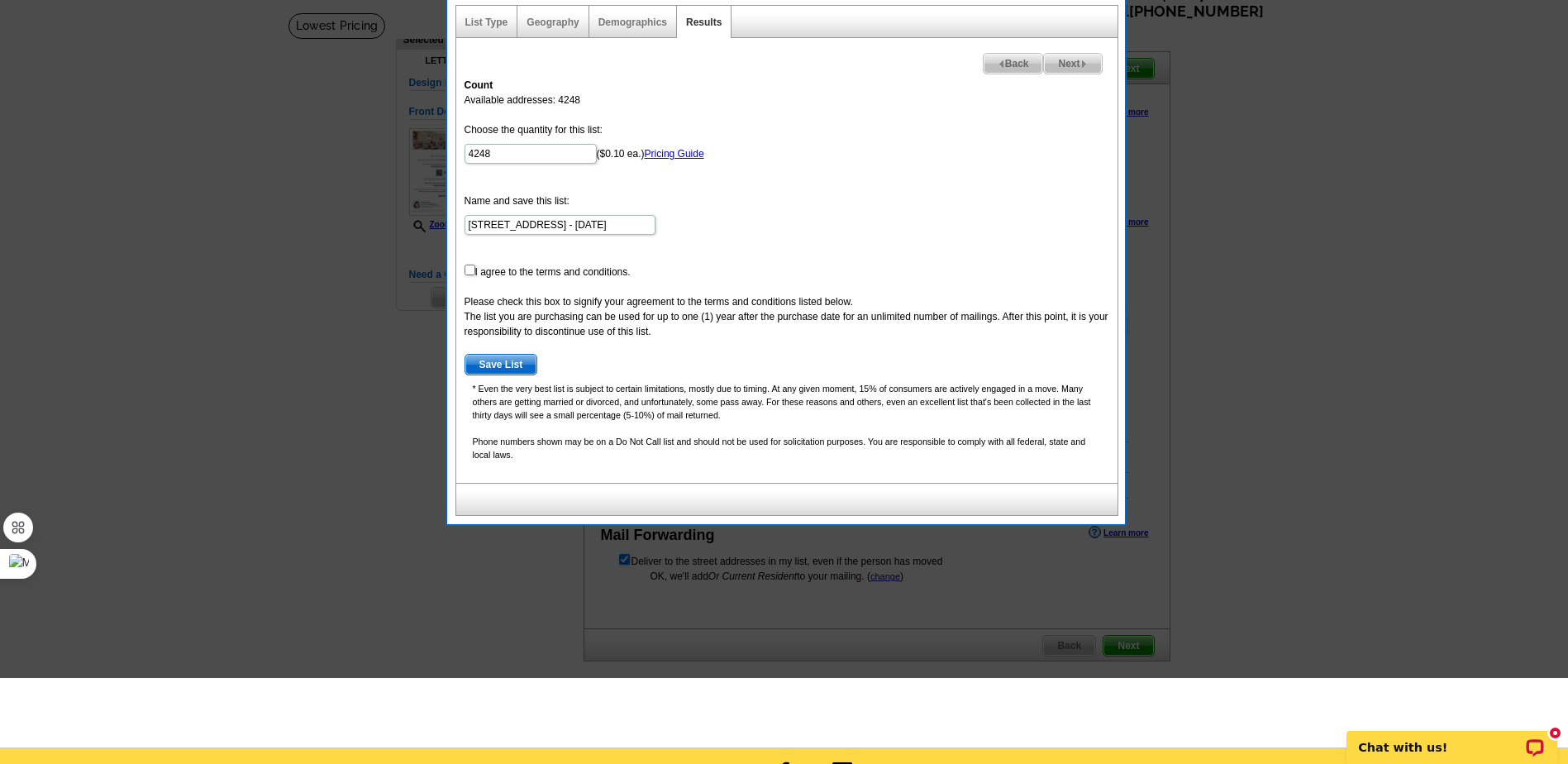
scroll to position [0, 0]
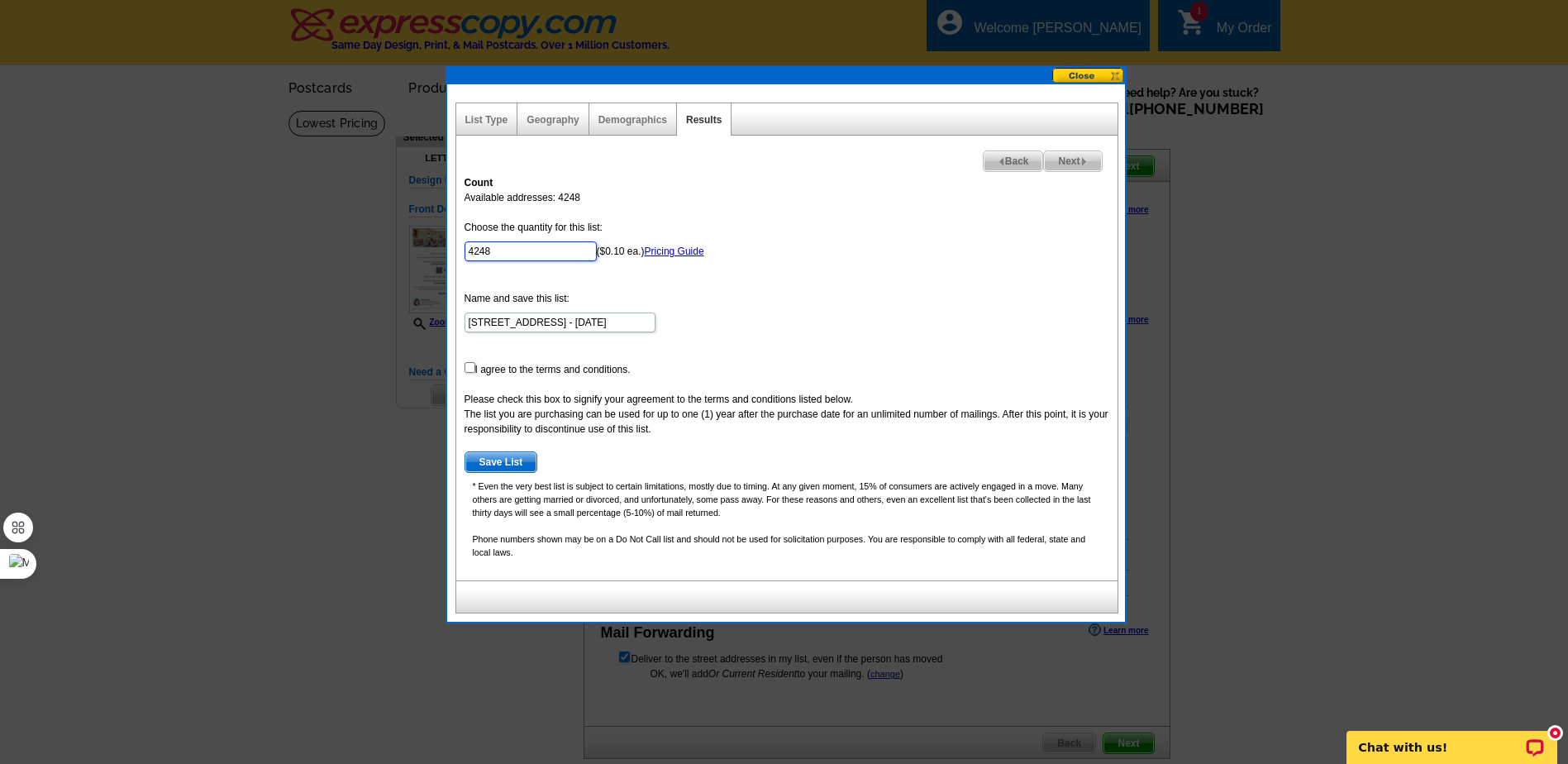
drag, startPoint x: 521, startPoint y: 251, endPoint x: 430, endPoint y: 239, distance: 91.8
click at [431, 239] on body "Welcome back MONICA My Account Logout local_phone Same Day Design, Print, & Mai…" at bounding box center [784, 599] width 1568 height 1198
type input "100"
click at [888, 270] on form "Choose the quantity for this list: 100 ($0.10 ea.) Pricing Guide Name and save …" at bounding box center [786, 346] width 644 height 253
click at [469, 368] on input "checkbox" at bounding box center [469, 367] width 11 height 11
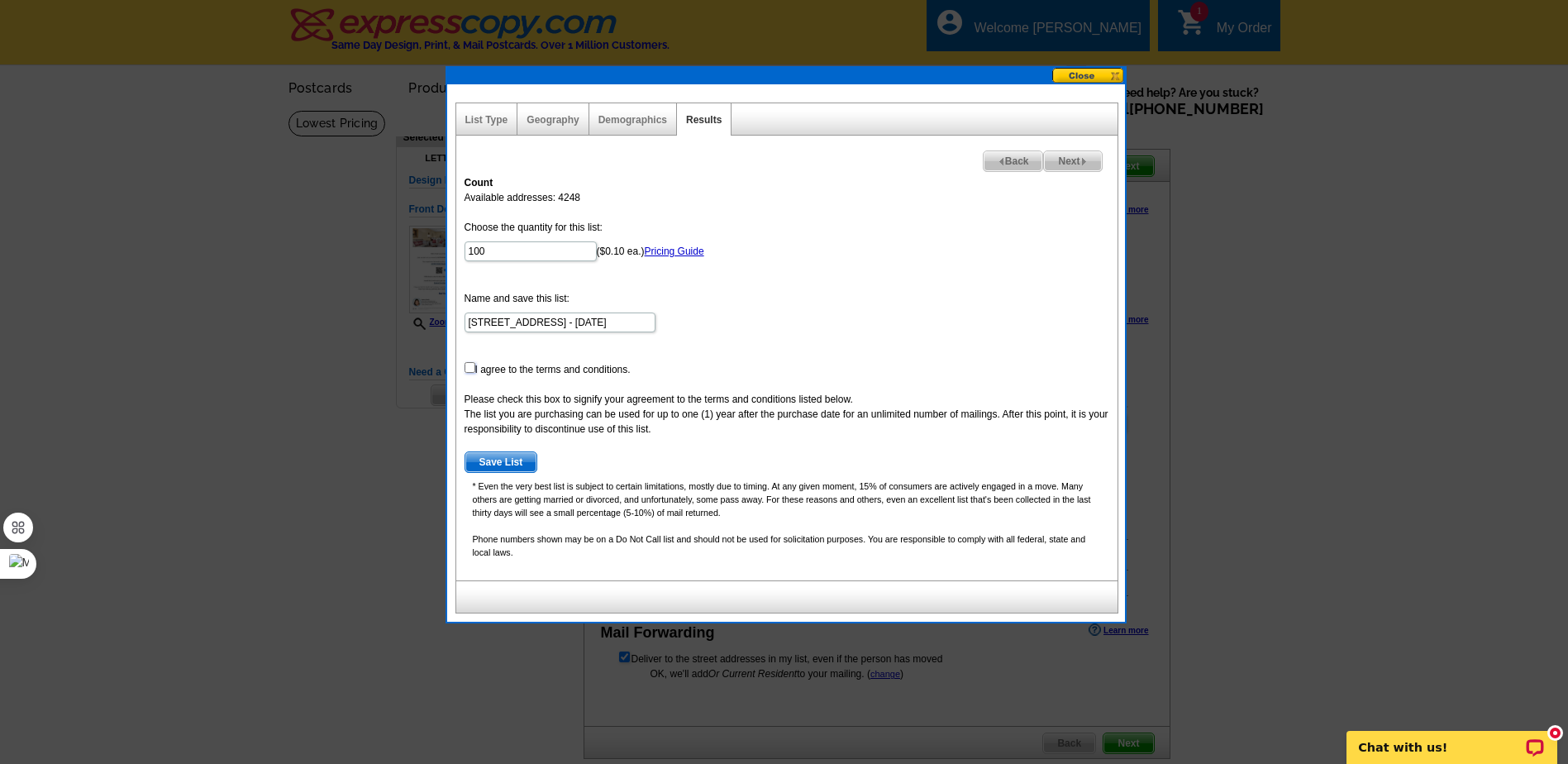
checkbox input "true"
click at [513, 462] on span "Save List" at bounding box center [501, 463] width 72 height 20
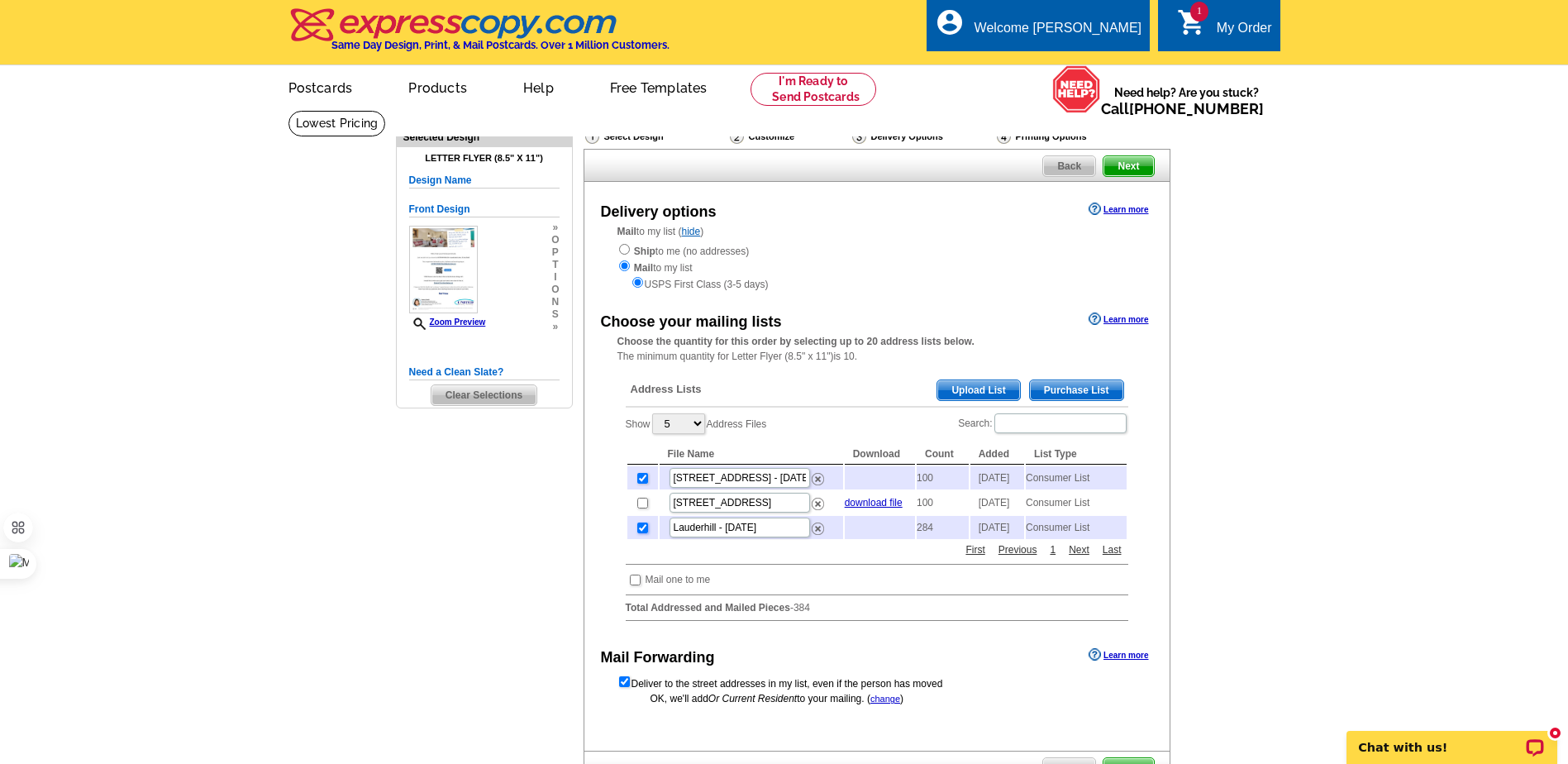
click at [641, 533] on input "checkbox" at bounding box center [642, 527] width 11 height 11
checkbox input "false"
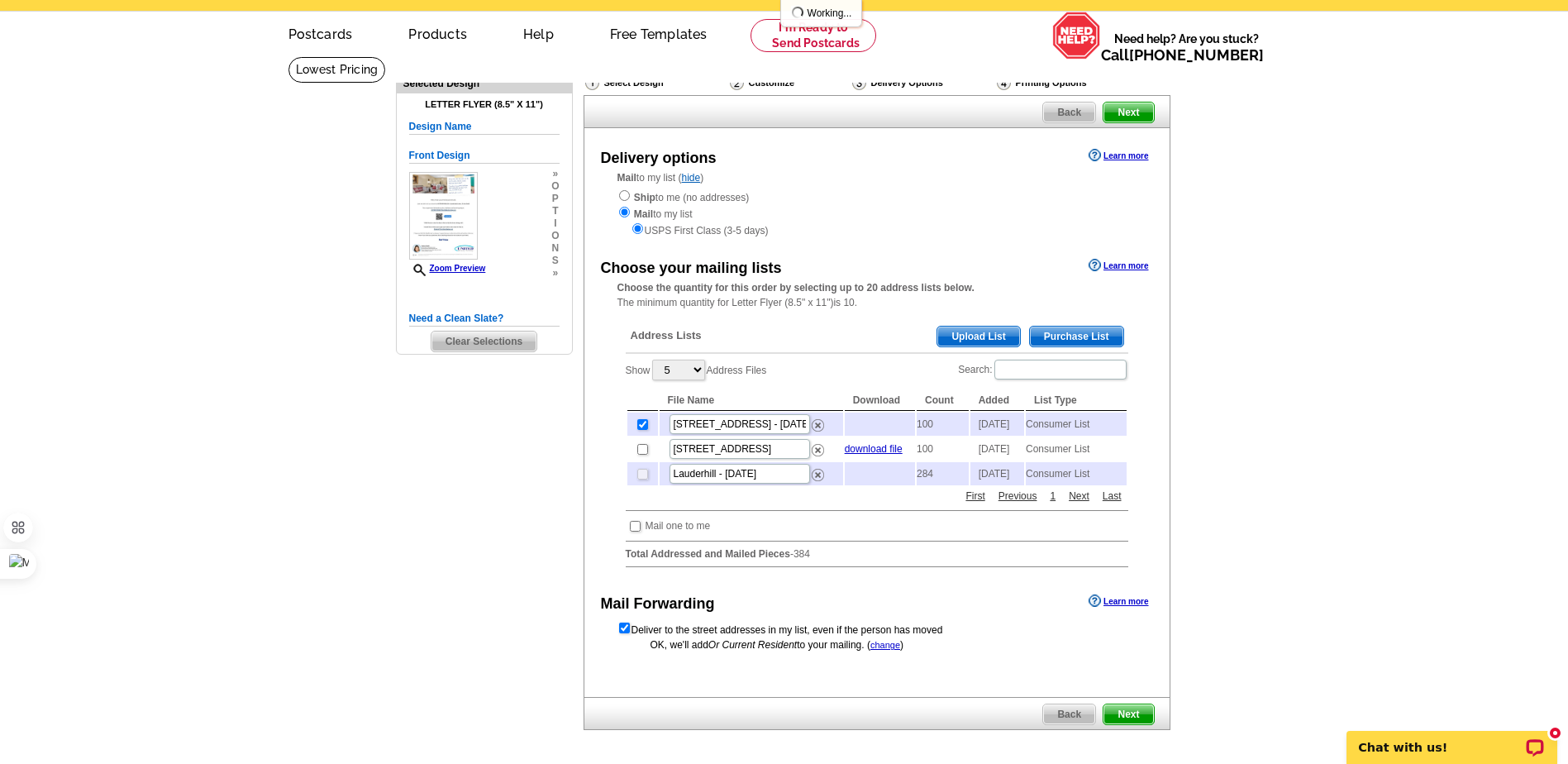
scroll to position [83, 0]
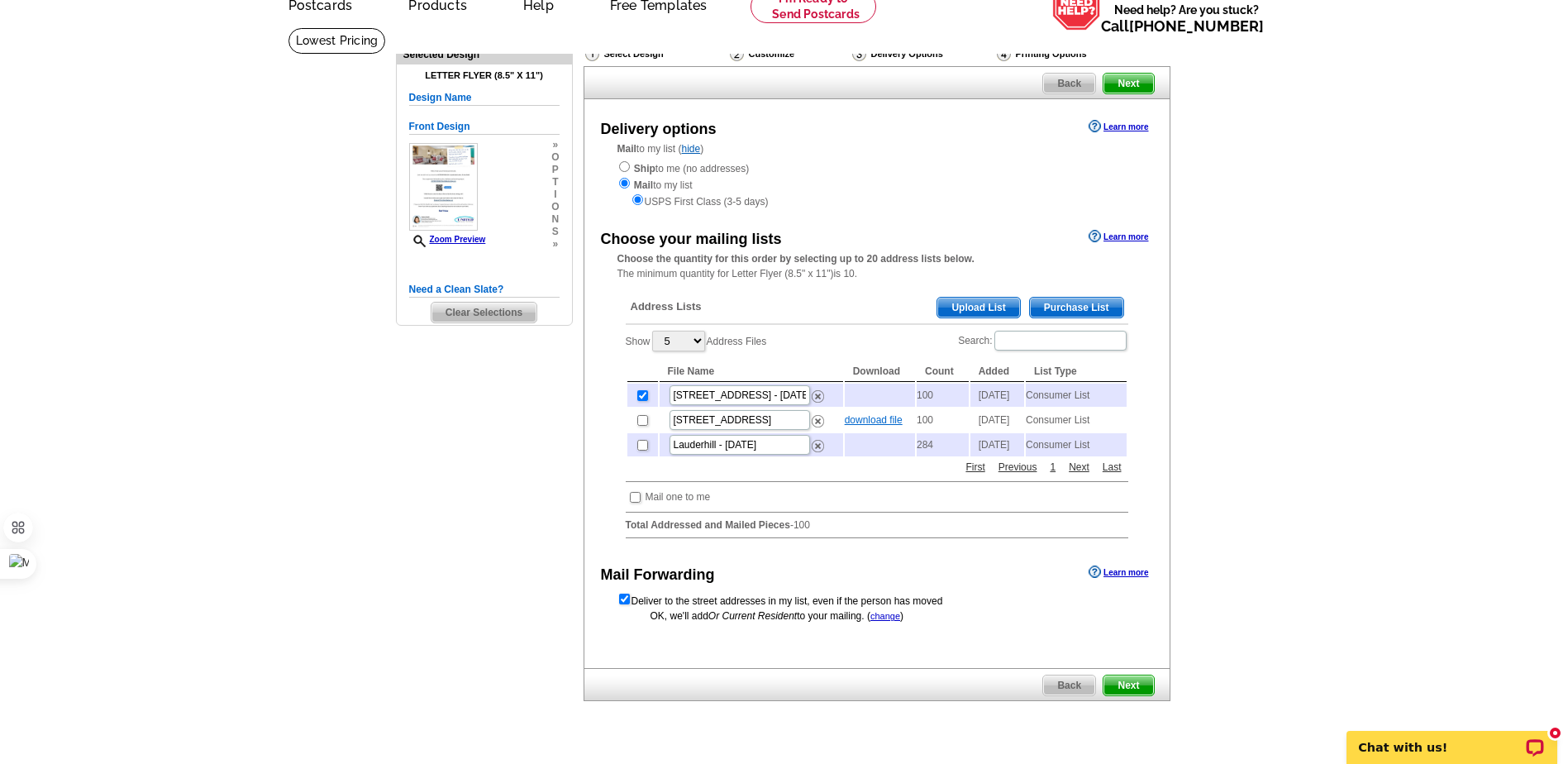
click at [884, 426] on link "download file" at bounding box center [873, 420] width 58 height 12
click at [1290, 528] on main "Need Help? call 800-260-5887, chat with support, or have our designers make som…" at bounding box center [784, 407] width 1568 height 760
click at [1126, 695] on span "Next" at bounding box center [1128, 685] width 50 height 20
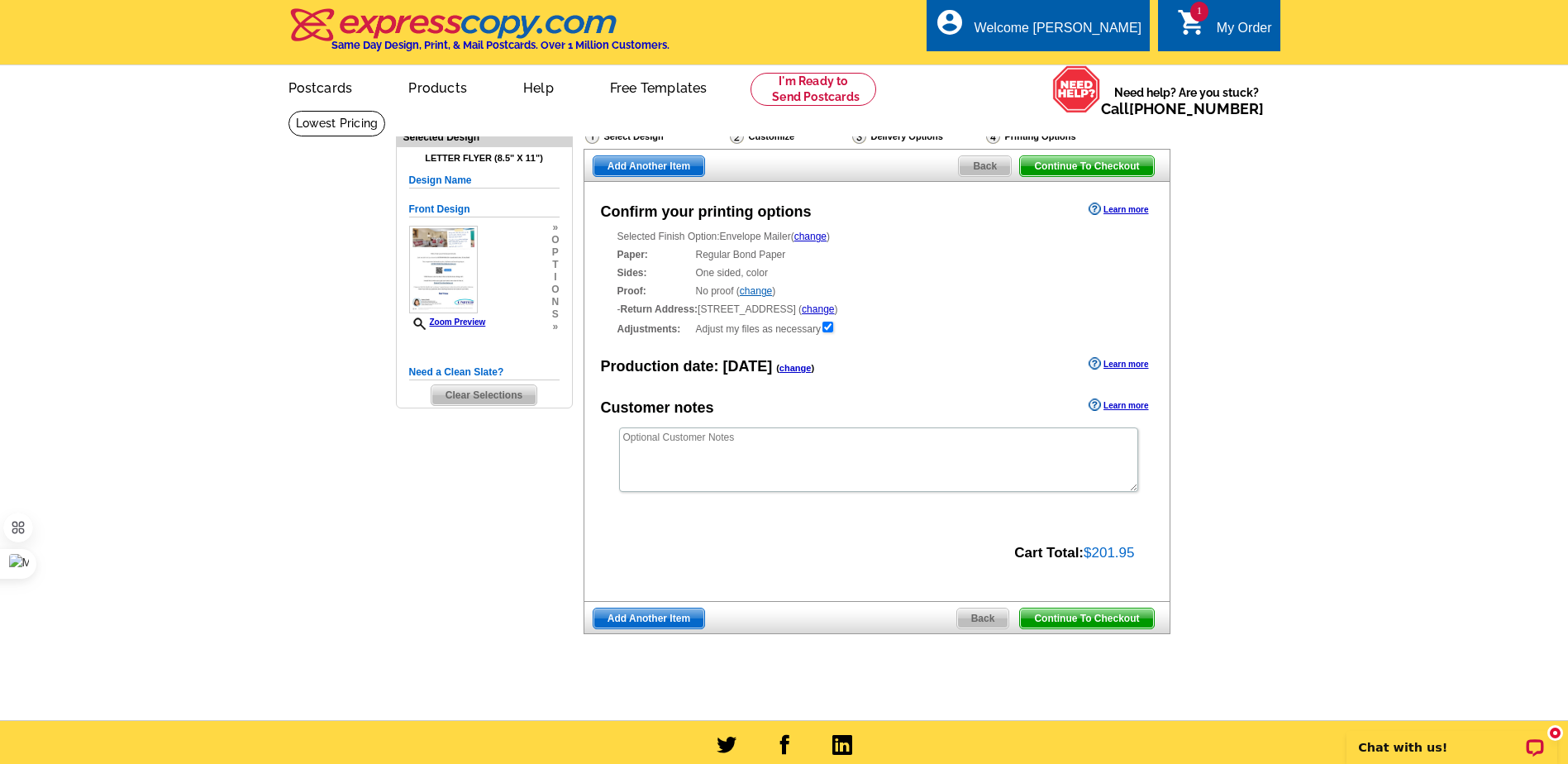
click at [1125, 170] on span "Continue To Checkout" at bounding box center [1087, 166] width 133 height 20
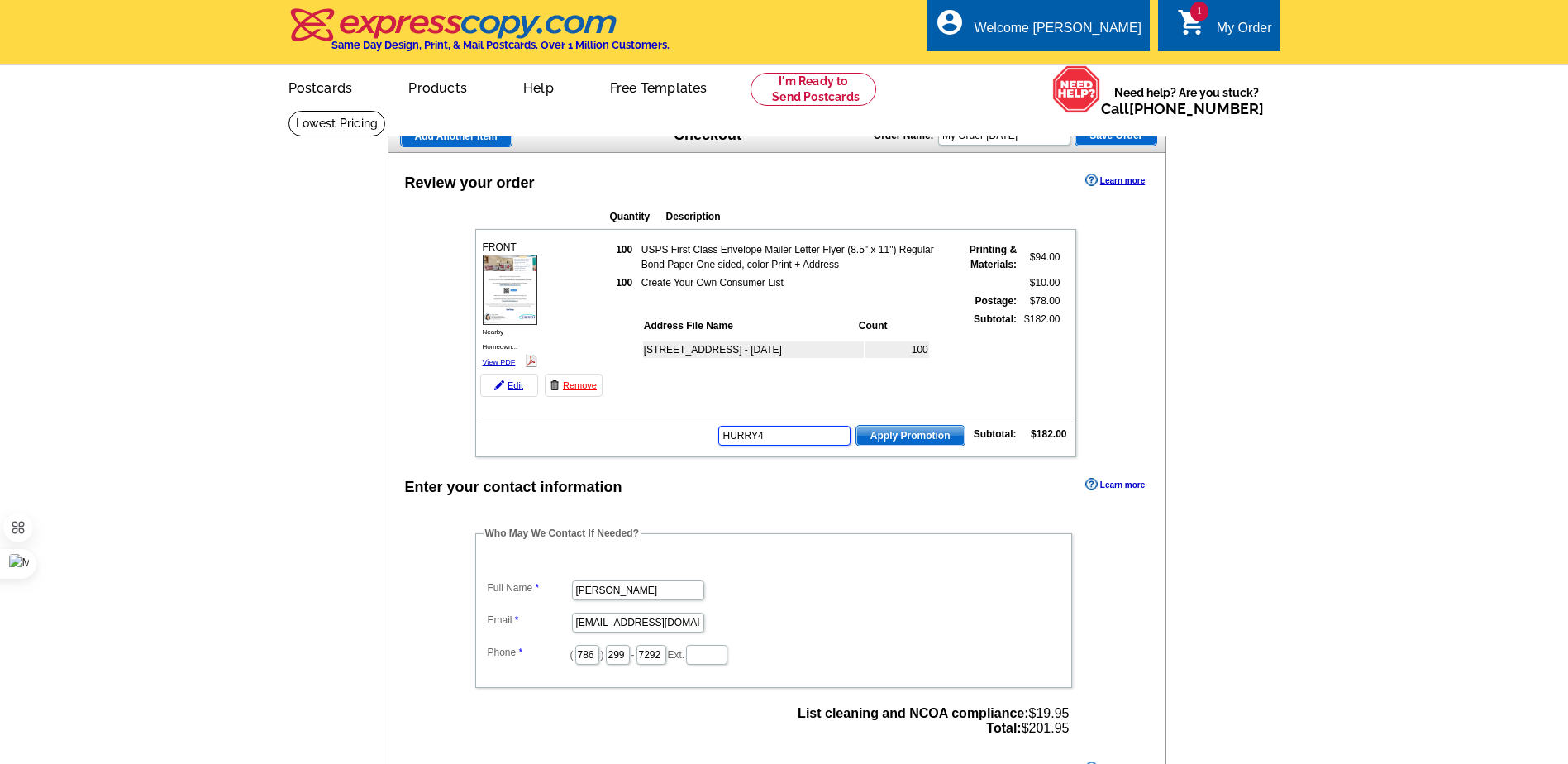
type input "HURRY40"
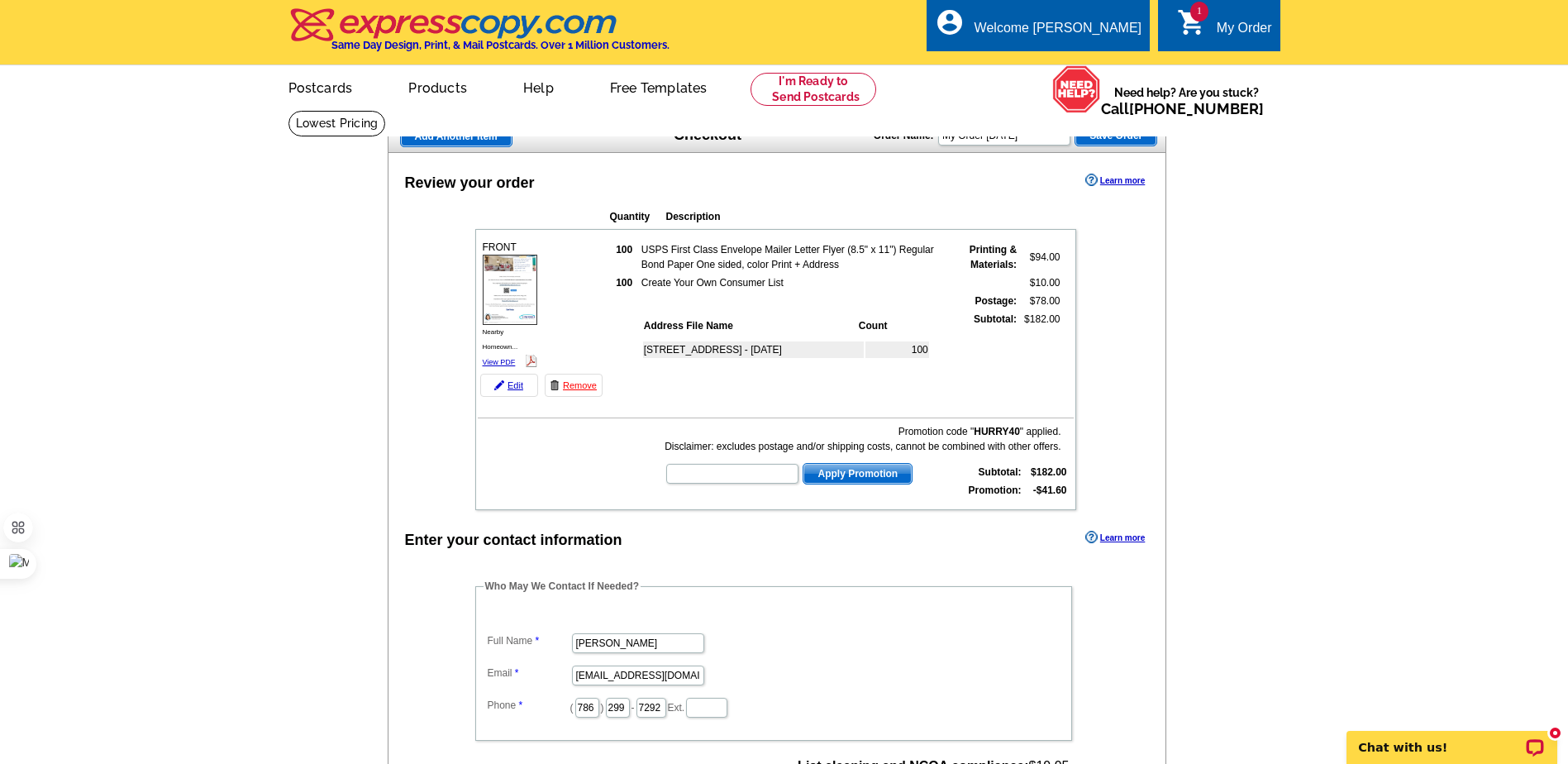
click at [493, 364] on link "View PDF" at bounding box center [498, 362] width 33 height 8
click at [690, 473] on input "text" at bounding box center [732, 474] width 132 height 20
type input "HURRY40"
click at [775, 531] on div "Enter your contact information Learn more" at bounding box center [778, 538] width 778 height 25
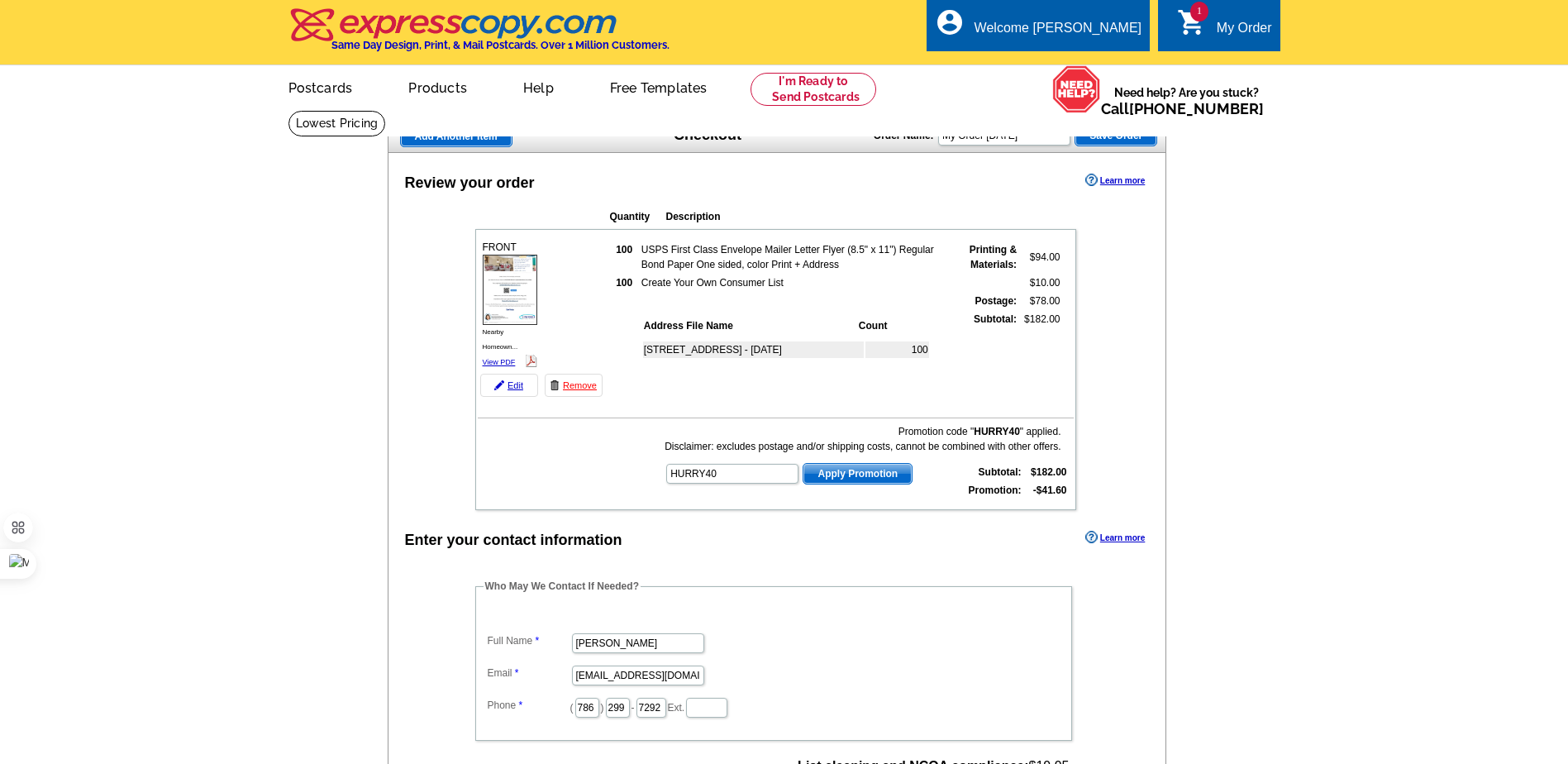
click at [837, 478] on span "Apply Promotion" at bounding box center [857, 474] width 108 height 20
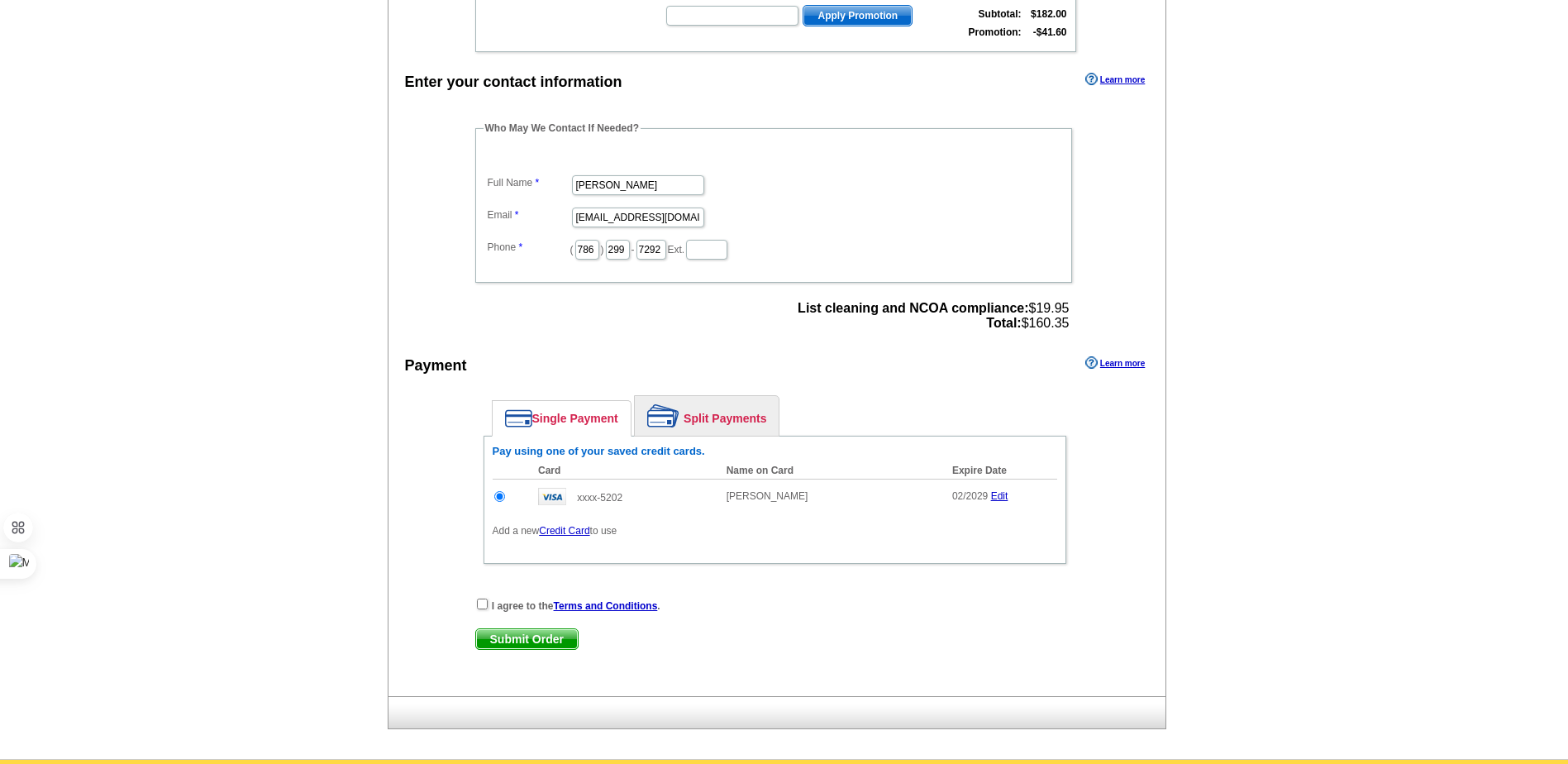
scroll to position [496, 0]
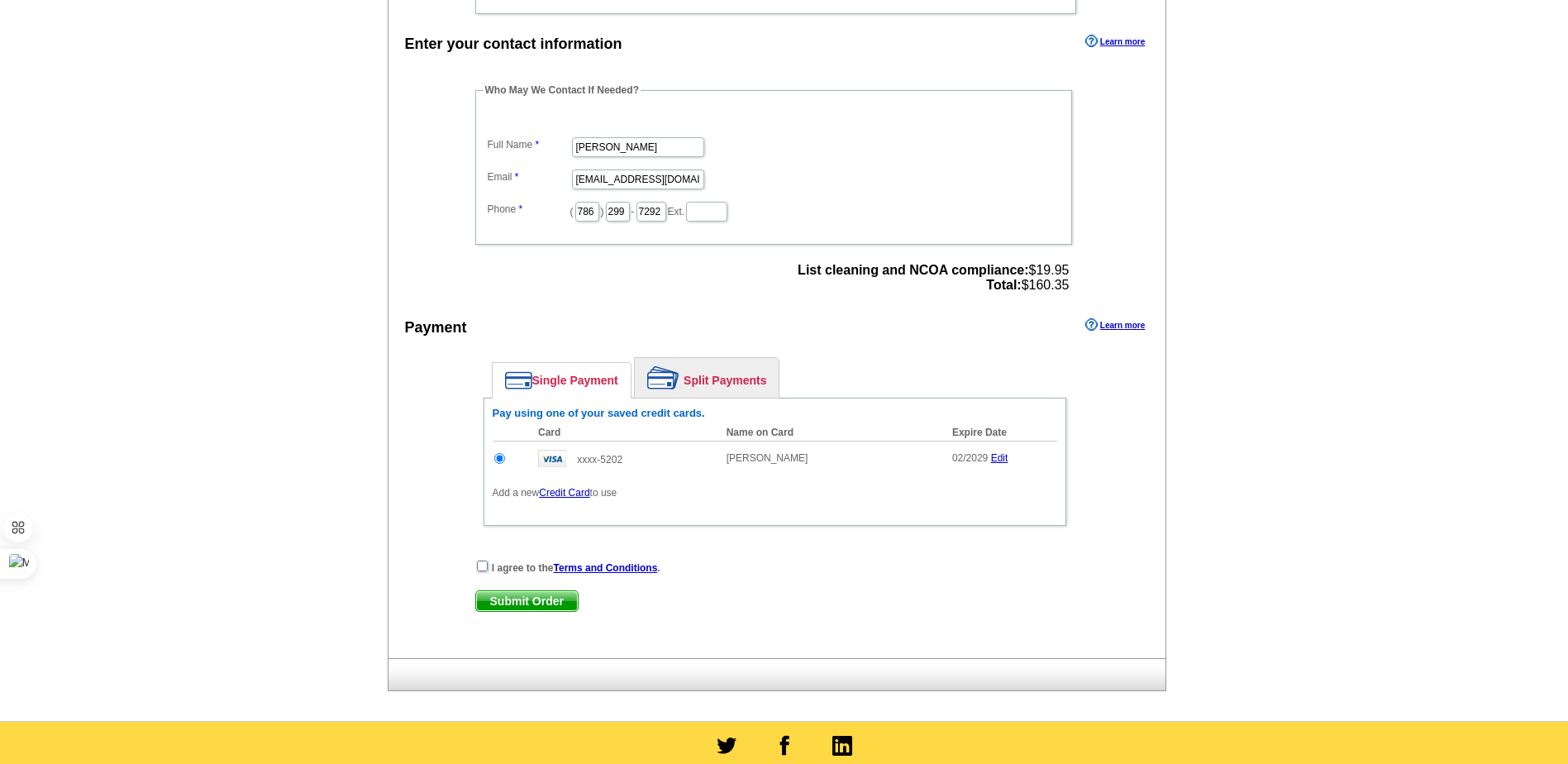
click at [482, 571] on input "checkbox" at bounding box center [482, 565] width 11 height 11
checkbox input "true"
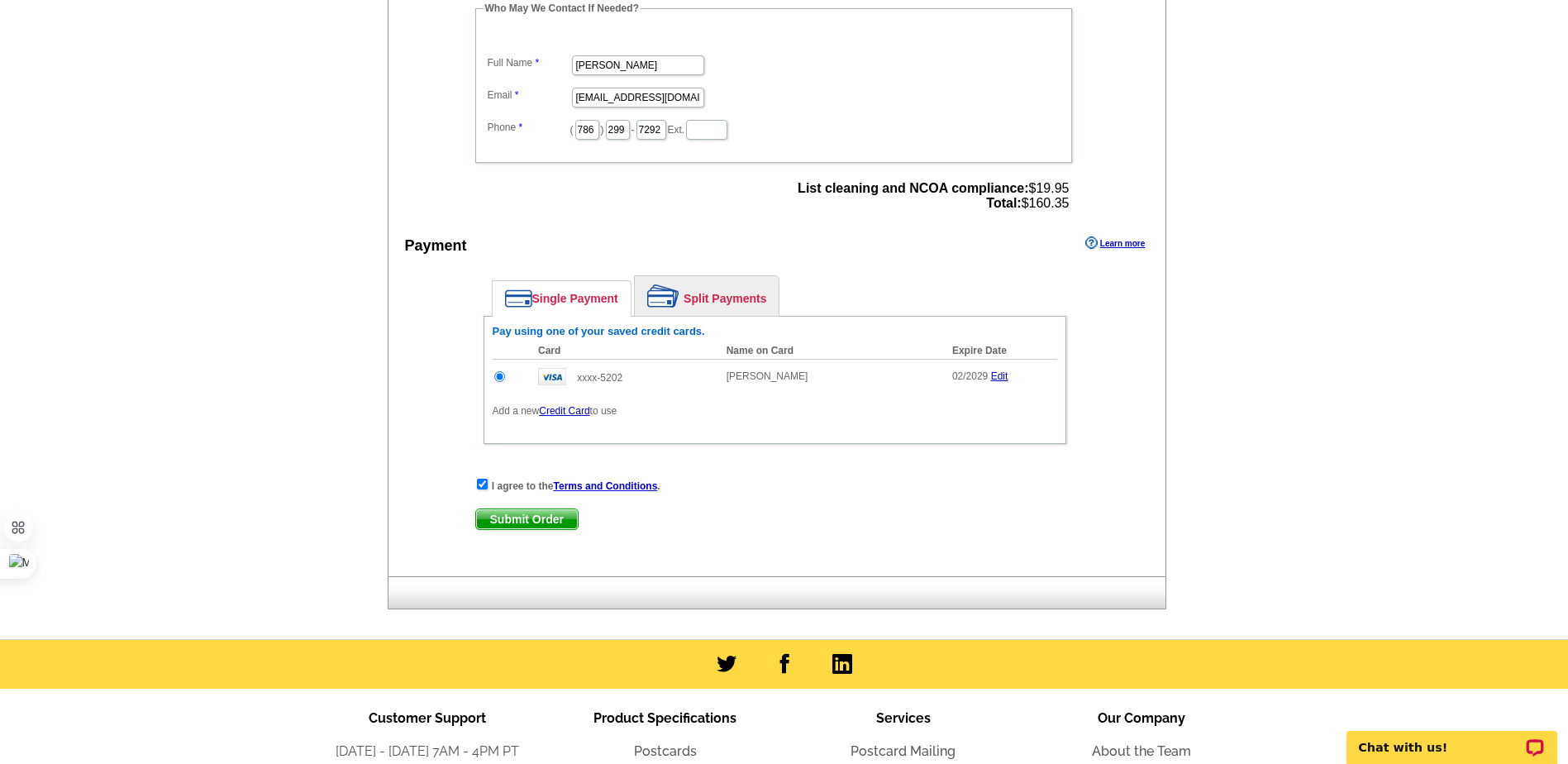
scroll to position [579, 0]
click at [515, 516] on span "Submit Order" at bounding box center [527, 518] width 101 height 20
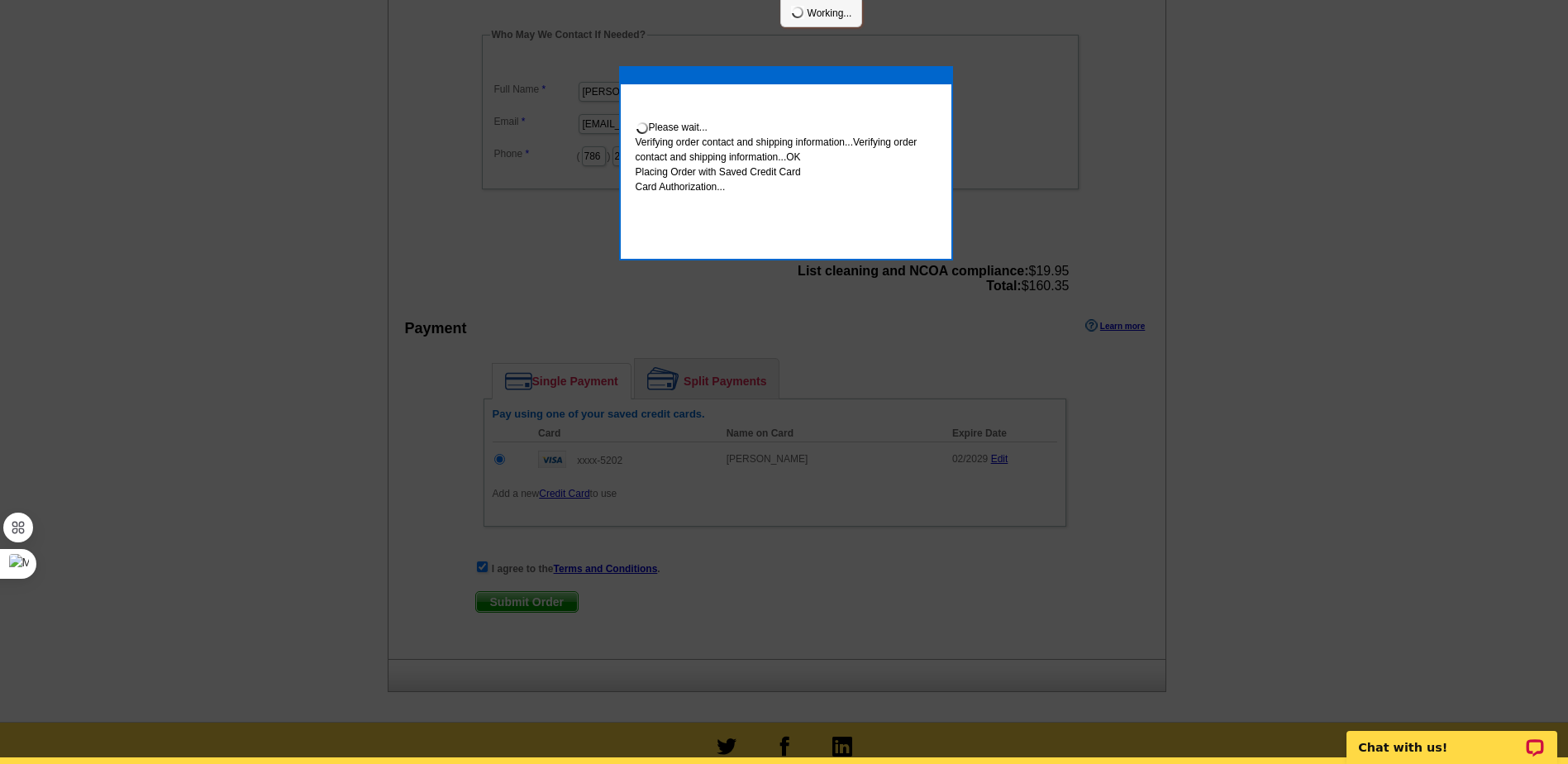
scroll to position [572, 0]
